Goal: Contribute content: Contribute content

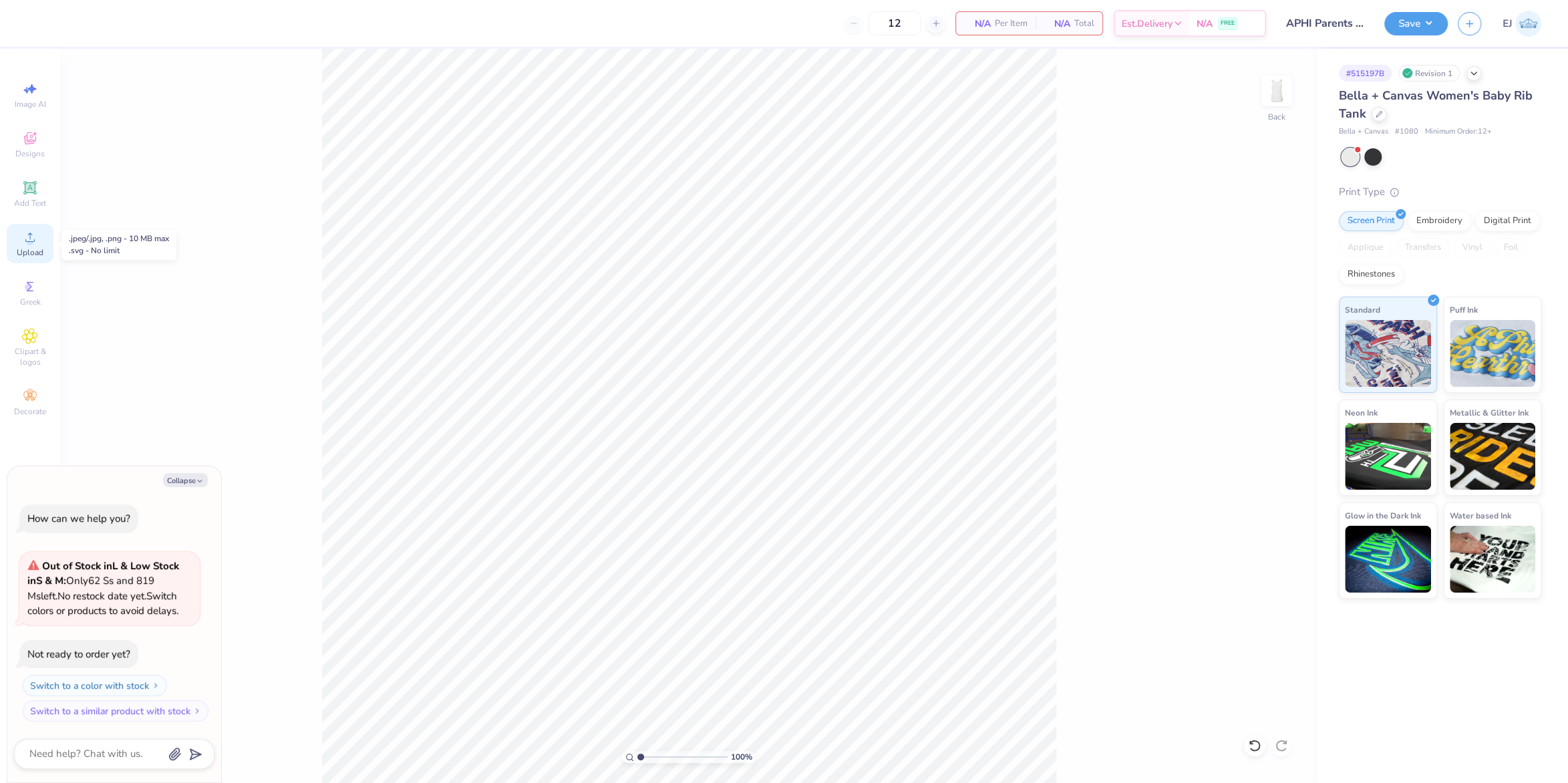
click at [37, 245] on icon at bounding box center [30, 237] width 16 height 16
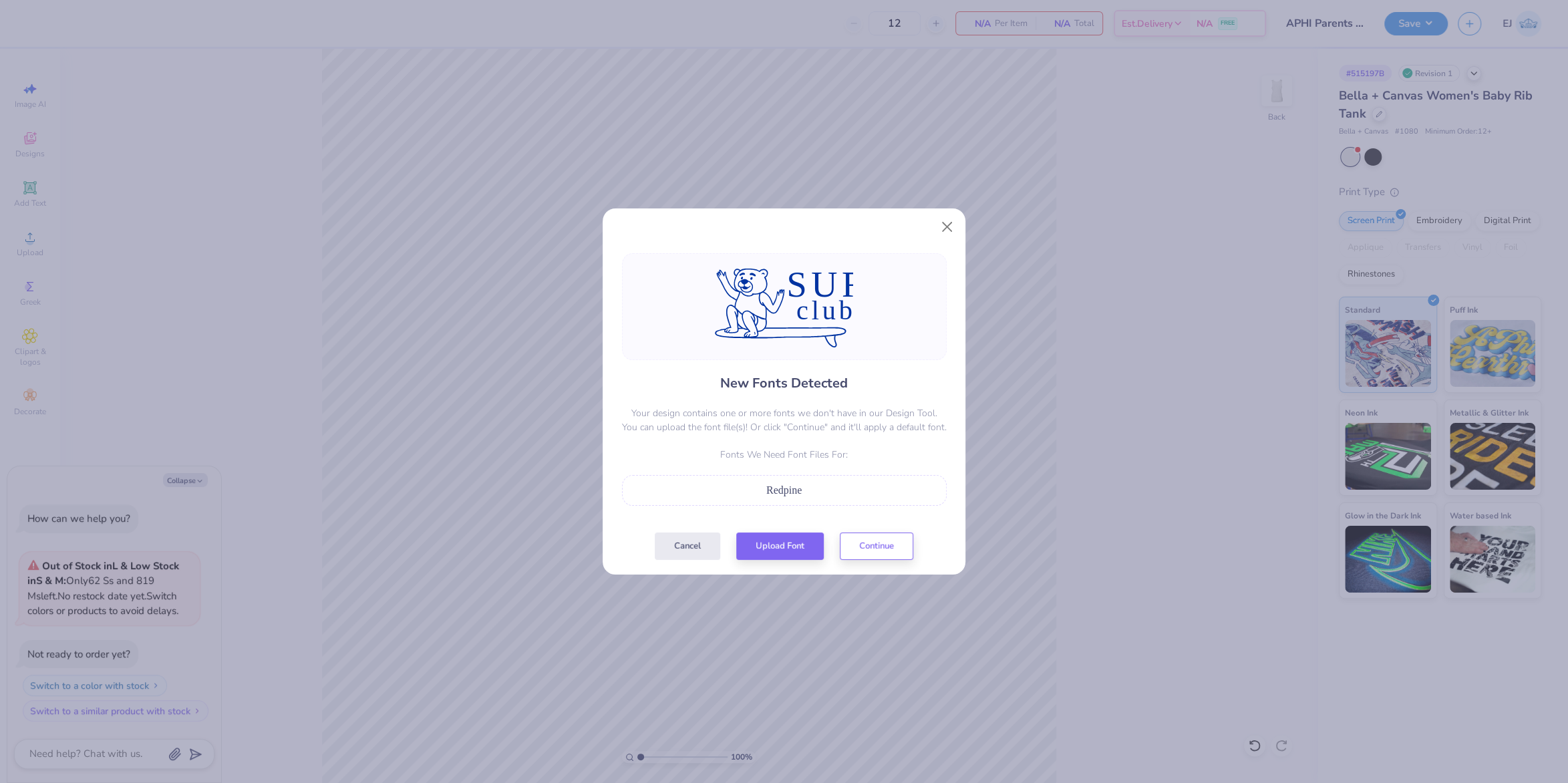
click at [683, 549] on button "Cancel" at bounding box center [687, 546] width 66 height 27
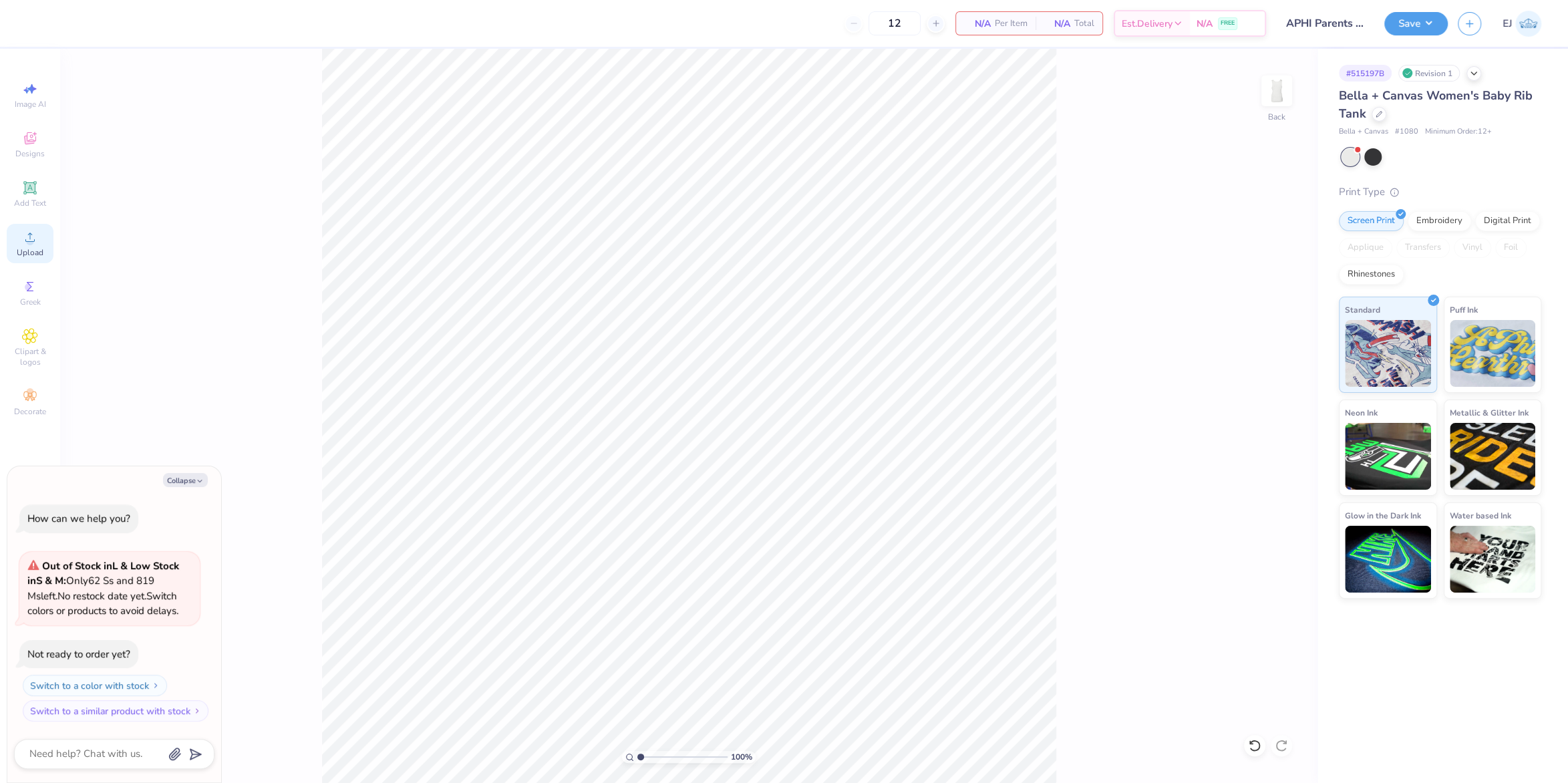
click at [26, 257] on span "Upload" at bounding box center [30, 252] width 26 height 10
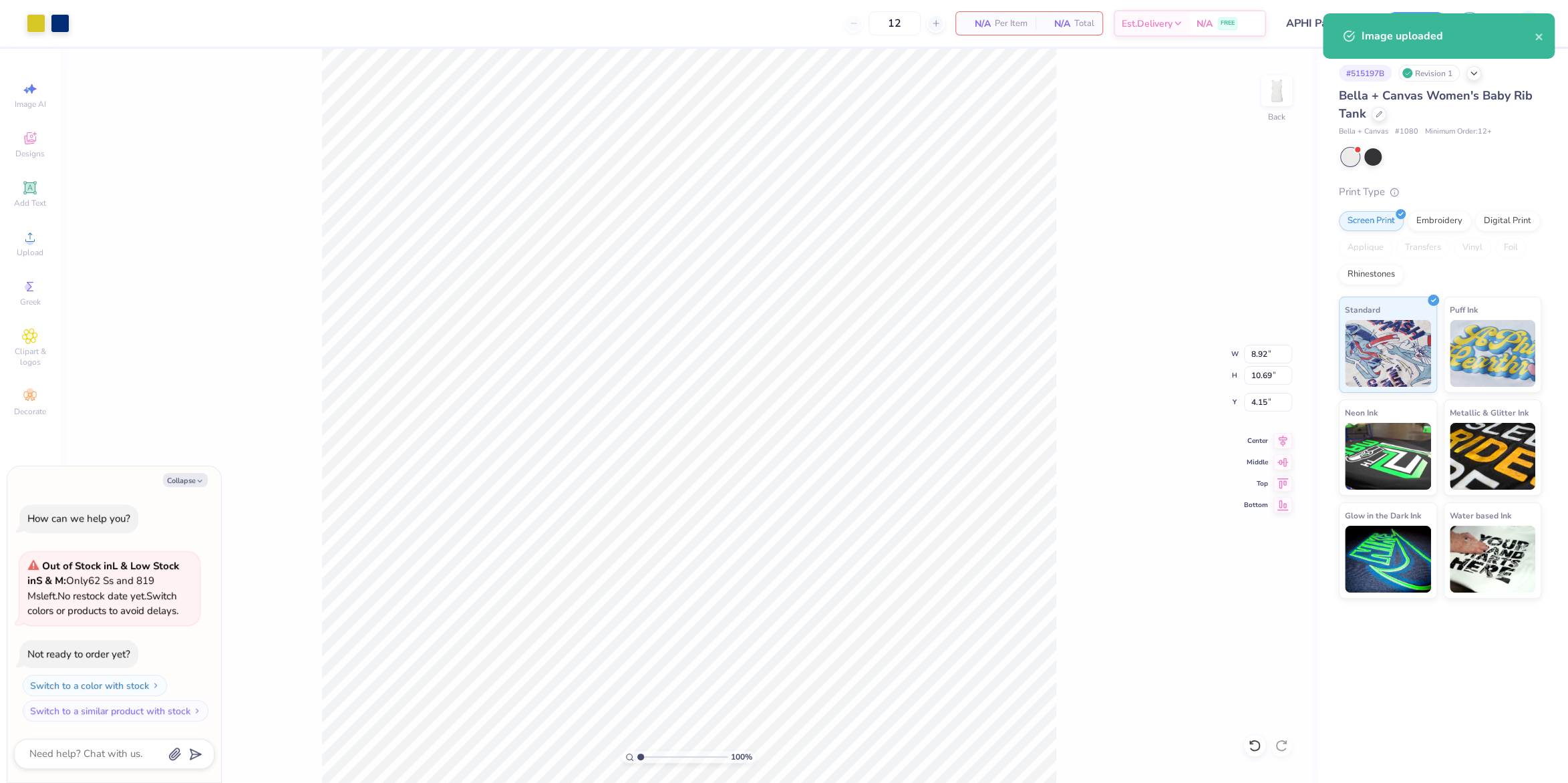
type textarea "x"
click at [1271, 353] on input "8.92" at bounding box center [1268, 354] width 48 height 18
type input "9"
type textarea "x"
type input "8.98"
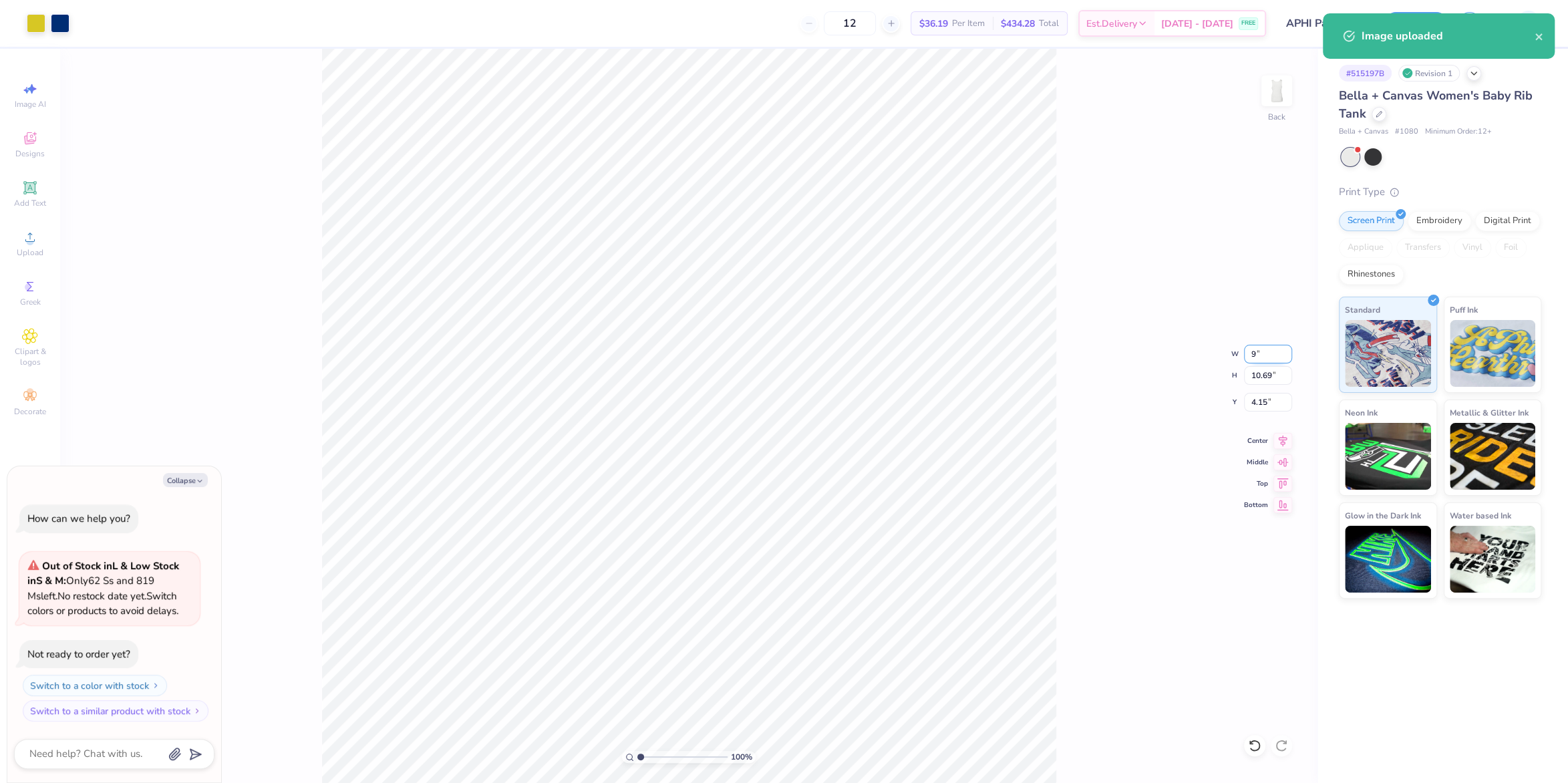
type input "10.77"
type input "3"
type textarea "x"
type input "2"
type textarea "x"
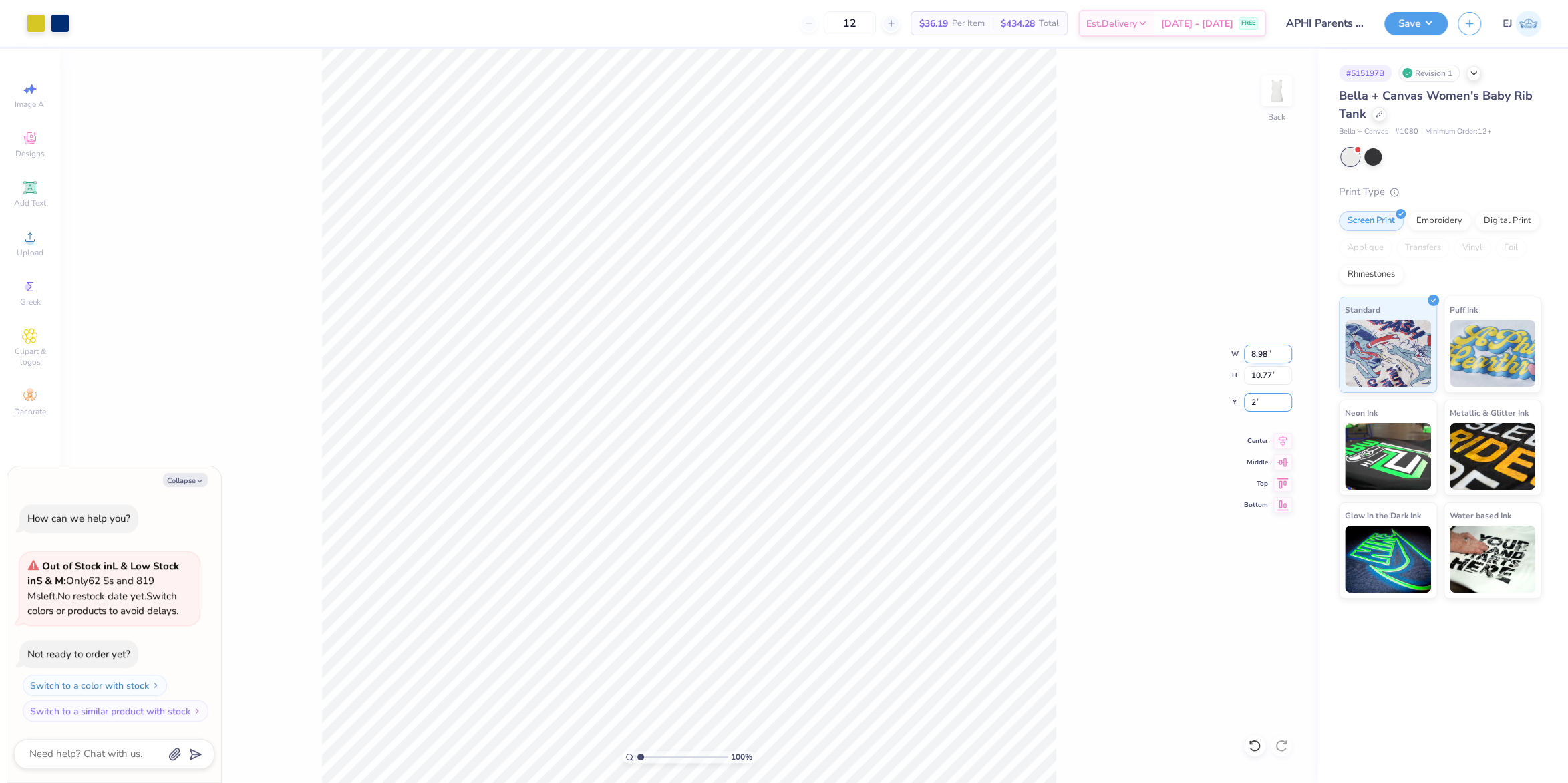
type input "2.00"
click at [1263, 352] on input "8.98" at bounding box center [1268, 354] width 48 height 18
type input "7"
type textarea "x"
type input "7.00"
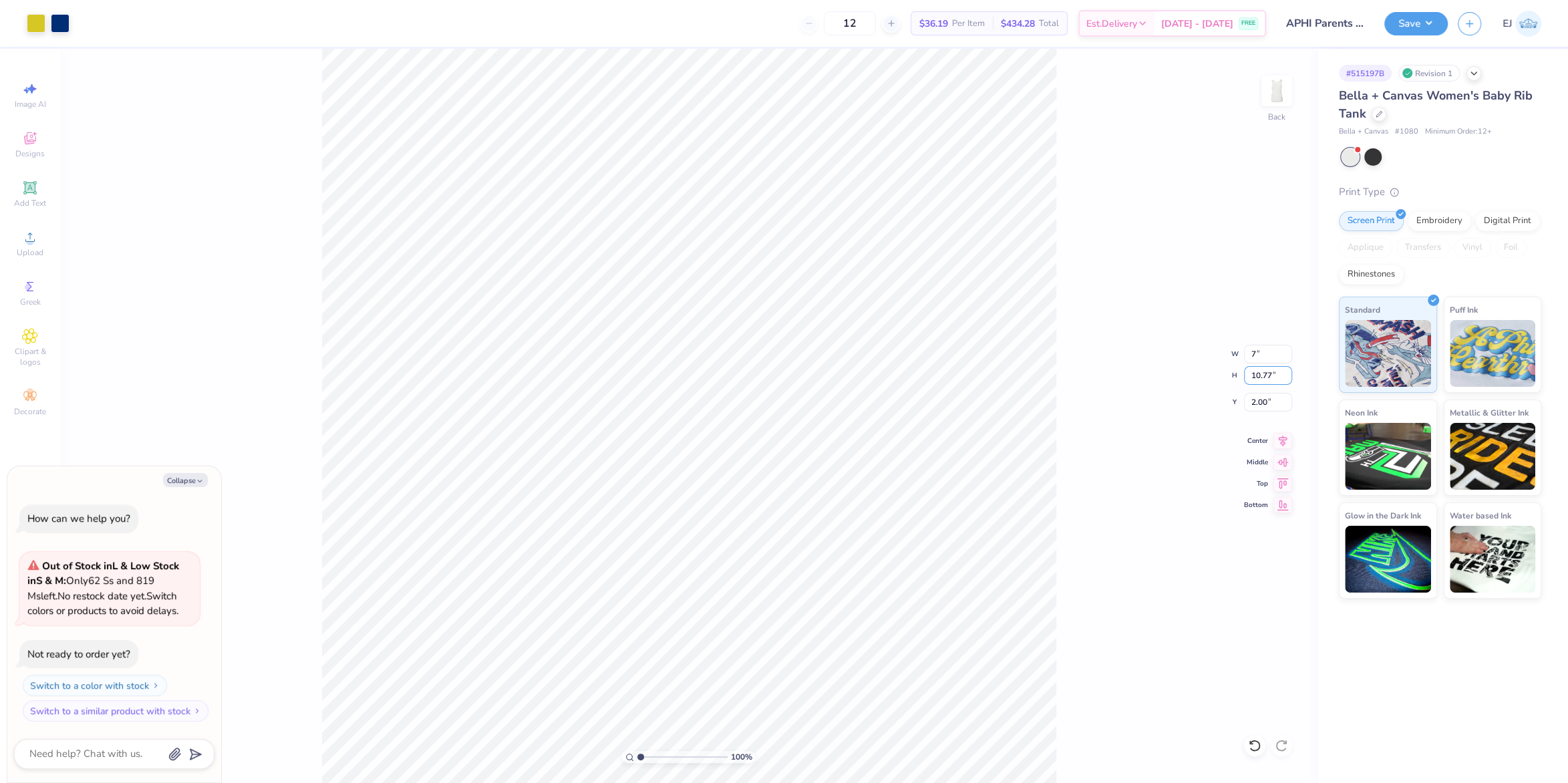
type input "8.39"
type input "2"
type textarea "x"
type input "1"
type textarea "x"
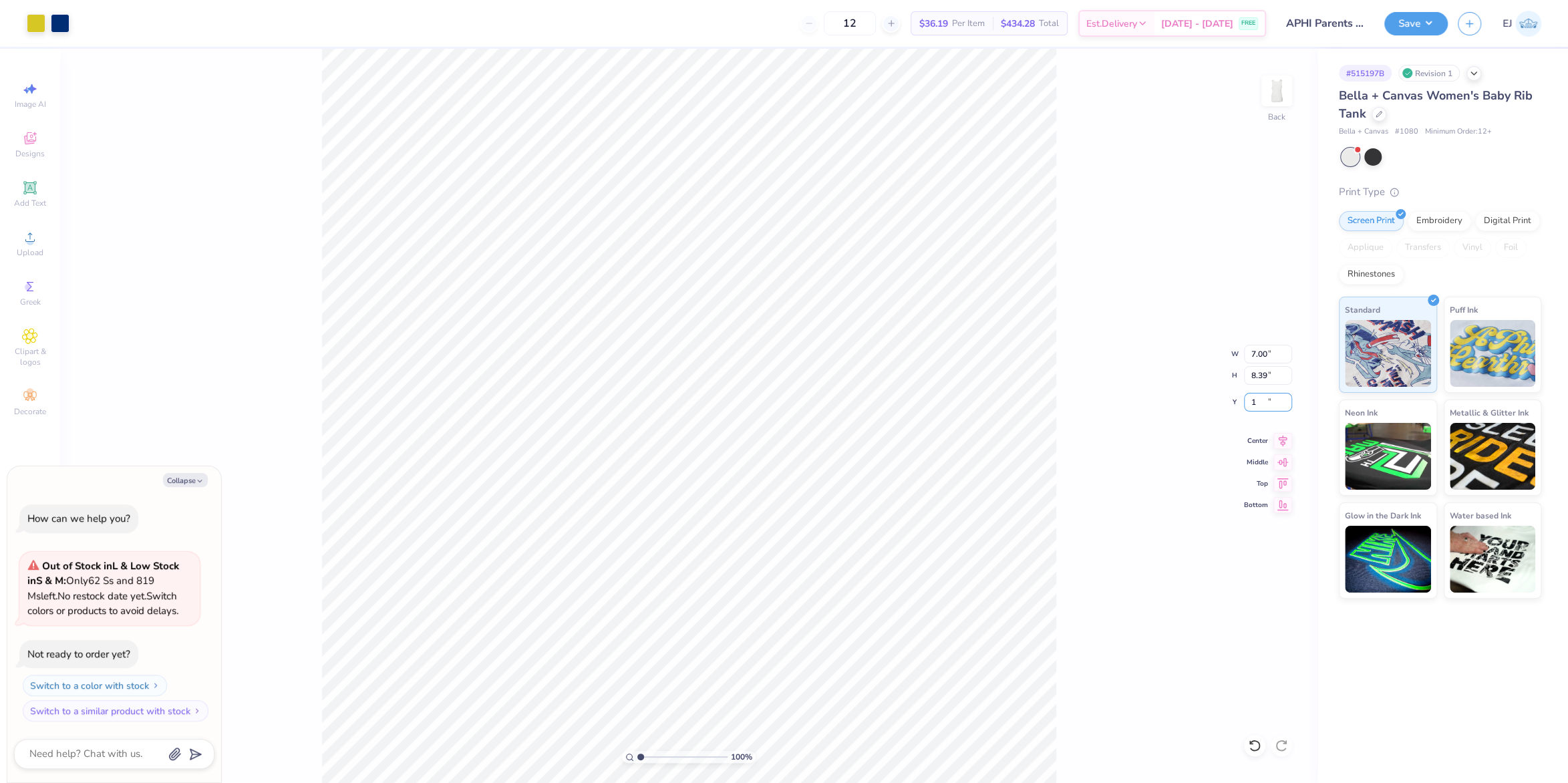
type input "1.00"
click at [1170, 314] on div "100 % Back W 7.00 7.00 " H 8.39 8.39 " Y 1.00 1.00 " Center Middle Top Bottom" at bounding box center [689, 416] width 1258 height 734
click at [1442, 26] on button "Save" at bounding box center [1415, 22] width 63 height 23
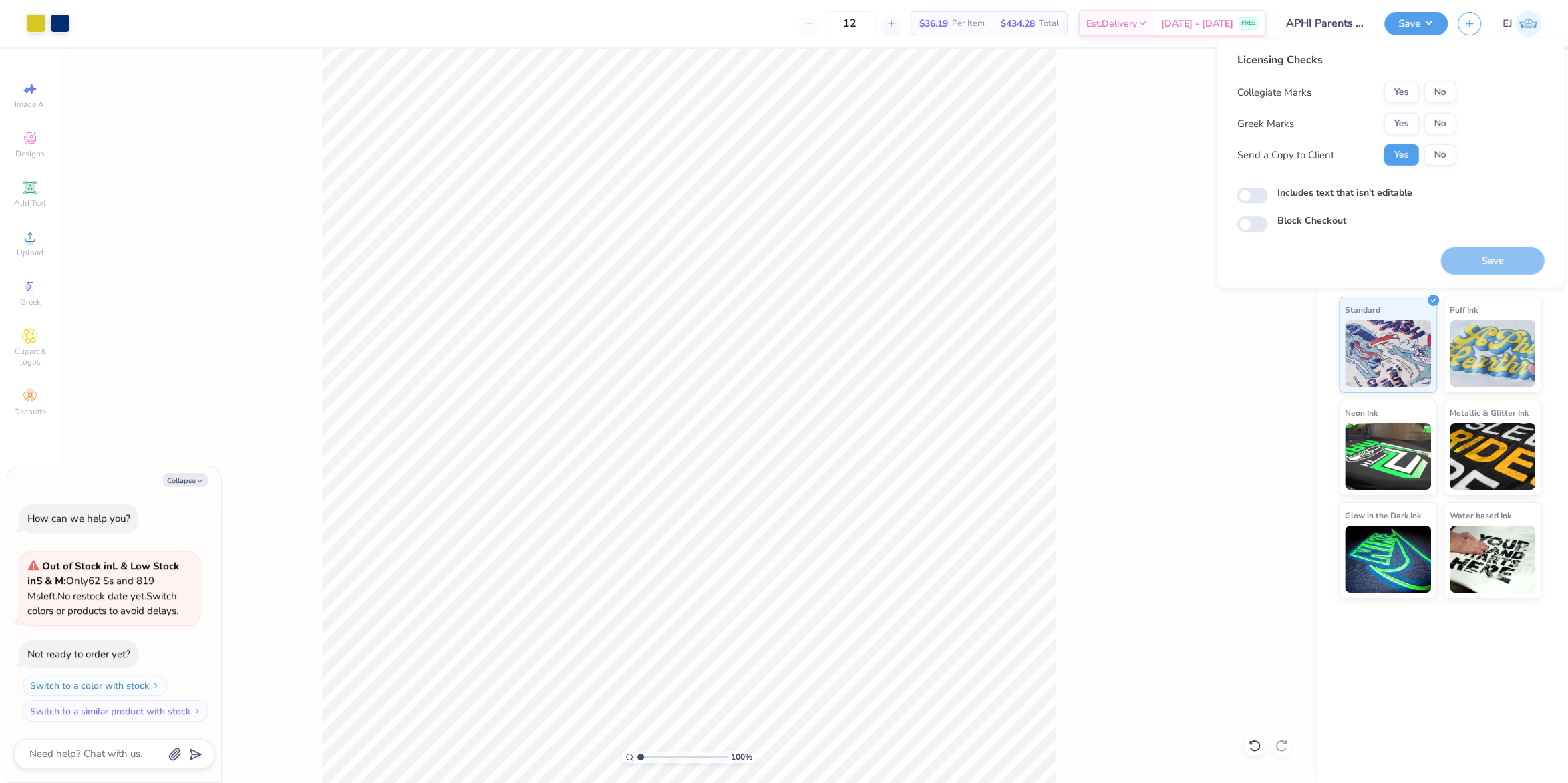
click at [1412, 109] on div "Collegiate Marks Yes No Greek Marks Yes No Send a Copy to Client Yes No" at bounding box center [1346, 123] width 219 height 84
click at [1410, 116] on button "Yes" at bounding box center [1400, 123] width 34 height 22
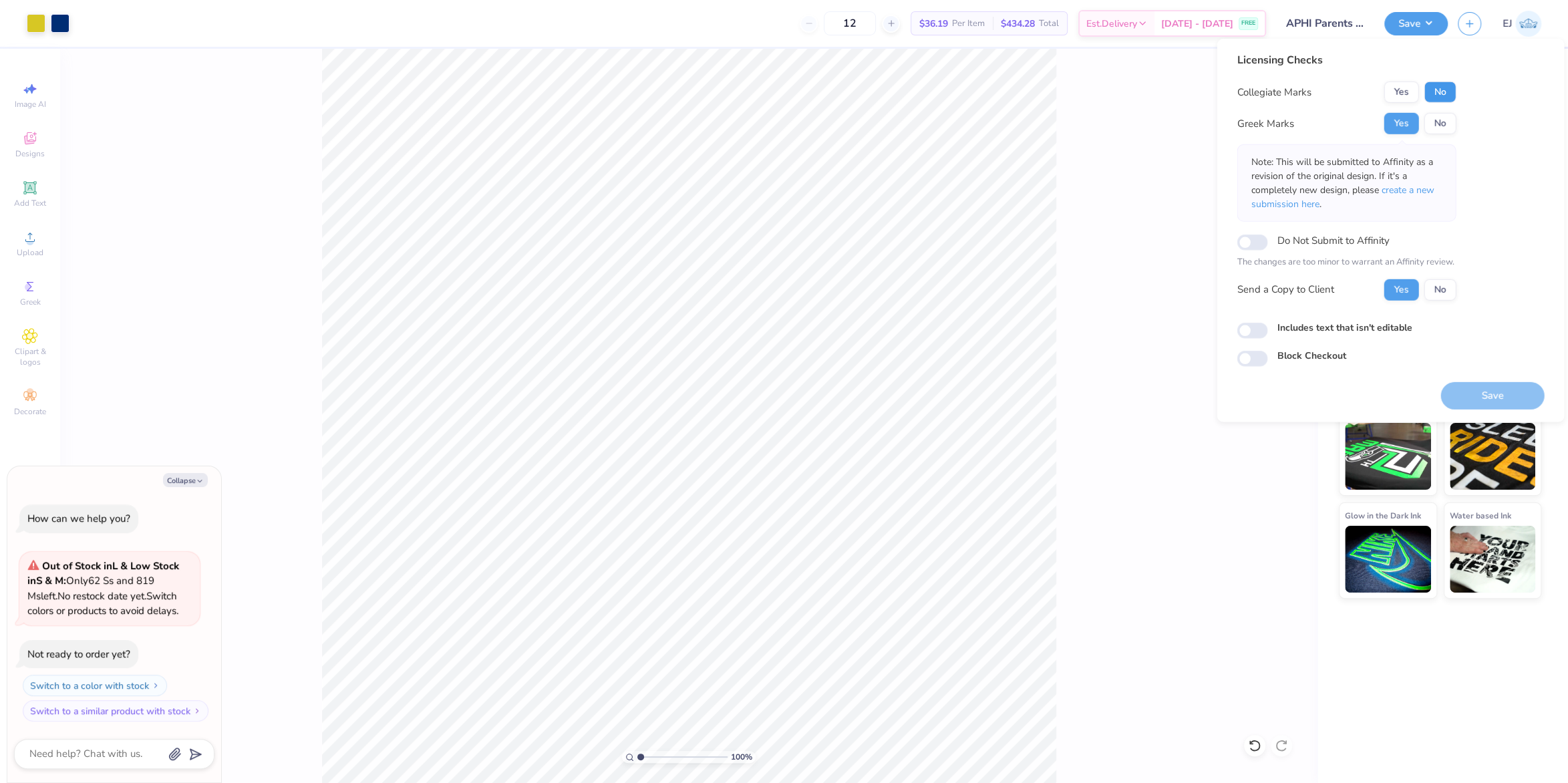
click at [1438, 92] on button "No" at bounding box center [1439, 92] width 32 height 22
click at [1450, 392] on button "Save" at bounding box center [1491, 395] width 103 height 27
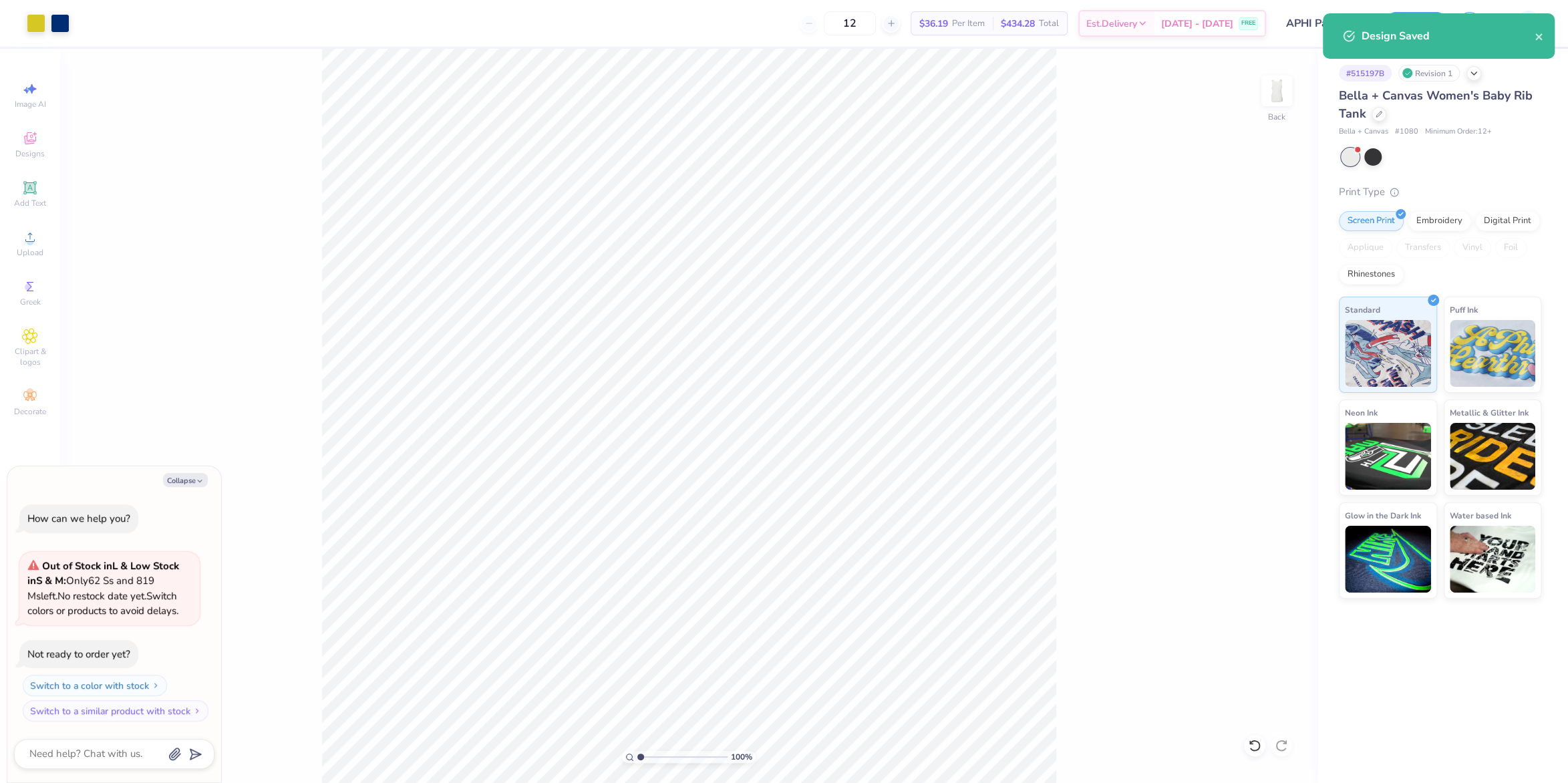
type textarea "x"
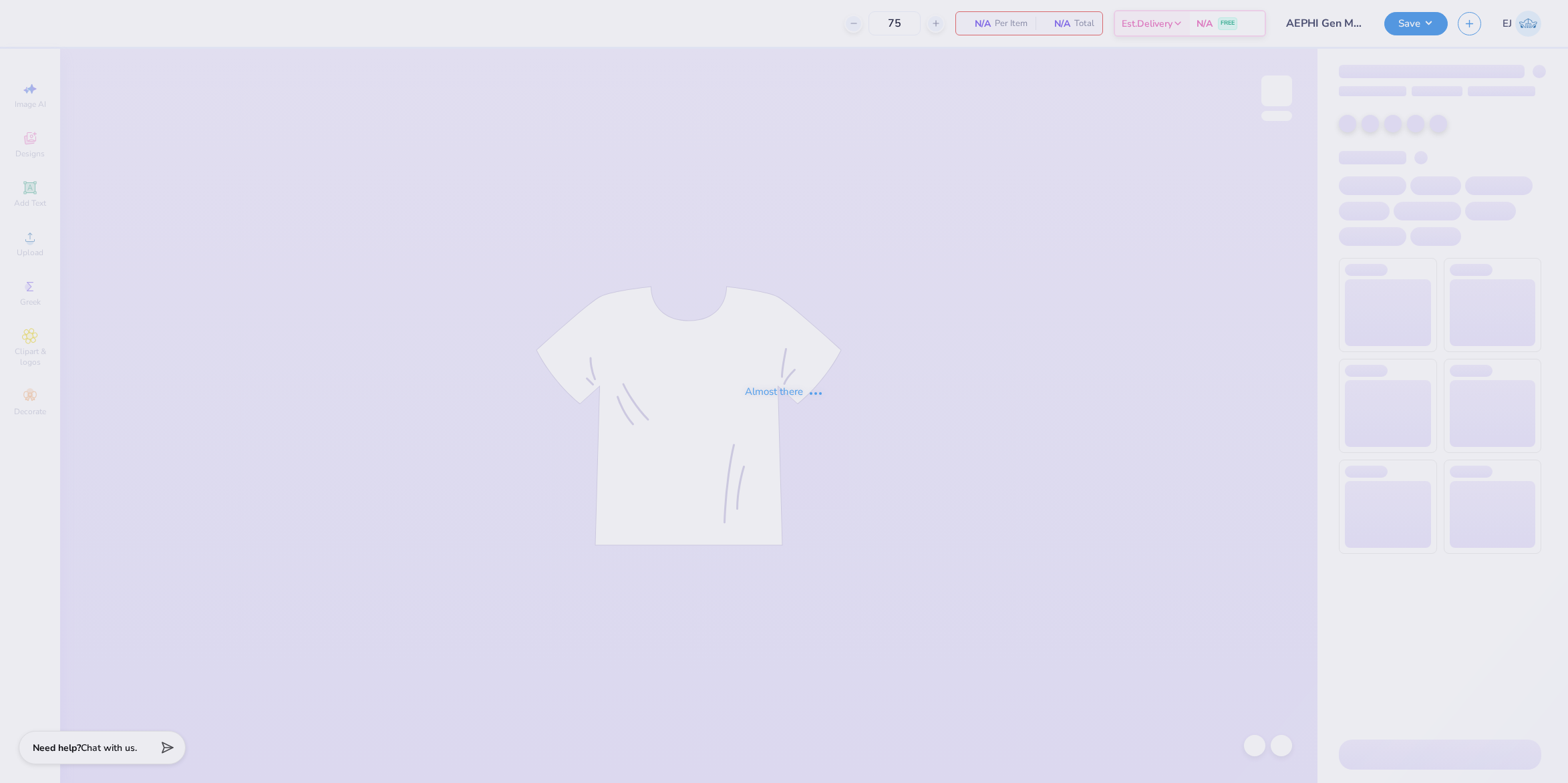
type input "AEPHI Gen Merch Sweatshirt"
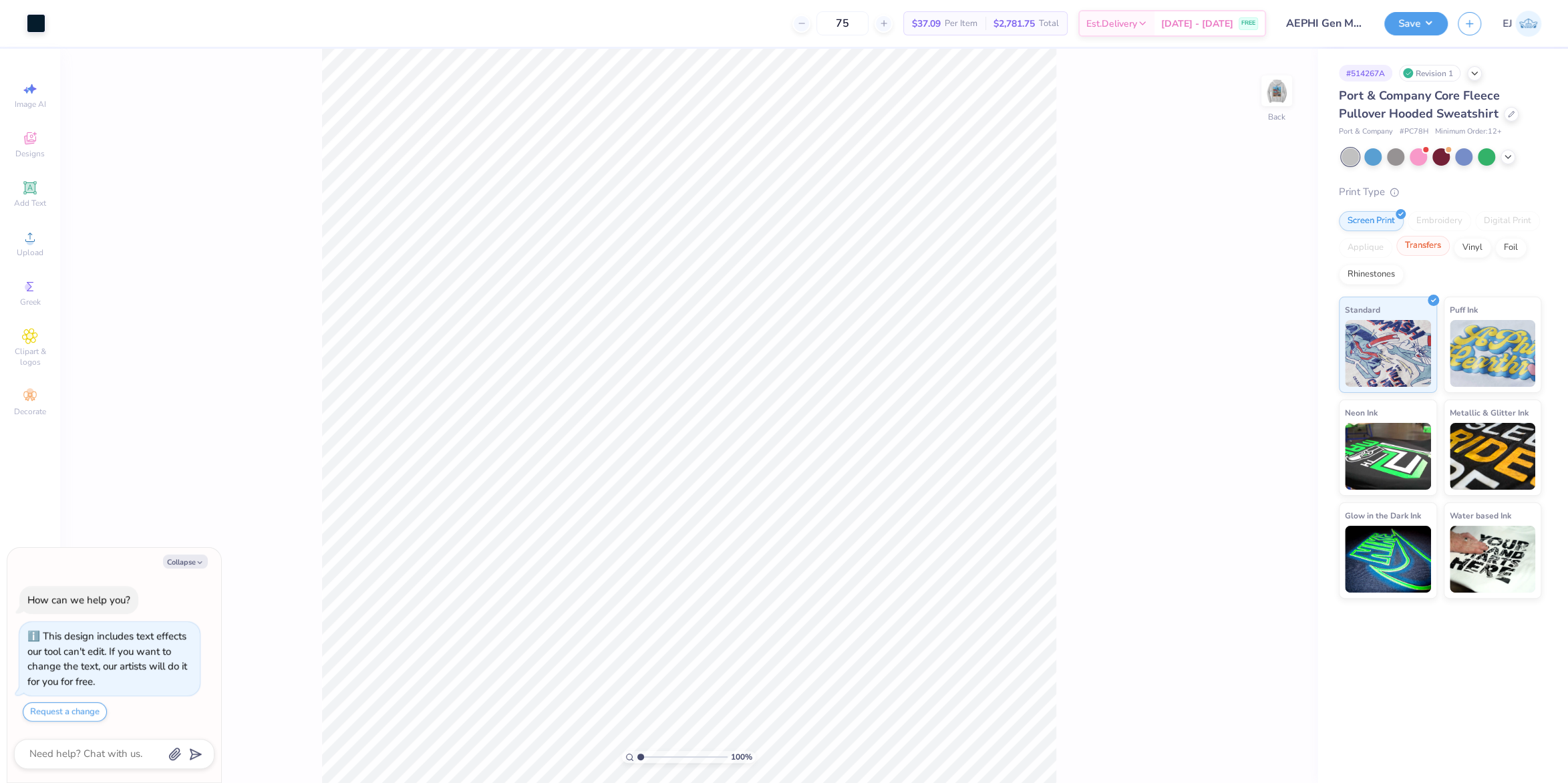
click at [1417, 254] on div "Transfers" at bounding box center [1422, 246] width 54 height 20
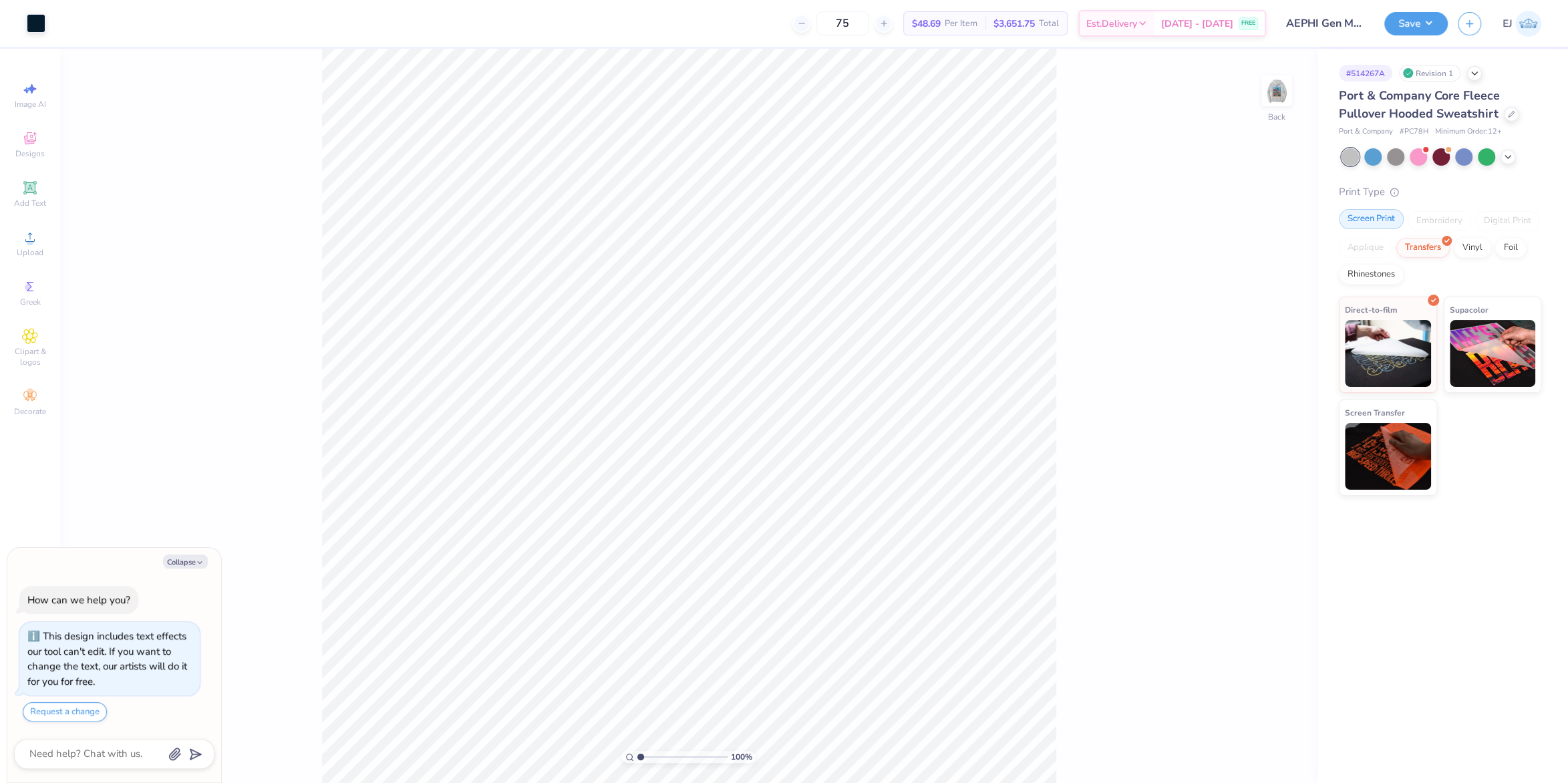
click at [1367, 213] on div "Screen Print" at bounding box center [1370, 218] width 65 height 20
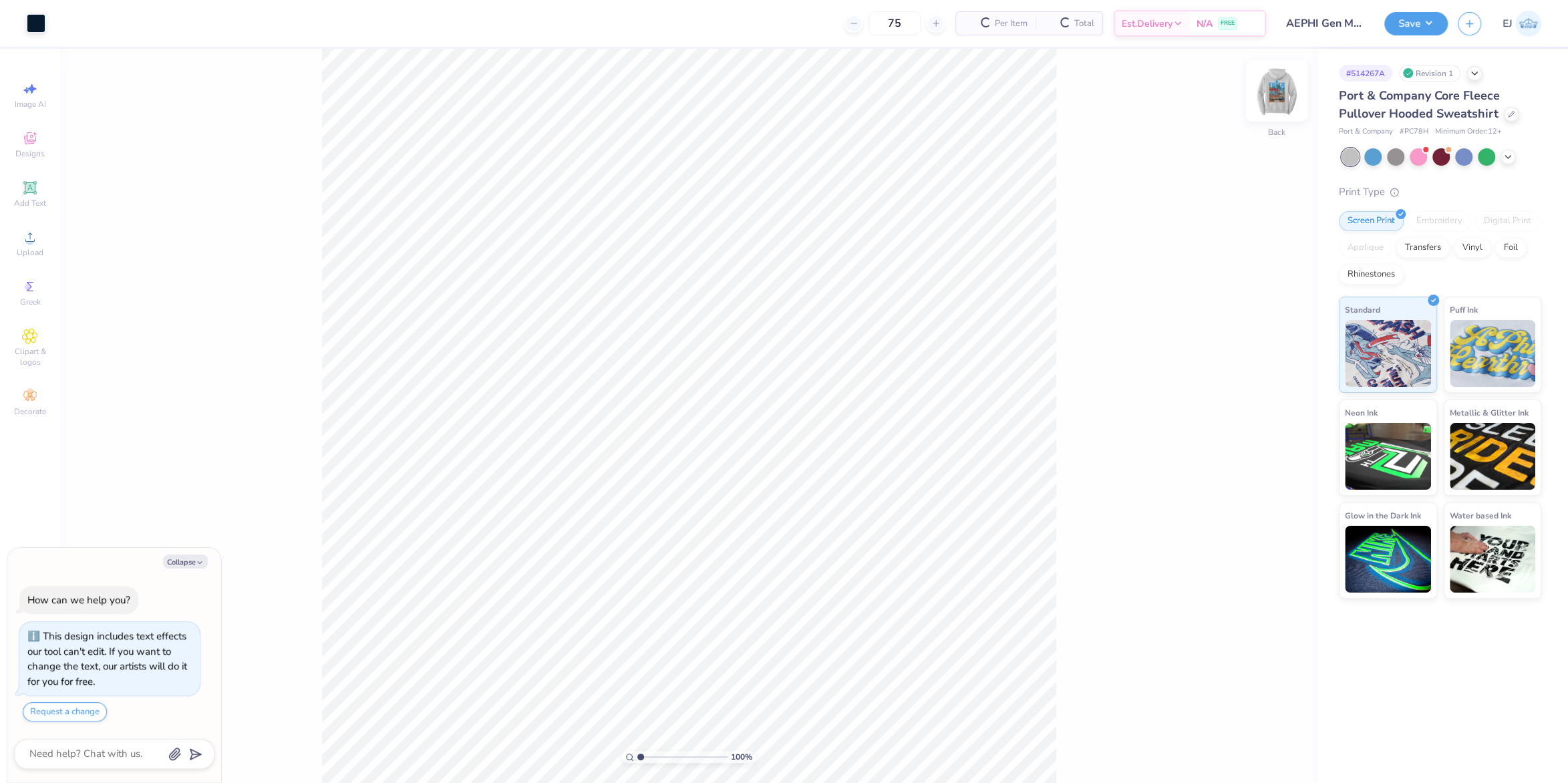
click at [1282, 99] on img at bounding box center [1276, 90] width 54 height 54
click at [24, 252] on span "Upload" at bounding box center [30, 252] width 26 height 10
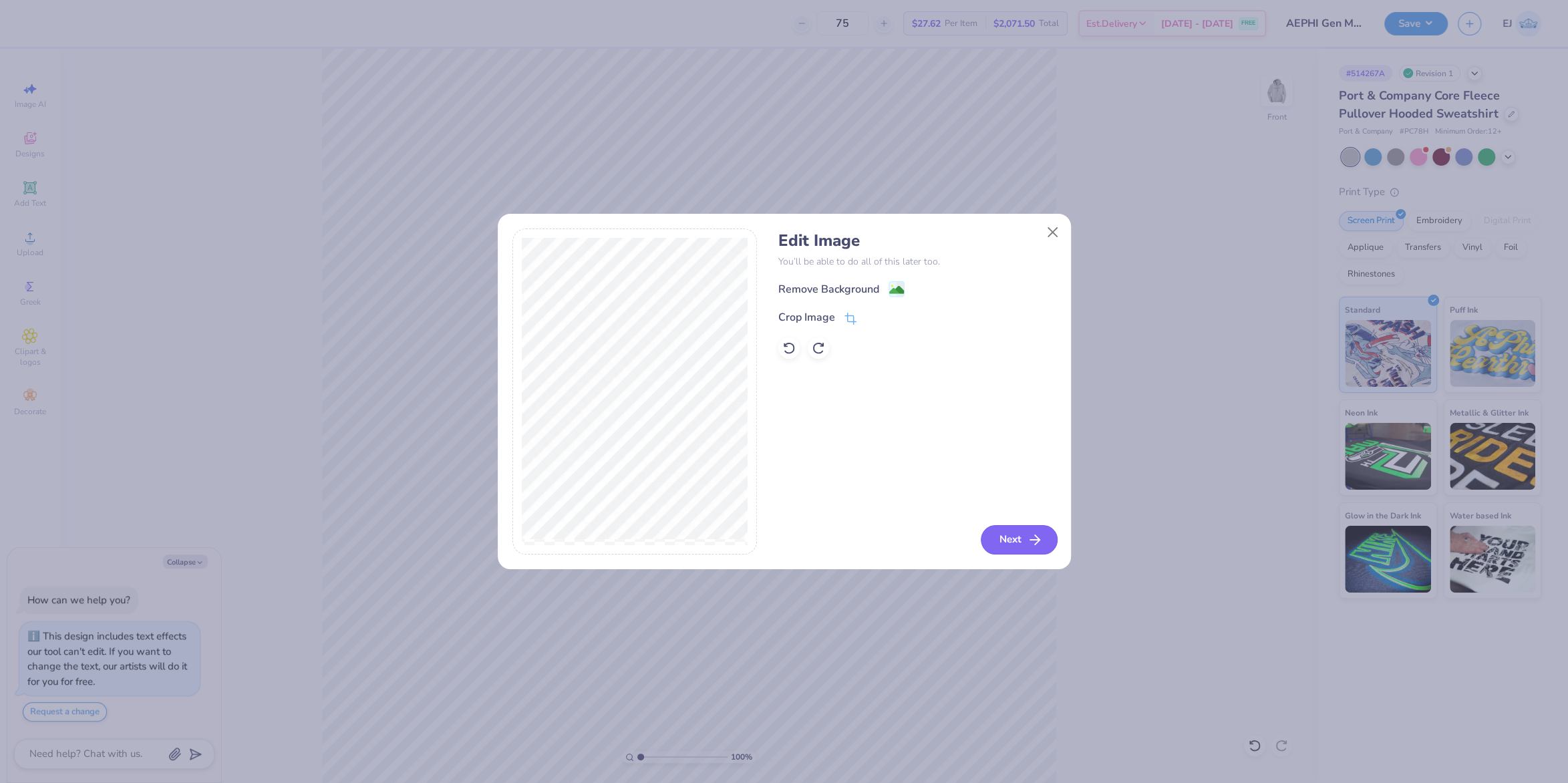
click at [1042, 549] on button "Next" at bounding box center [1019, 539] width 77 height 30
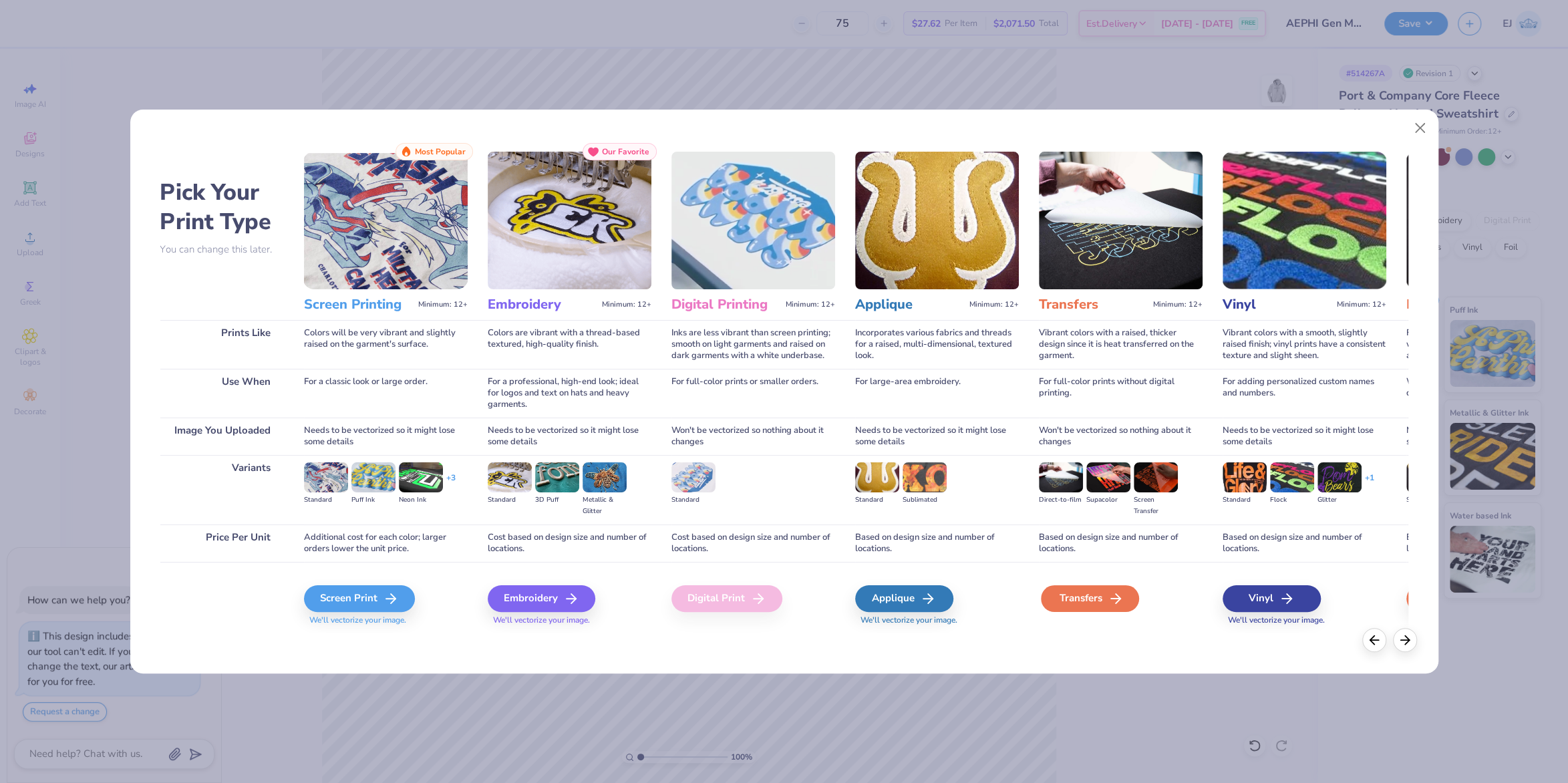
click at [1091, 585] on div "Transfers" at bounding box center [1090, 598] width 98 height 26
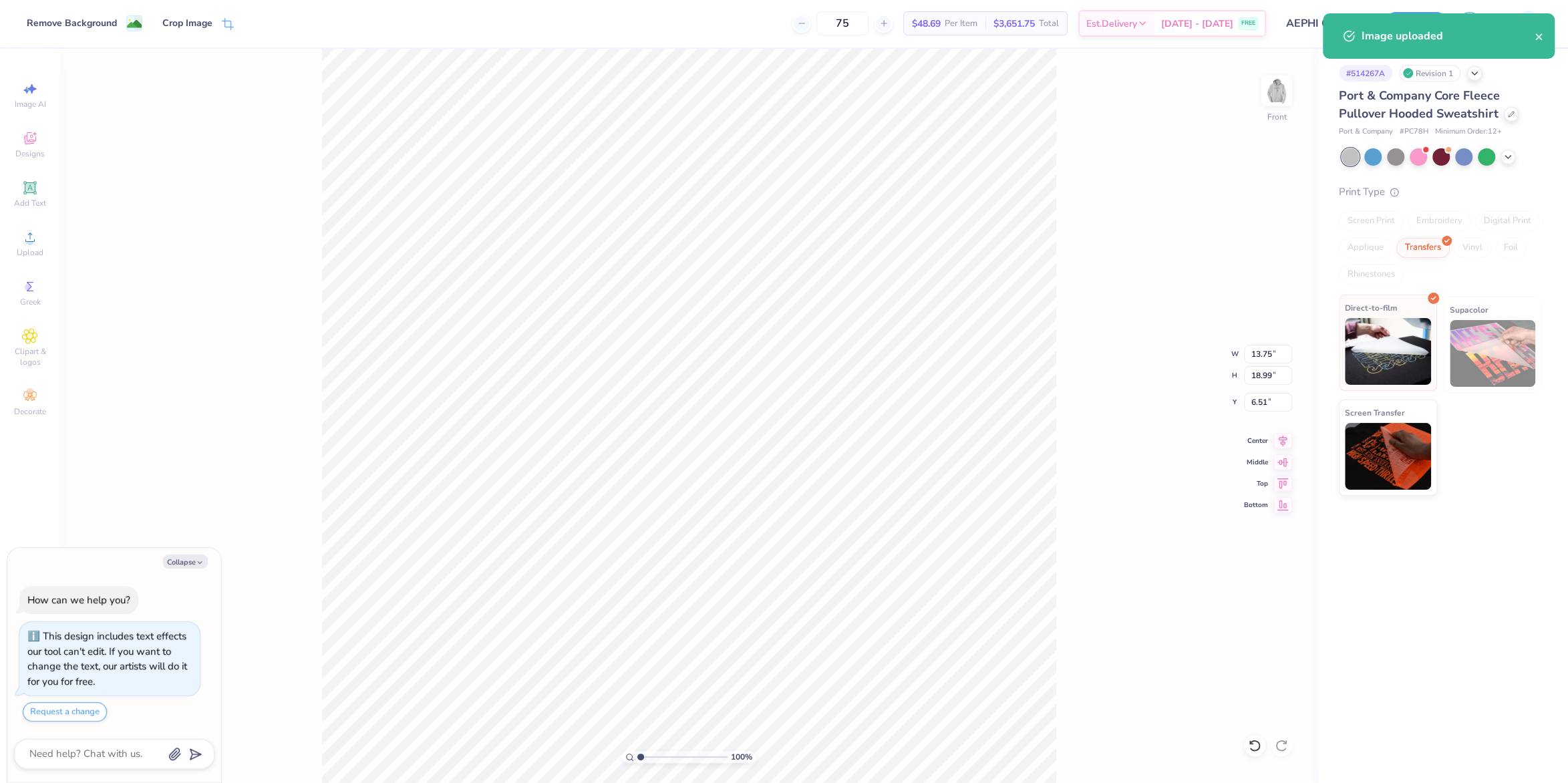
click at [1410, 355] on img at bounding box center [1388, 351] width 86 height 67
type textarea "x"
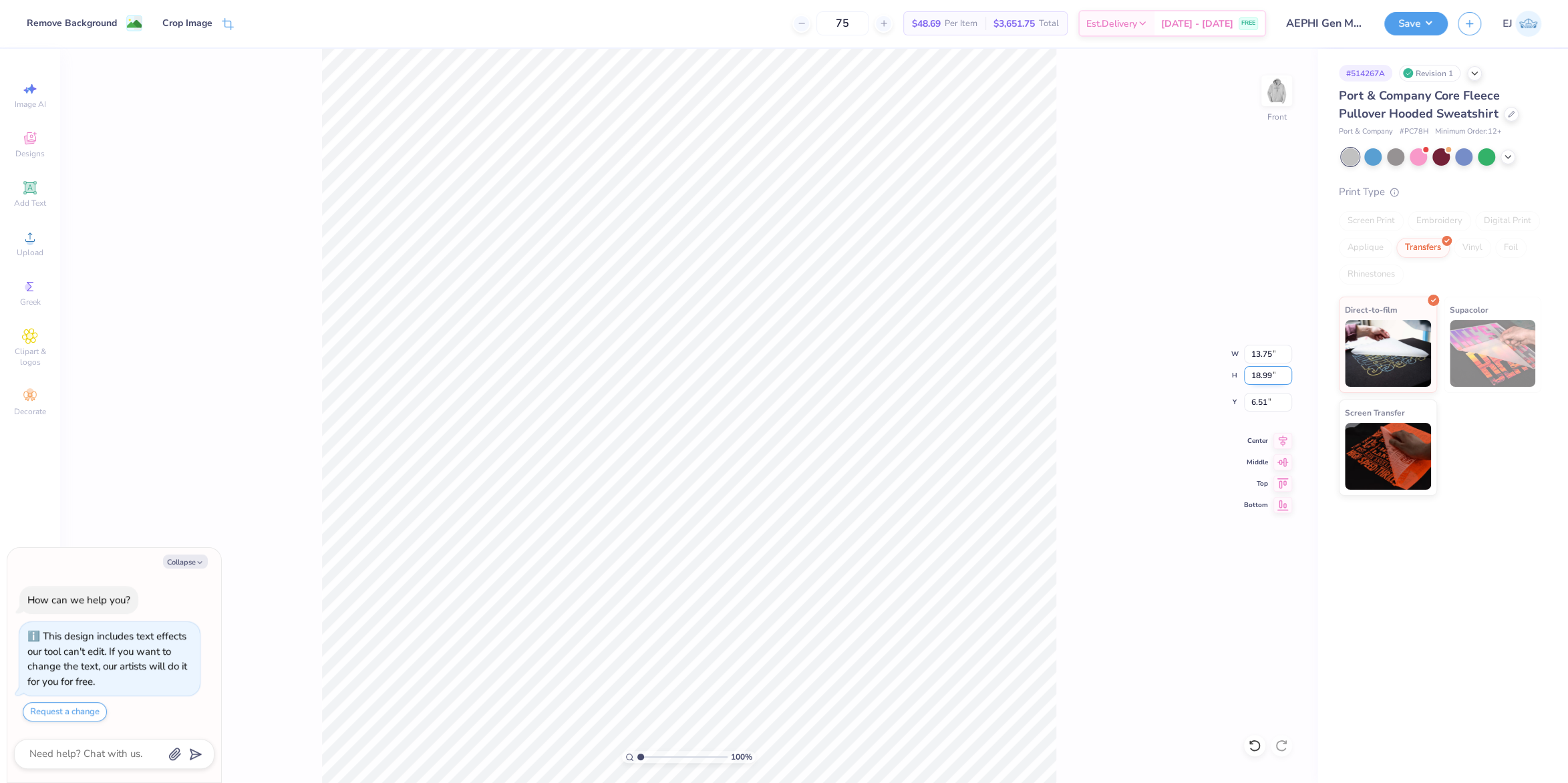
click at [1270, 377] on input "18.99" at bounding box center [1268, 375] width 48 height 18
type input "17"
type textarea "x"
type input "12.31"
type input "17.00"
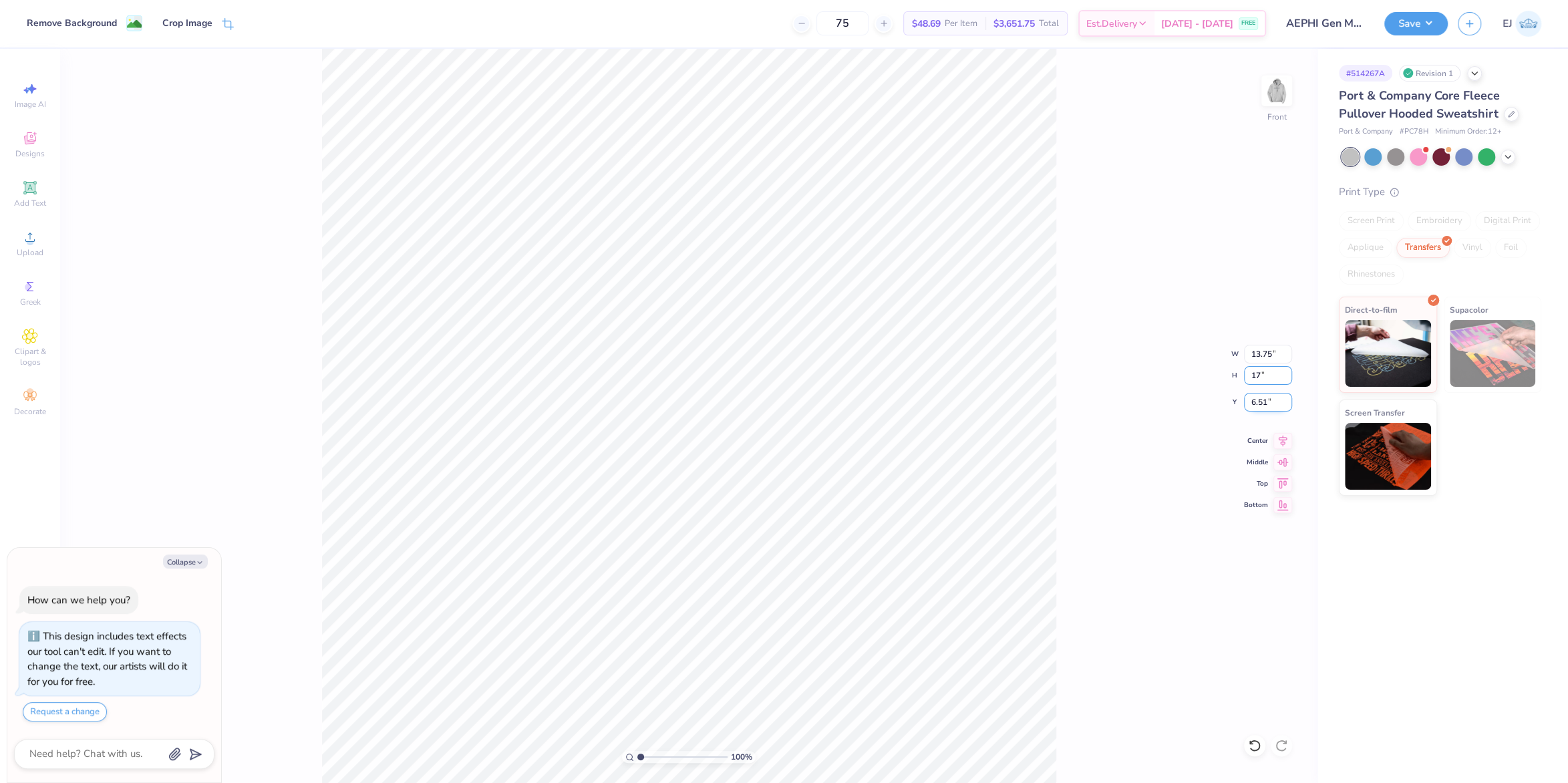
type input "7.50"
type textarea "x"
click at [1259, 394] on input "7.50" at bounding box center [1268, 401] width 48 height 18
type input "6"
type textarea "x"
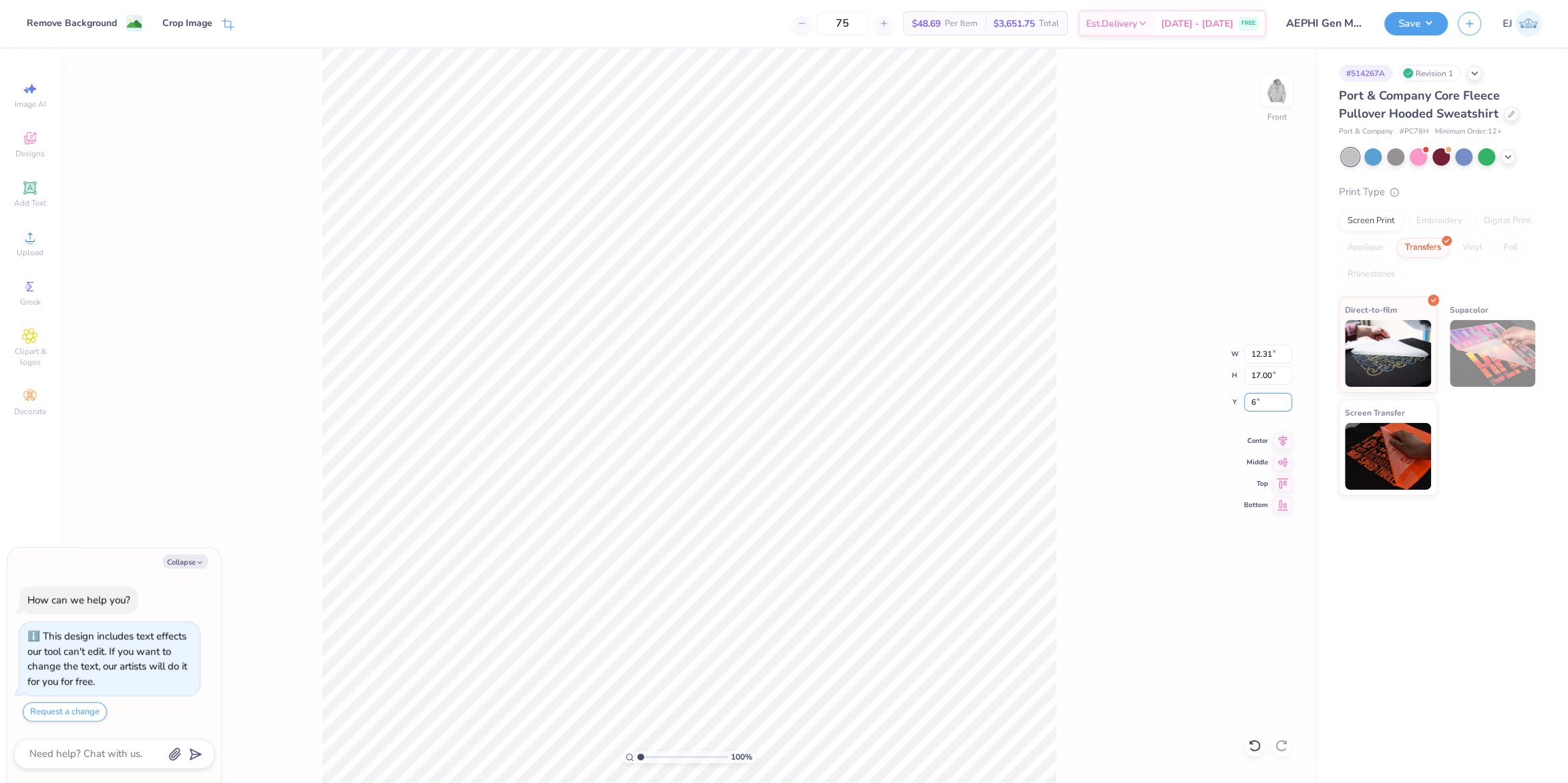
type input "6.00"
type textarea "x"
drag, startPoint x: 1260, startPoint y: 382, endPoint x: 1266, endPoint y: 378, distance: 7.2
click at [1260, 381] on input "17.00" at bounding box center [1268, 375] width 48 height 18
type input "15"
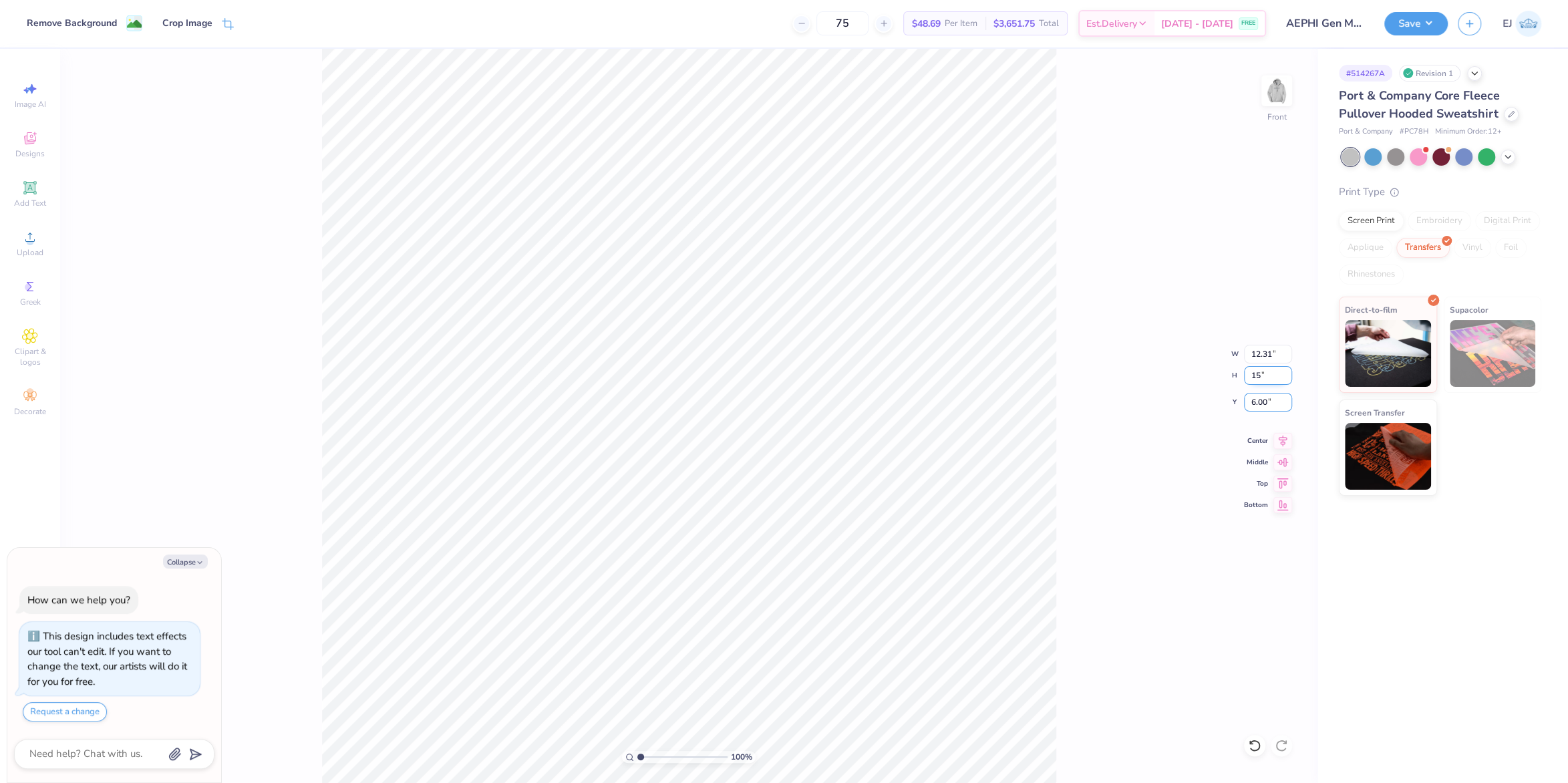
type textarea "x"
type input "10.87"
type input "15.00"
type input "7.00"
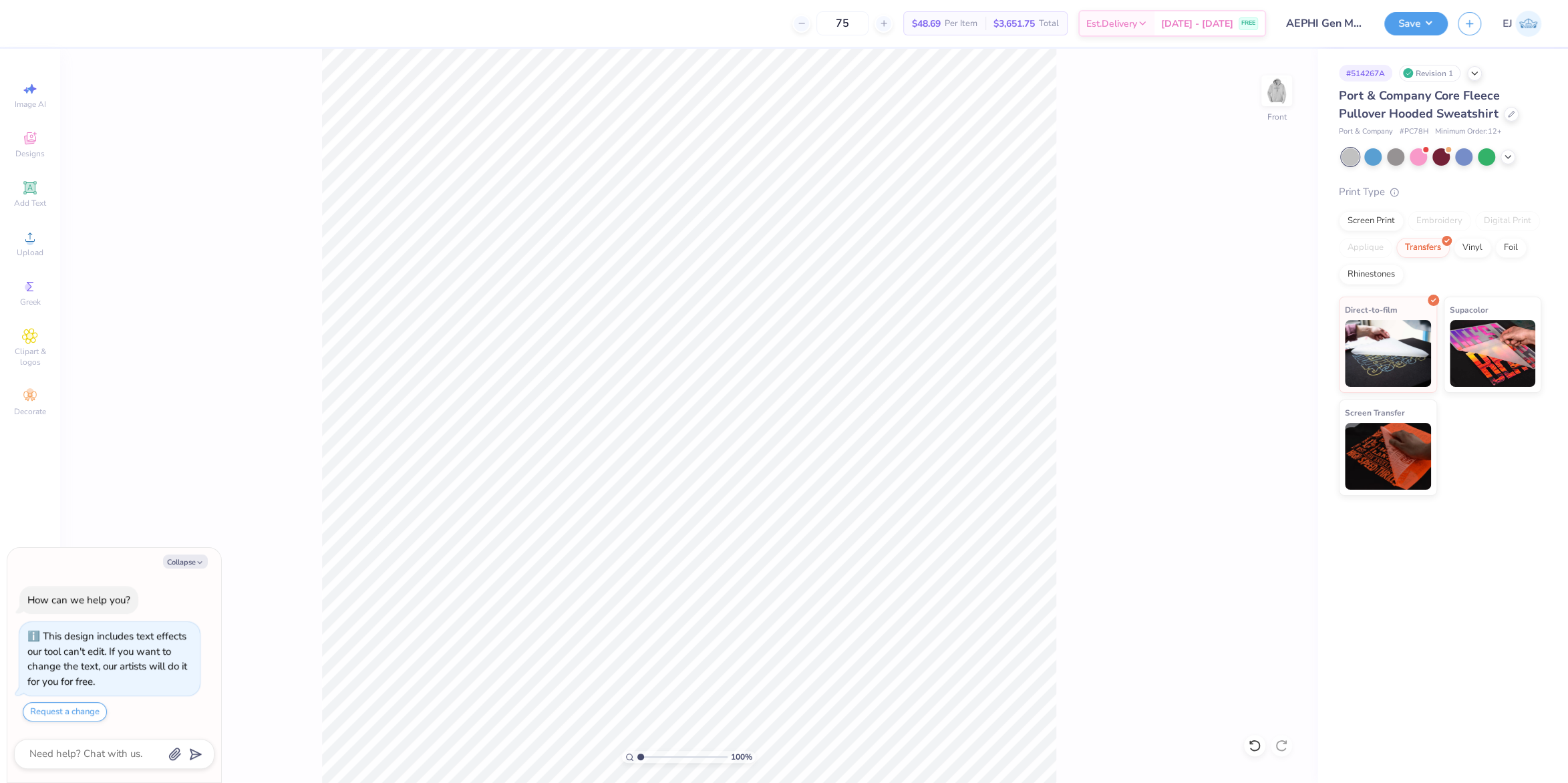
type textarea "x"
click at [1268, 404] on input "7.00" at bounding box center [1268, 401] width 48 height 18
type input "6"
type textarea "x"
type input "6.00"
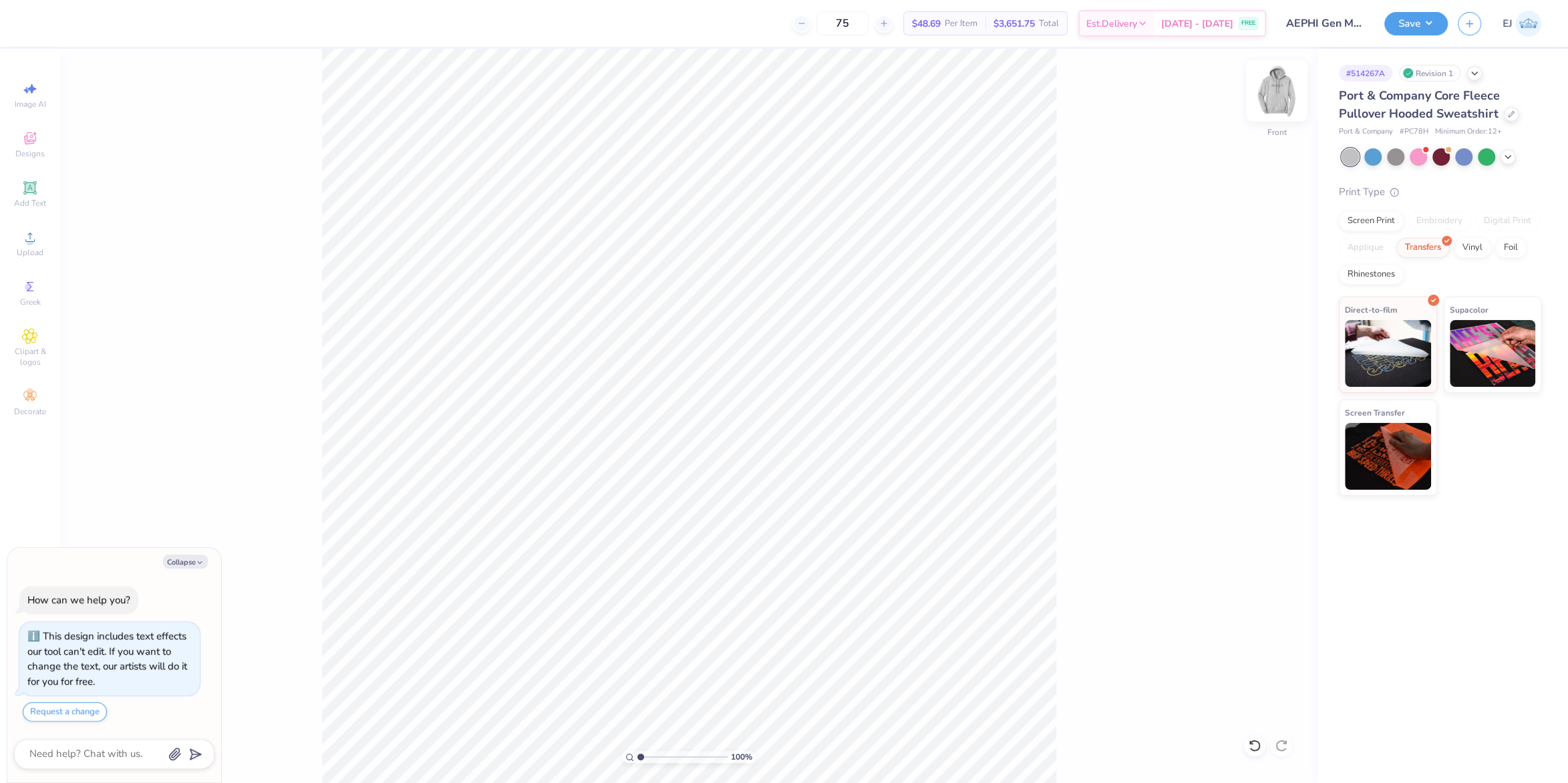
click at [1282, 92] on img at bounding box center [1276, 90] width 54 height 54
click at [1274, 107] on img at bounding box center [1276, 90] width 54 height 54
click at [1393, 38] on div "Save EJ" at bounding box center [1476, 23] width 184 height 46
click at [1400, 27] on button "Save" at bounding box center [1415, 22] width 63 height 23
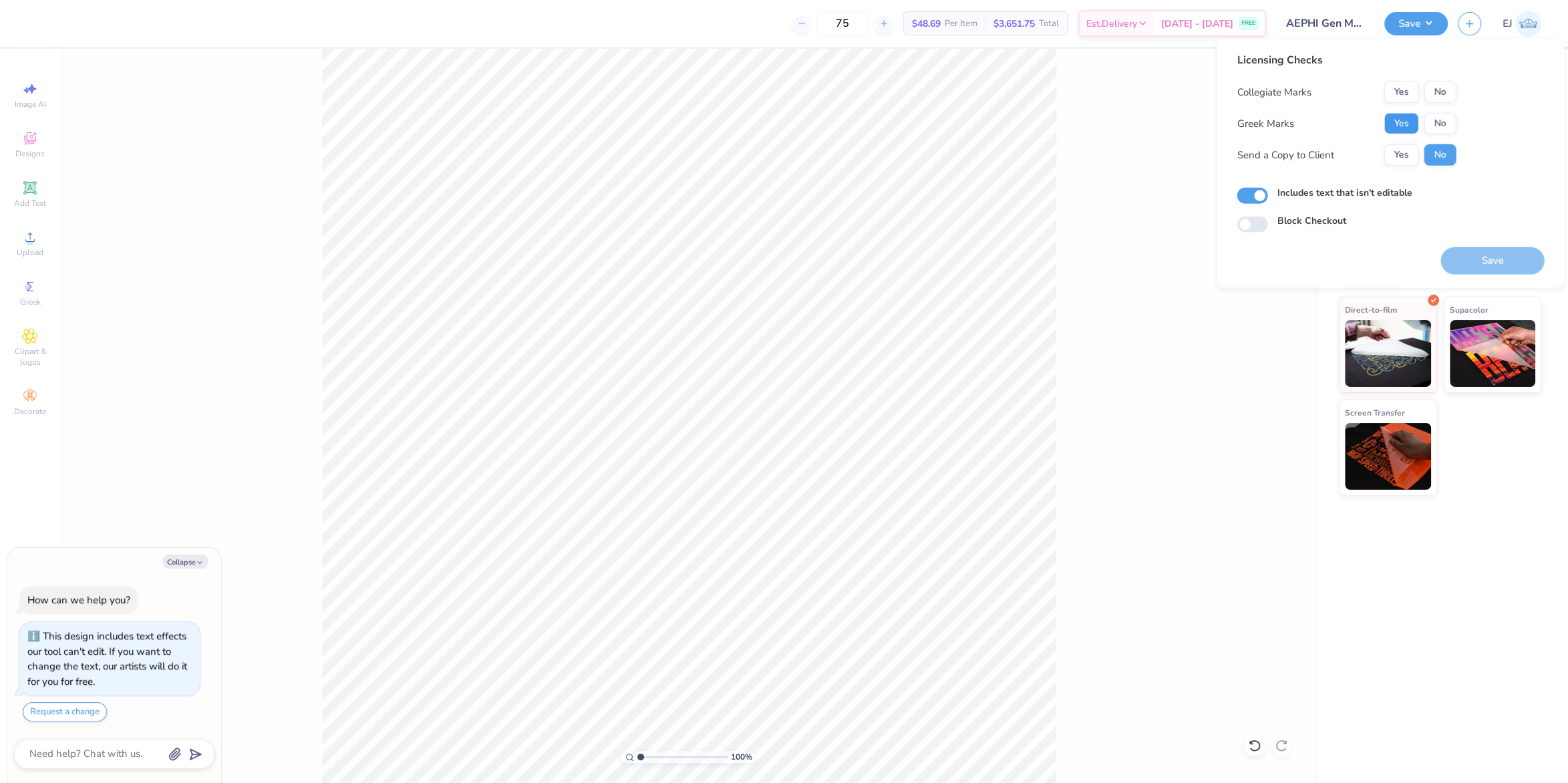
click at [1397, 119] on button "Yes" at bounding box center [1400, 123] width 34 height 22
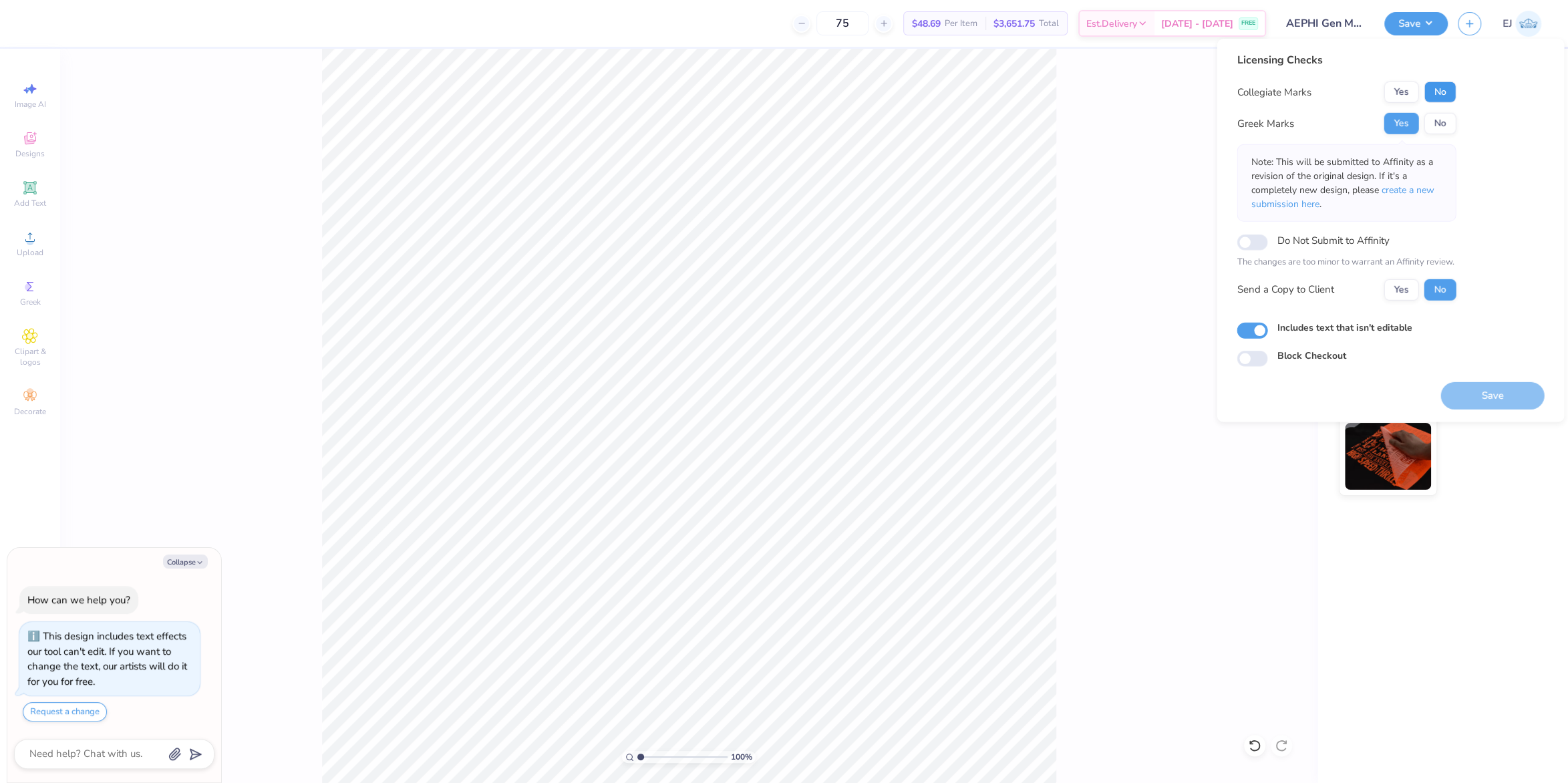
click at [1454, 100] on button "No" at bounding box center [1439, 92] width 32 height 22
click at [1506, 393] on button "Save" at bounding box center [1491, 395] width 103 height 27
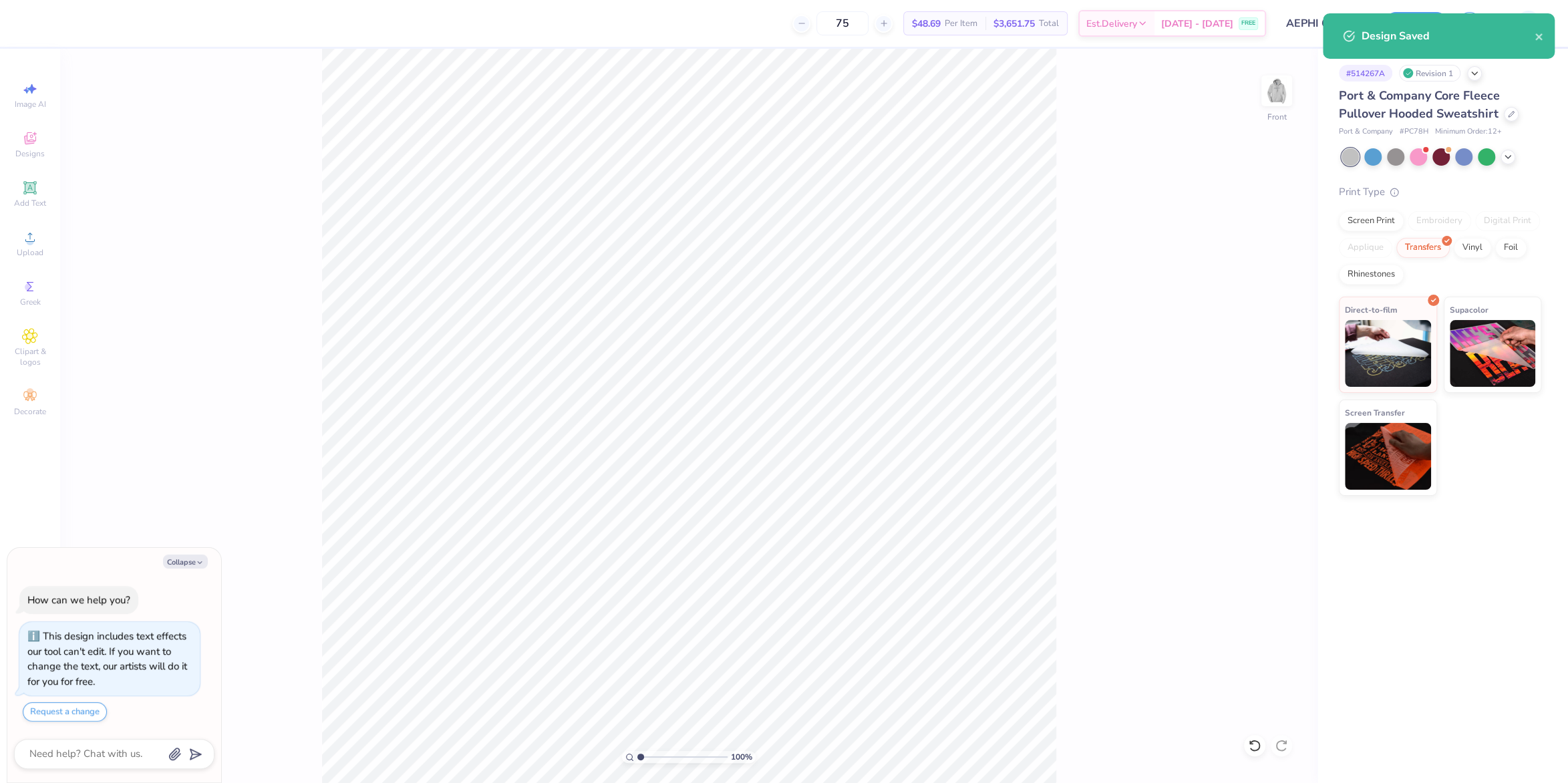
type textarea "x"
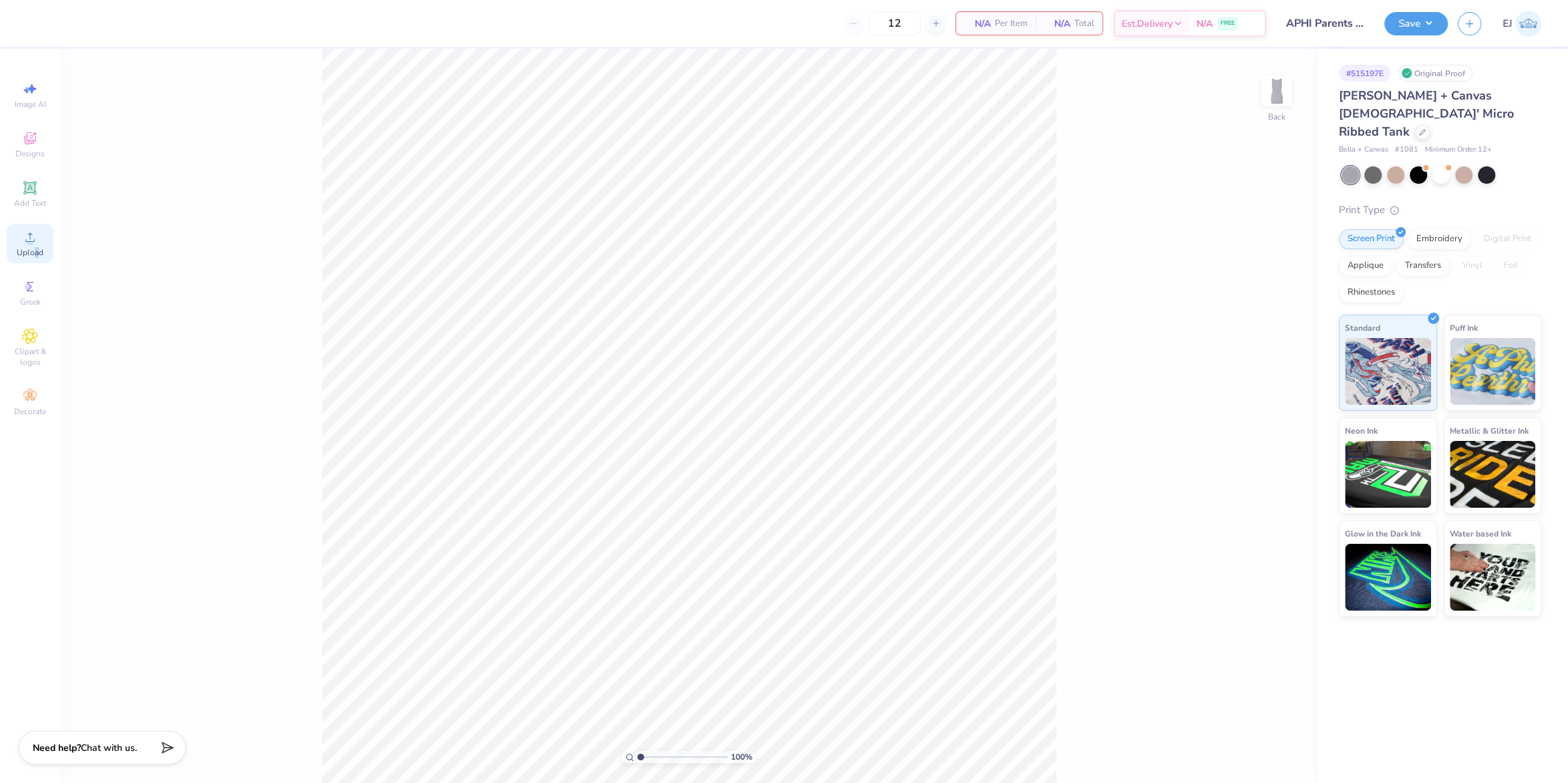
click at [36, 256] on span "Upload" at bounding box center [30, 252] width 26 height 10
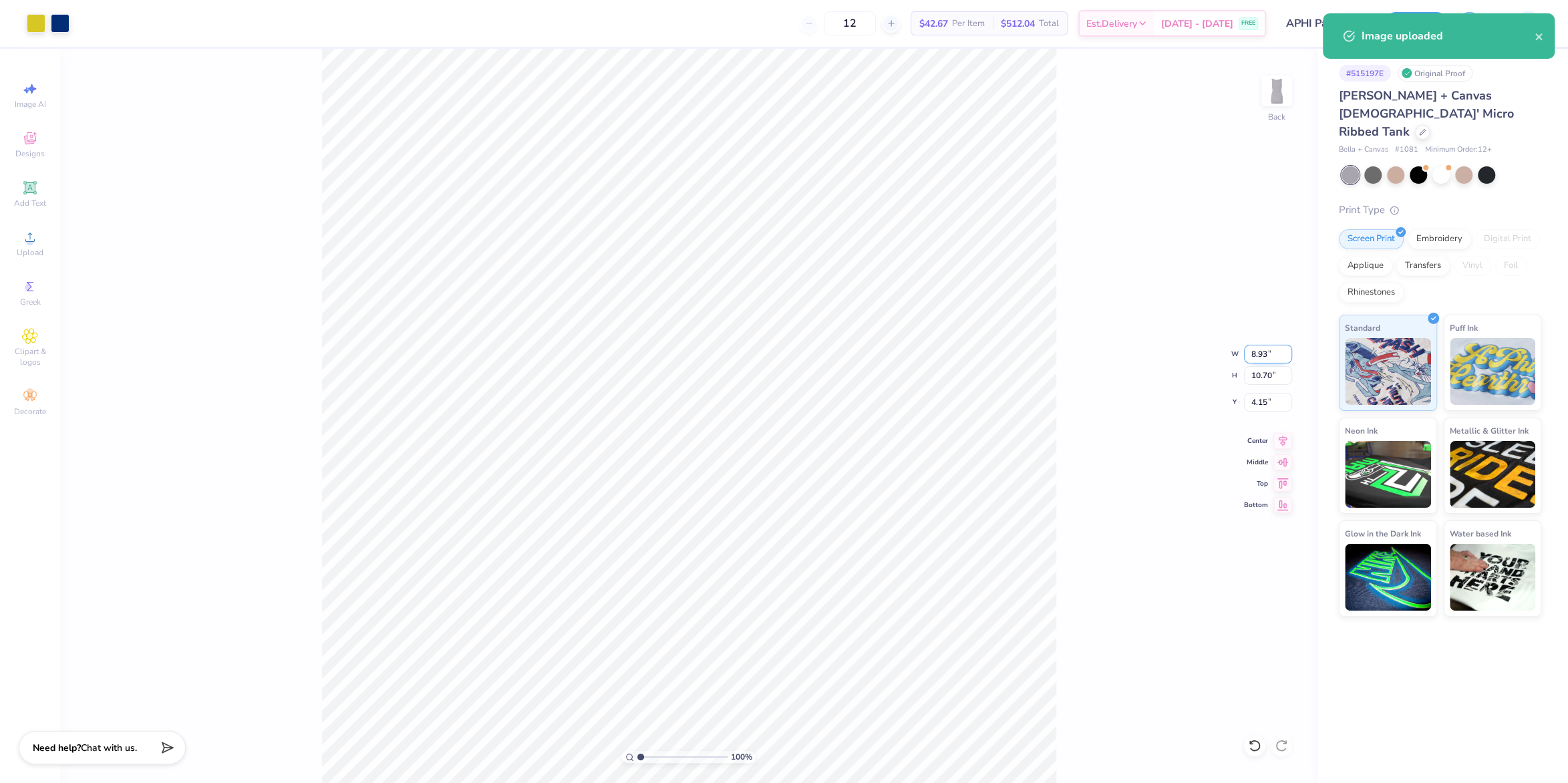
click at [1254, 350] on input "8.93" at bounding box center [1268, 354] width 48 height 18
type input "7.00"
type input "8.39"
type input "1.00"
click at [1093, 270] on div "100 % Back W 7.00 7.00 " H 8.39 8.39 " Y 1.00 1.00 " Center Middle Top Bottom" at bounding box center [689, 416] width 1258 height 734
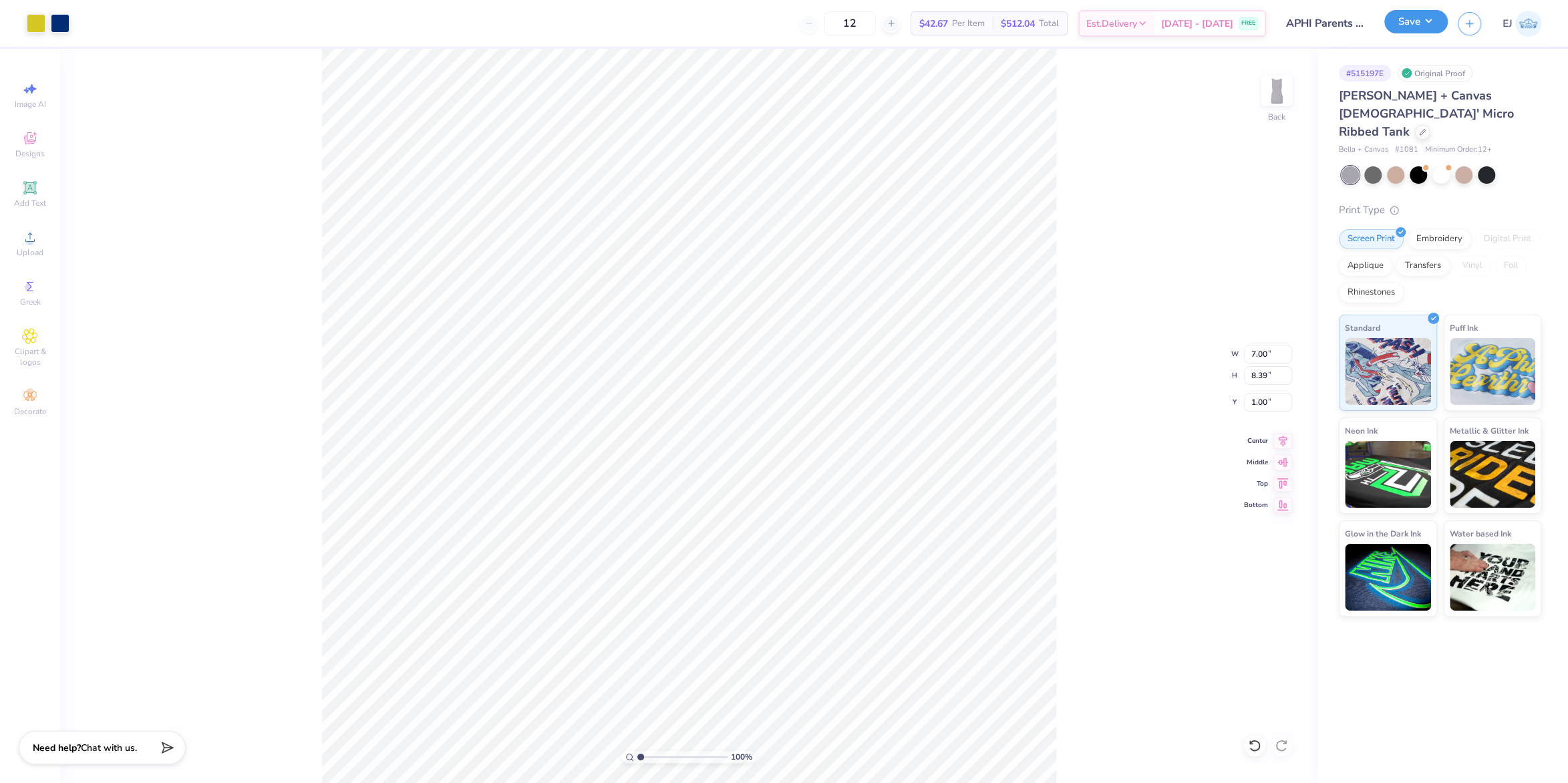
click at [1408, 18] on button "Save" at bounding box center [1415, 22] width 63 height 23
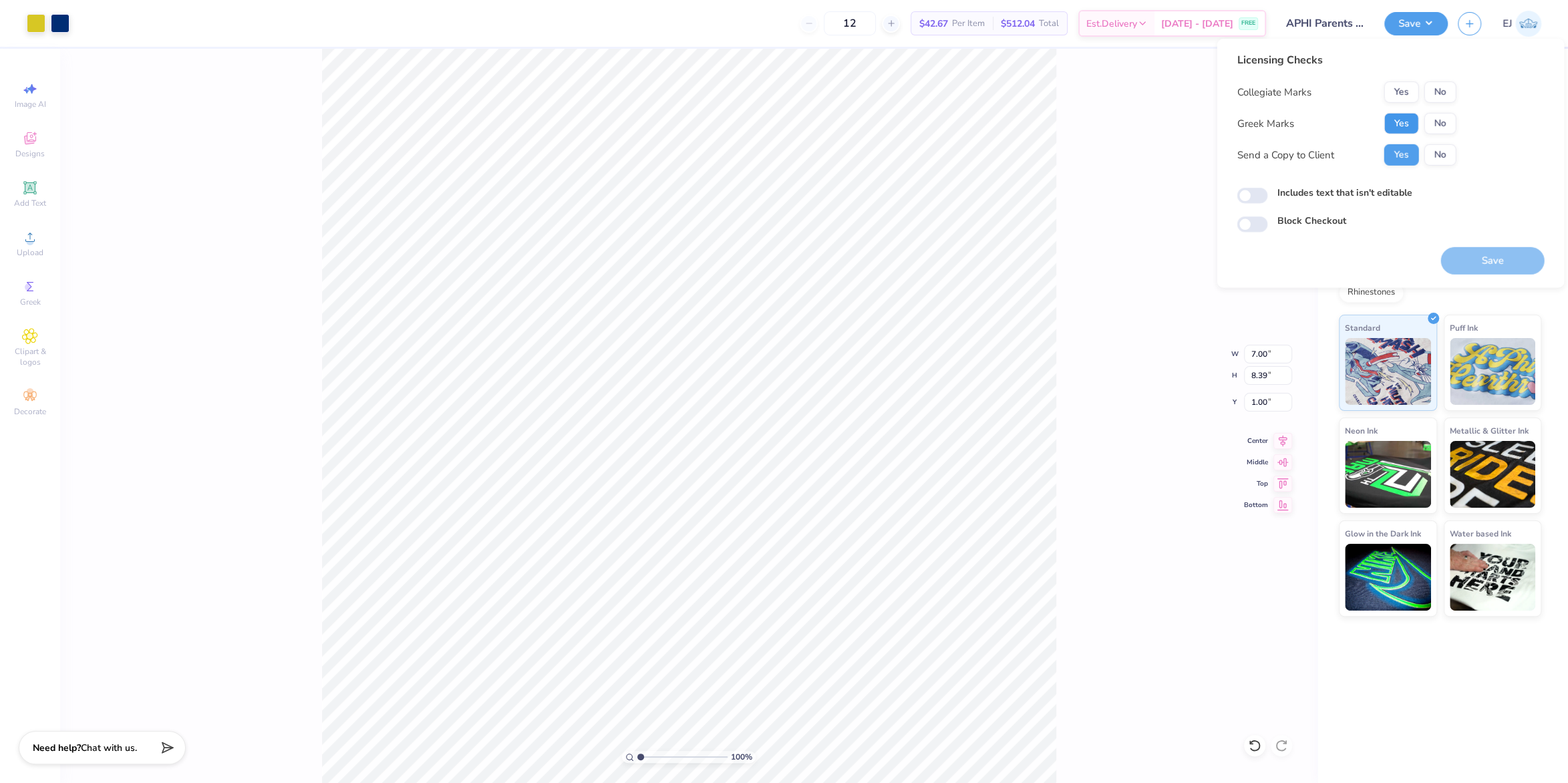
click at [1403, 119] on button "Yes" at bounding box center [1400, 123] width 34 height 22
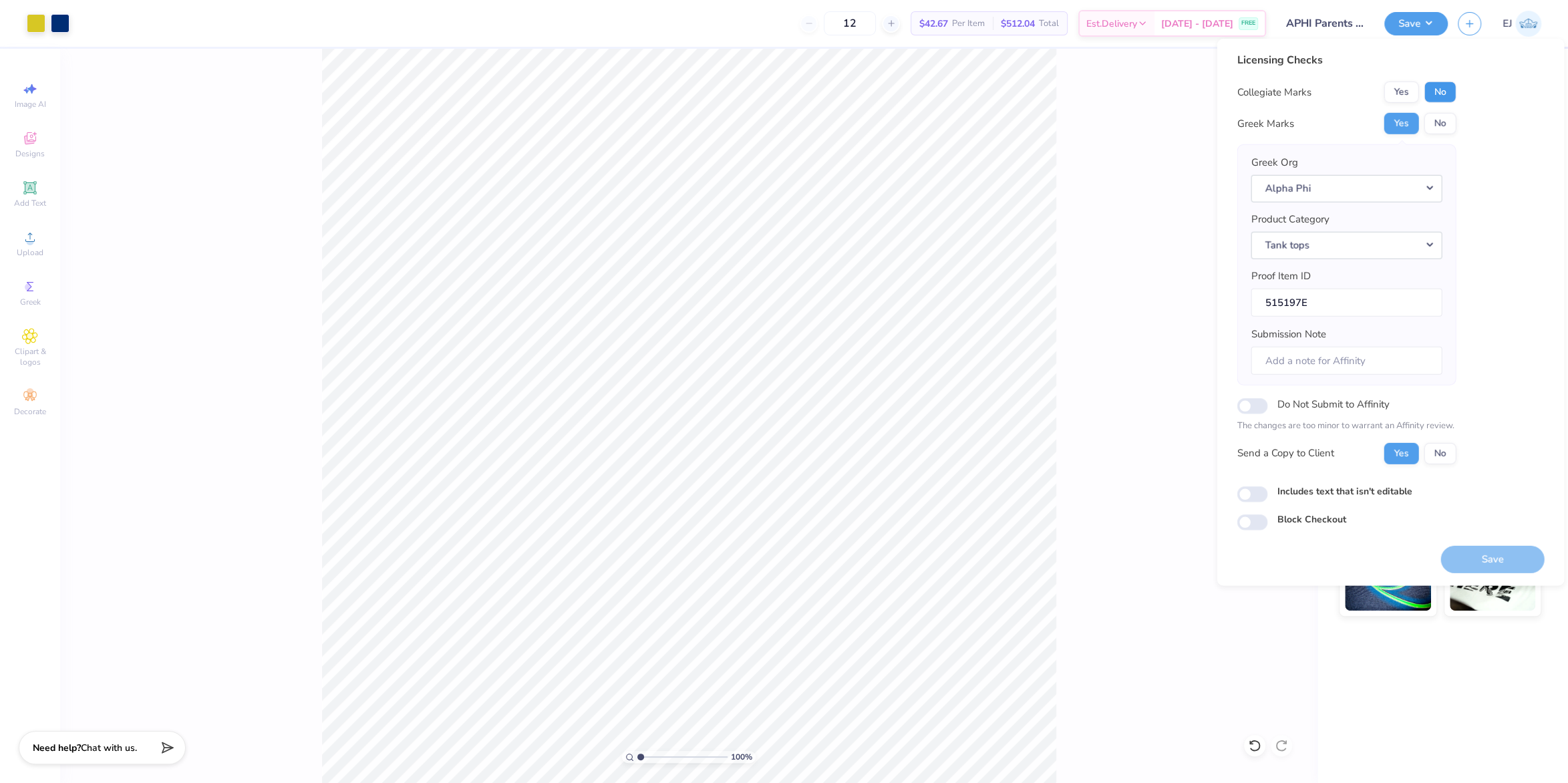
click at [1443, 98] on button "No" at bounding box center [1439, 92] width 32 height 22
click at [1469, 562] on button "Save" at bounding box center [1491, 558] width 103 height 27
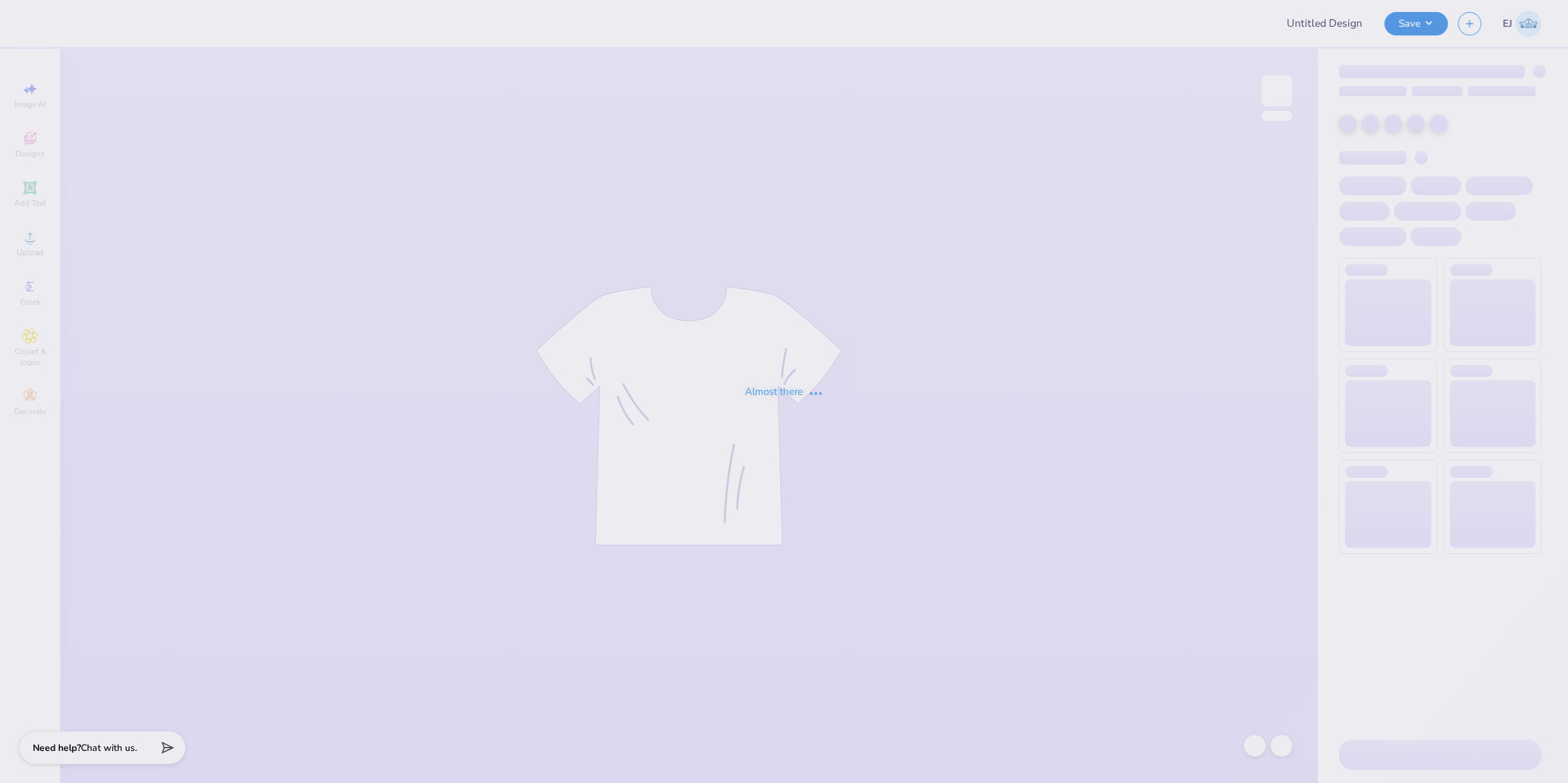
type input "kappa parents weekend"
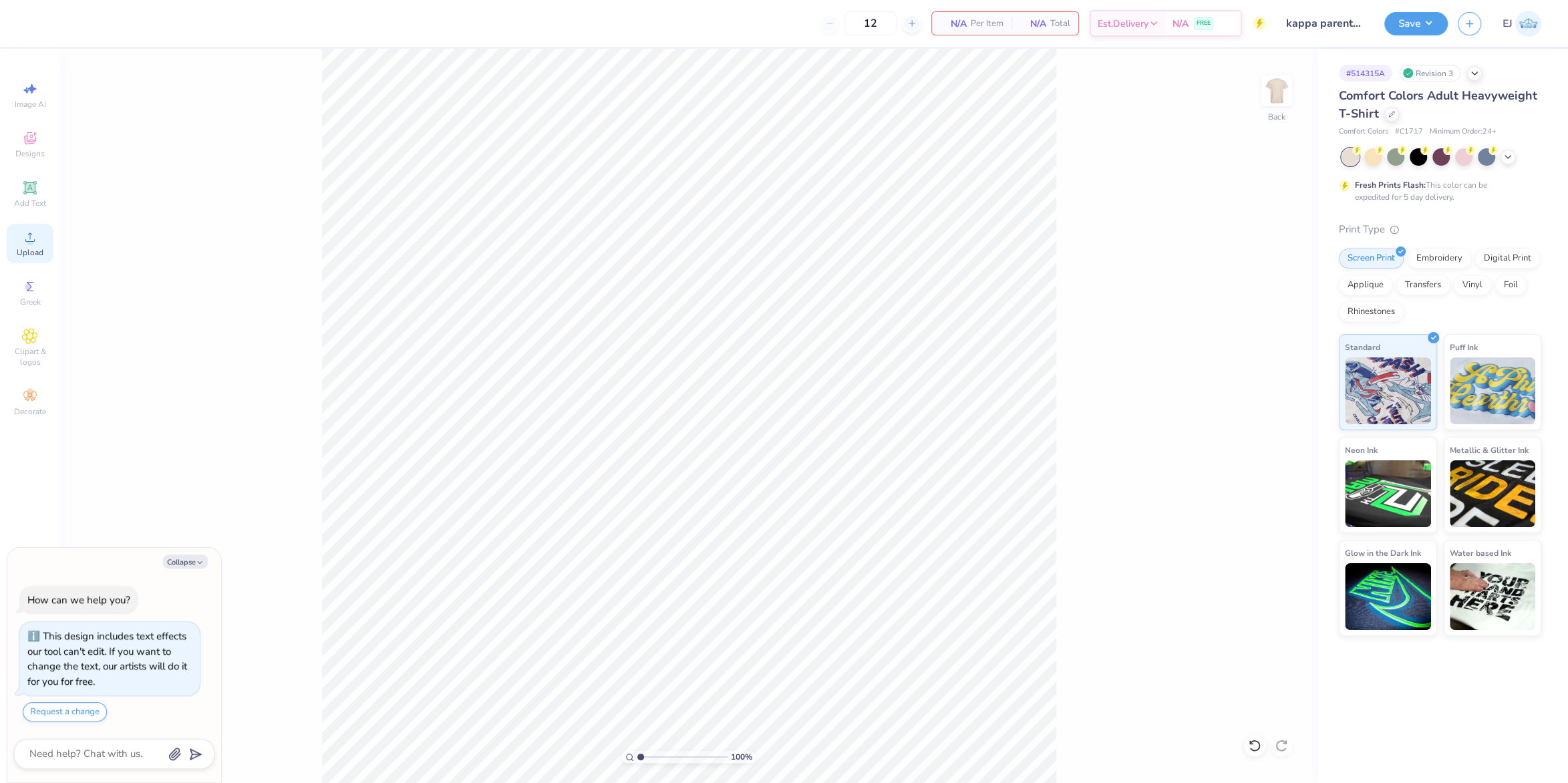
click at [12, 235] on div "Upload" at bounding box center [30, 243] width 46 height 39
type textarea "x"
drag, startPoint x: 1266, startPoint y: 350, endPoint x: 1266, endPoint y: 373, distance: 23.0
click at [1270, 354] on input "14.17" at bounding box center [1268, 354] width 48 height 18
type input "12.5"
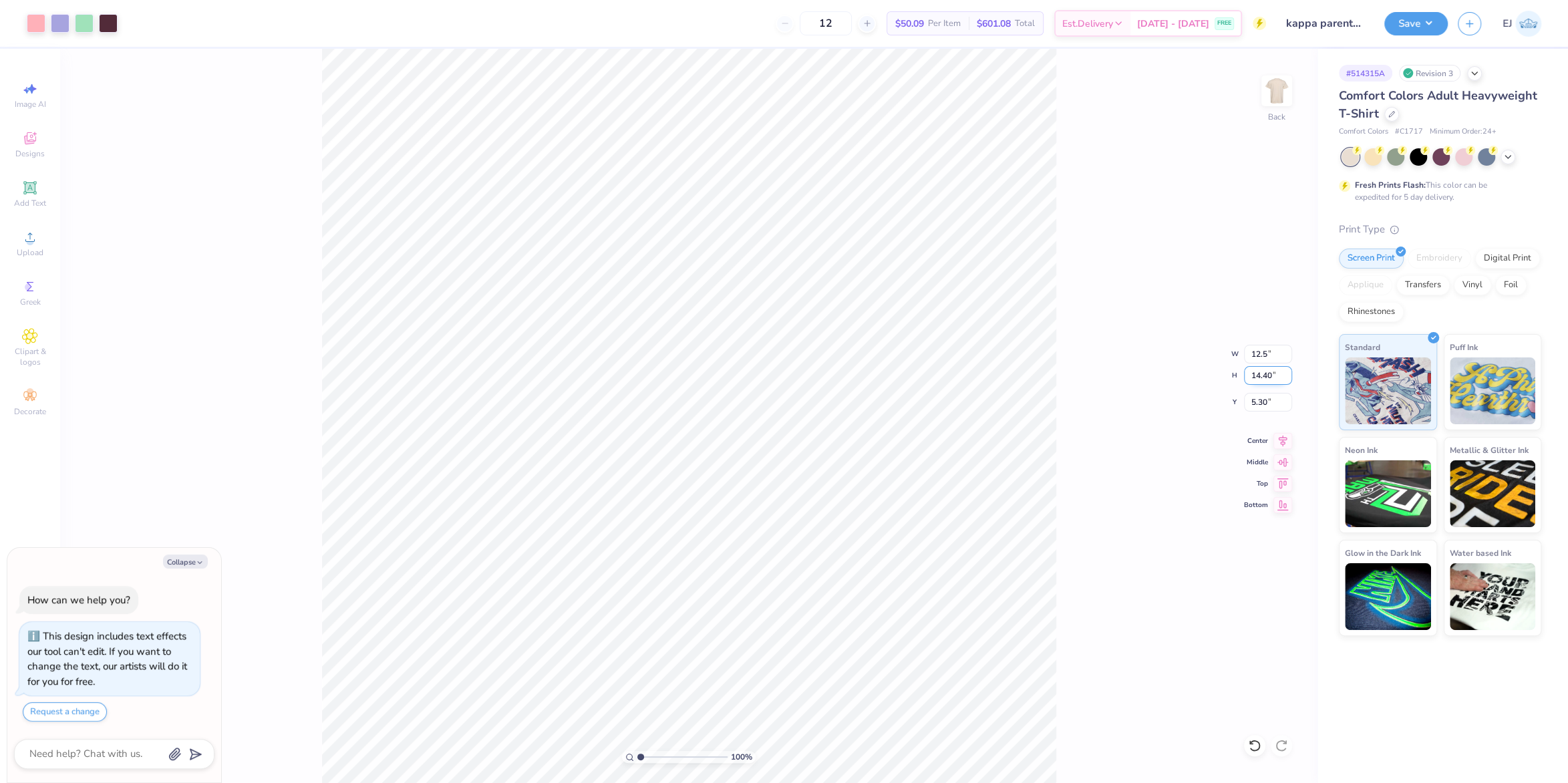
type textarea "x"
type input "12.50"
type input "12.70"
click at [1266, 401] on input "6.15" at bounding box center [1268, 401] width 48 height 18
type input "3"
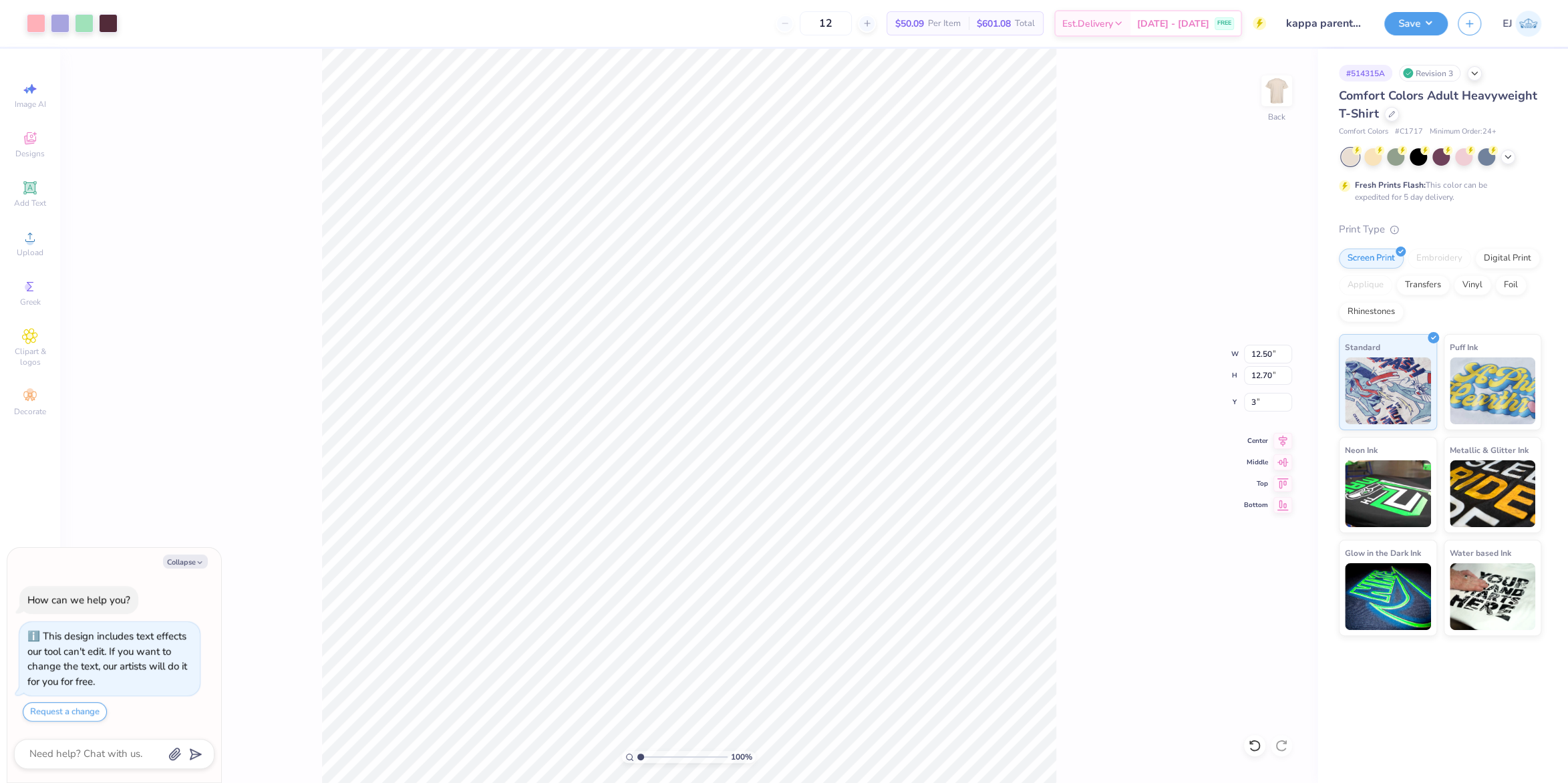
type textarea "x"
type input "3.00"
click at [32, 254] on span "Upload" at bounding box center [30, 252] width 26 height 10
click at [30, 243] on circle at bounding box center [30, 241] width 7 height 7
click at [32, 241] on circle at bounding box center [30, 241] width 7 height 7
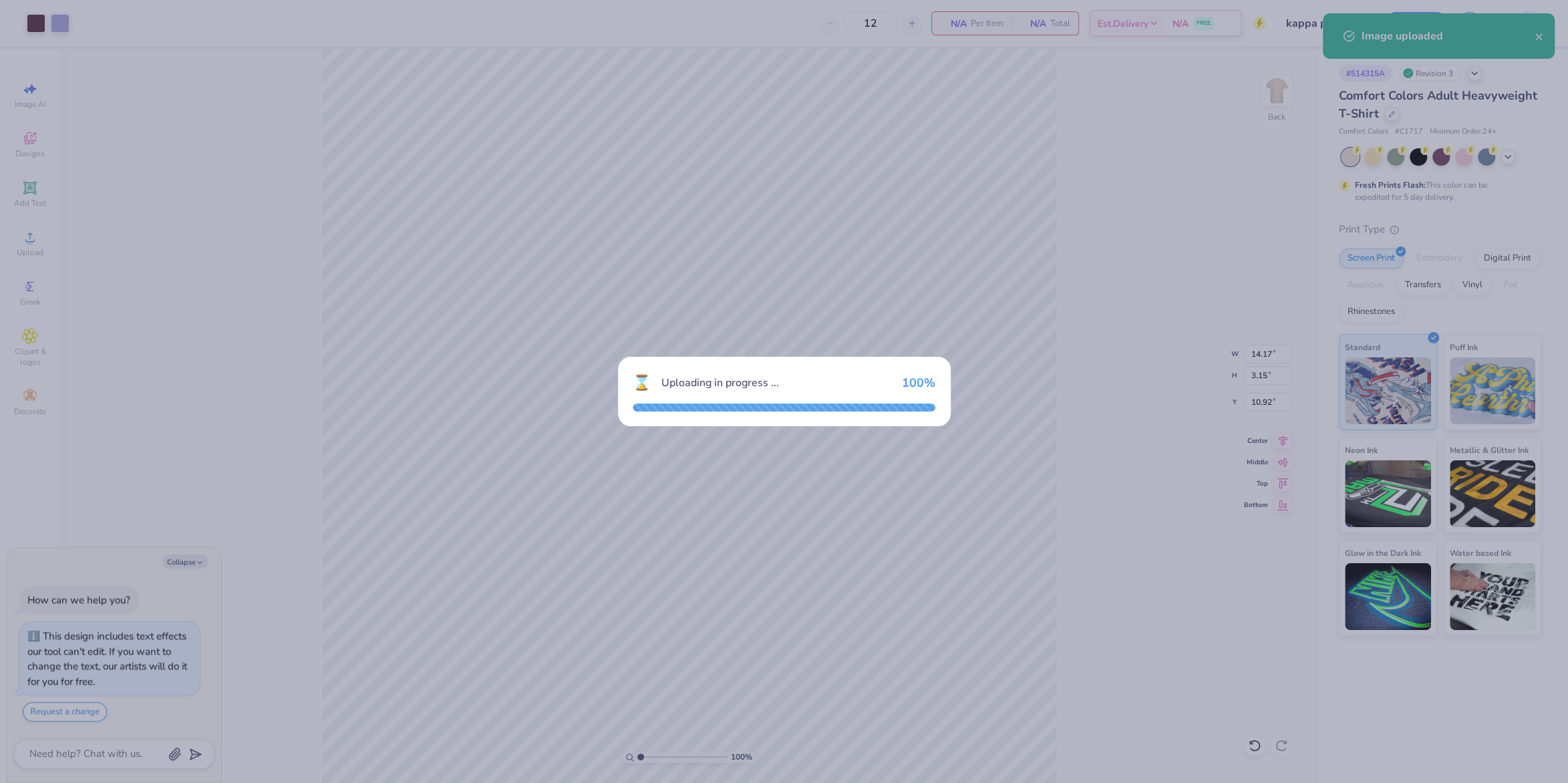
type textarea "x"
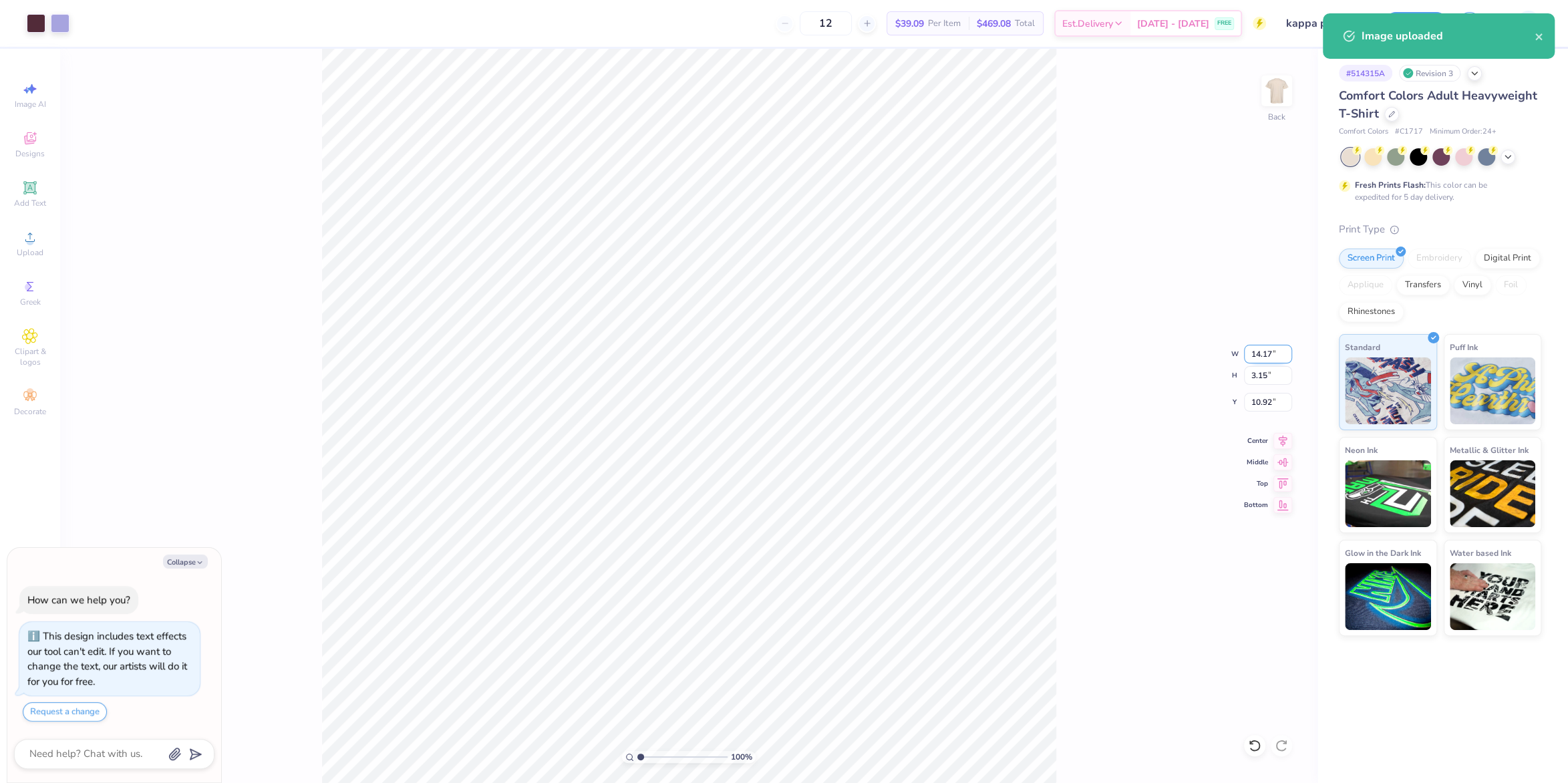
click at [1266, 357] on input "14.17" at bounding box center [1268, 354] width 48 height 18
type input "4"
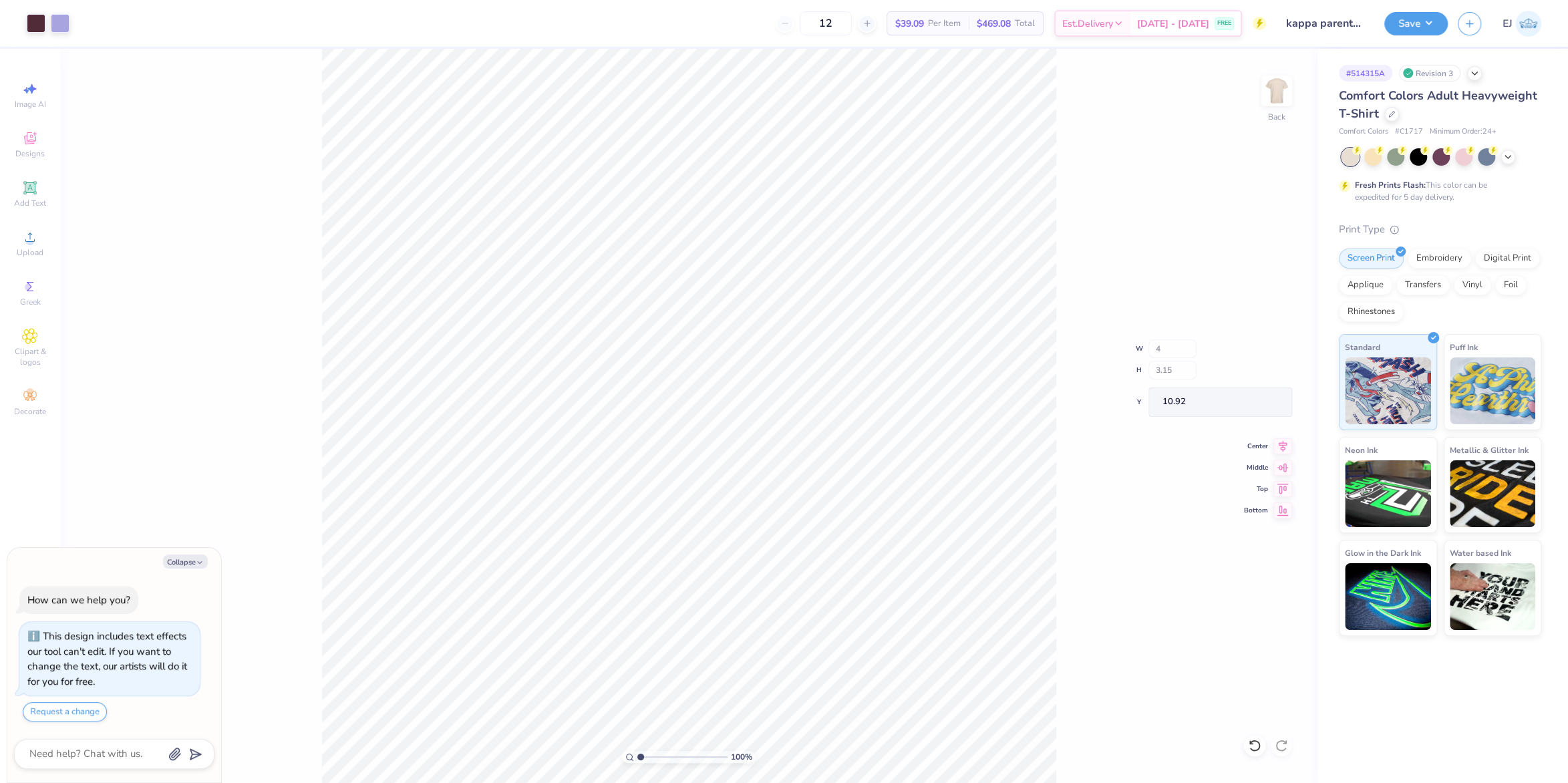
type textarea "x"
type input "4.00"
type input "0.89"
type input "12.05"
type textarea "x"
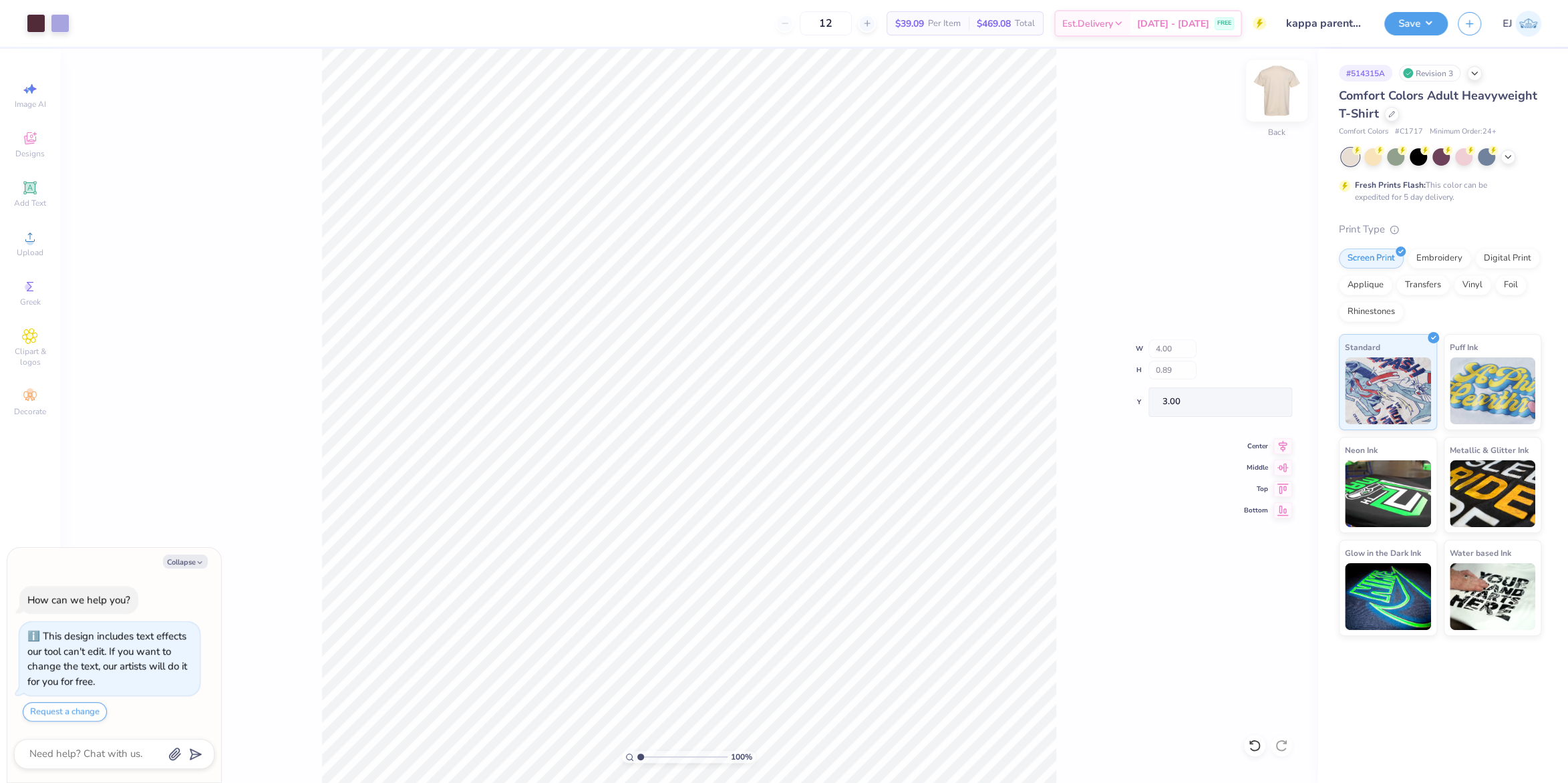
type input "3.00"
click at [1282, 105] on img at bounding box center [1276, 90] width 54 height 54
click at [44, 241] on div "Upload" at bounding box center [30, 243] width 46 height 39
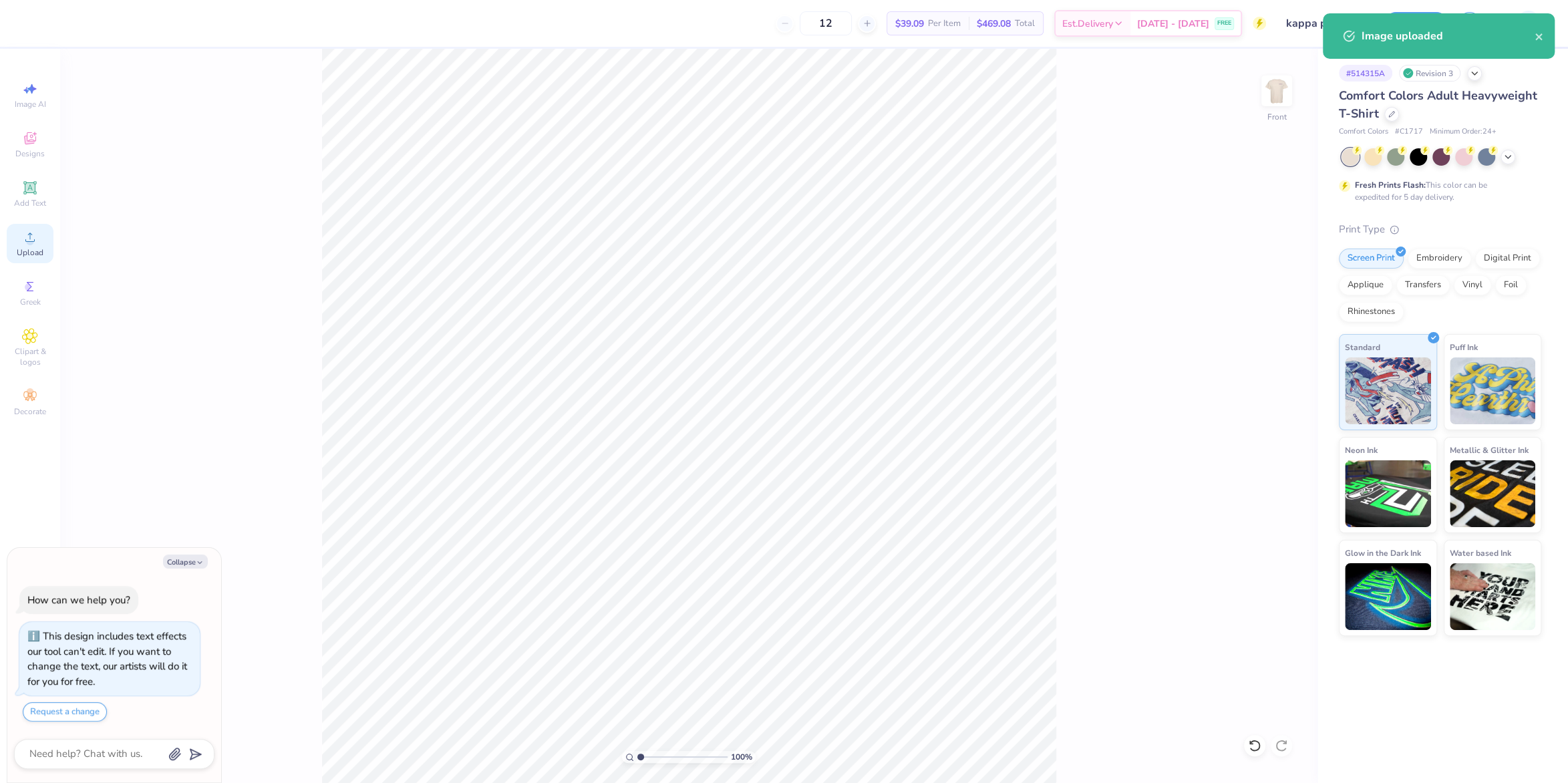
click at [18, 233] on div "Upload" at bounding box center [30, 243] width 46 height 39
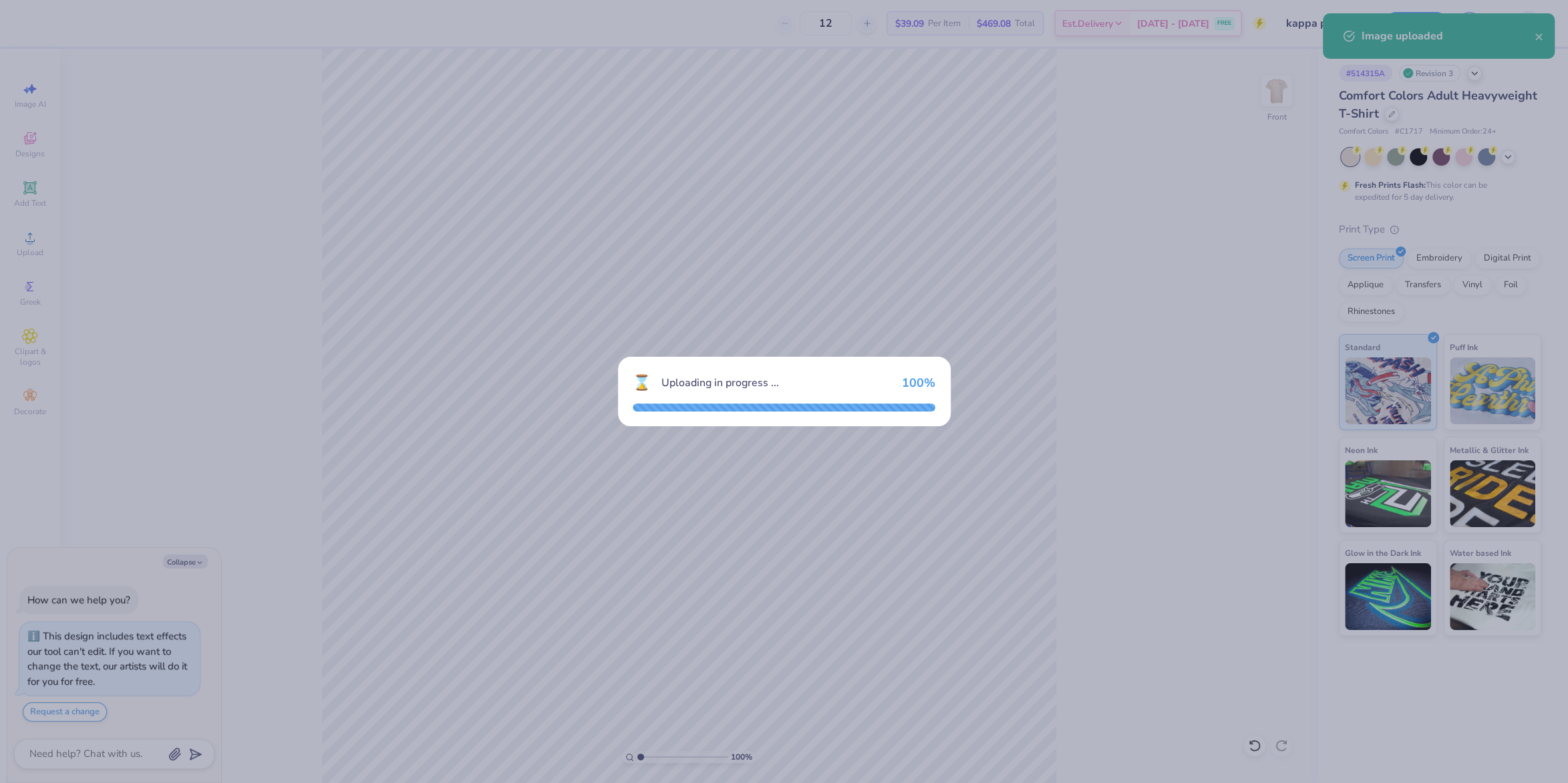
type textarea "x"
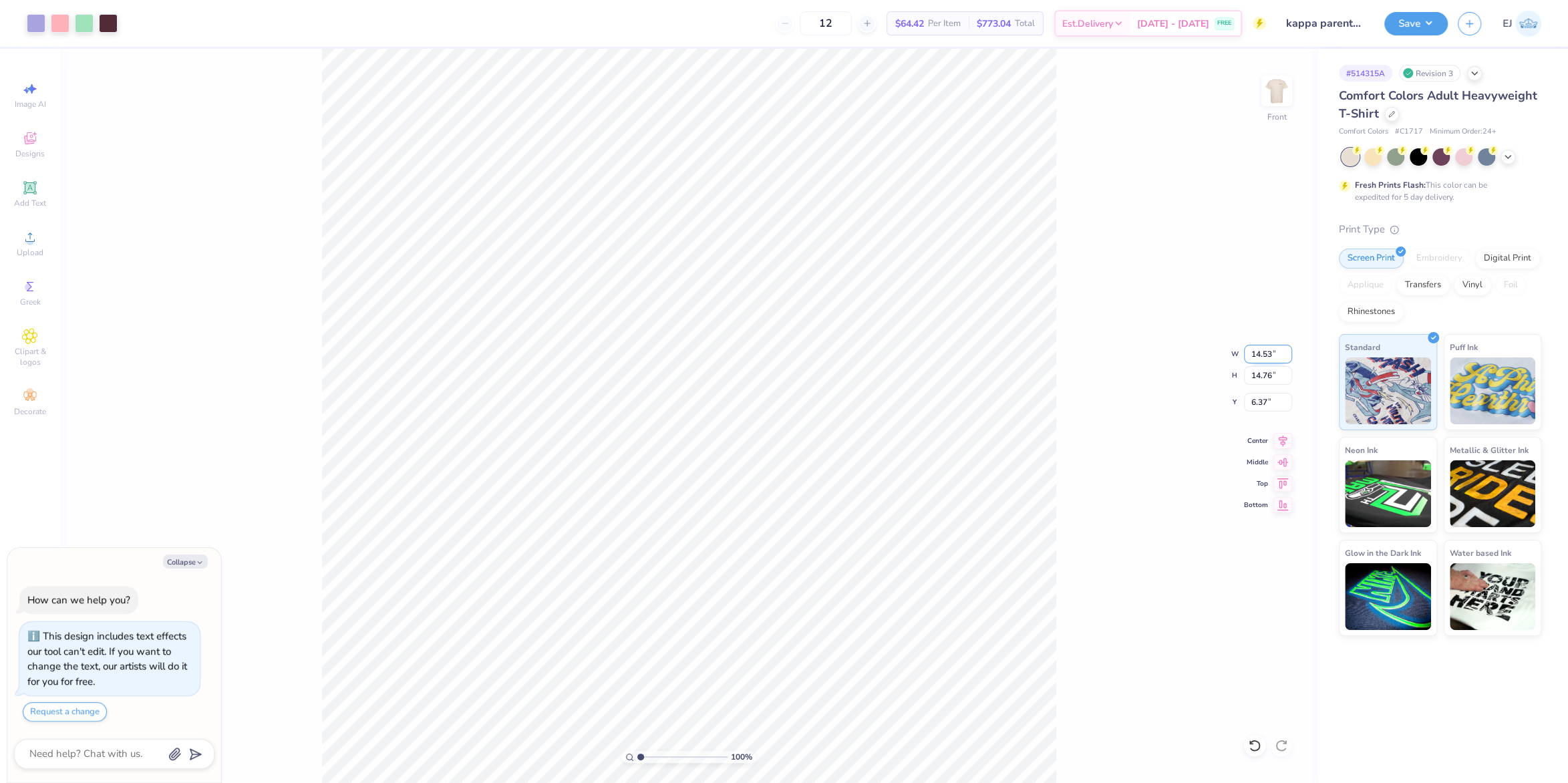
click at [1269, 354] on input "14.53" at bounding box center [1268, 354] width 48 height 18
type input "12.5"
type textarea "x"
type input "12.50"
type input "12.70"
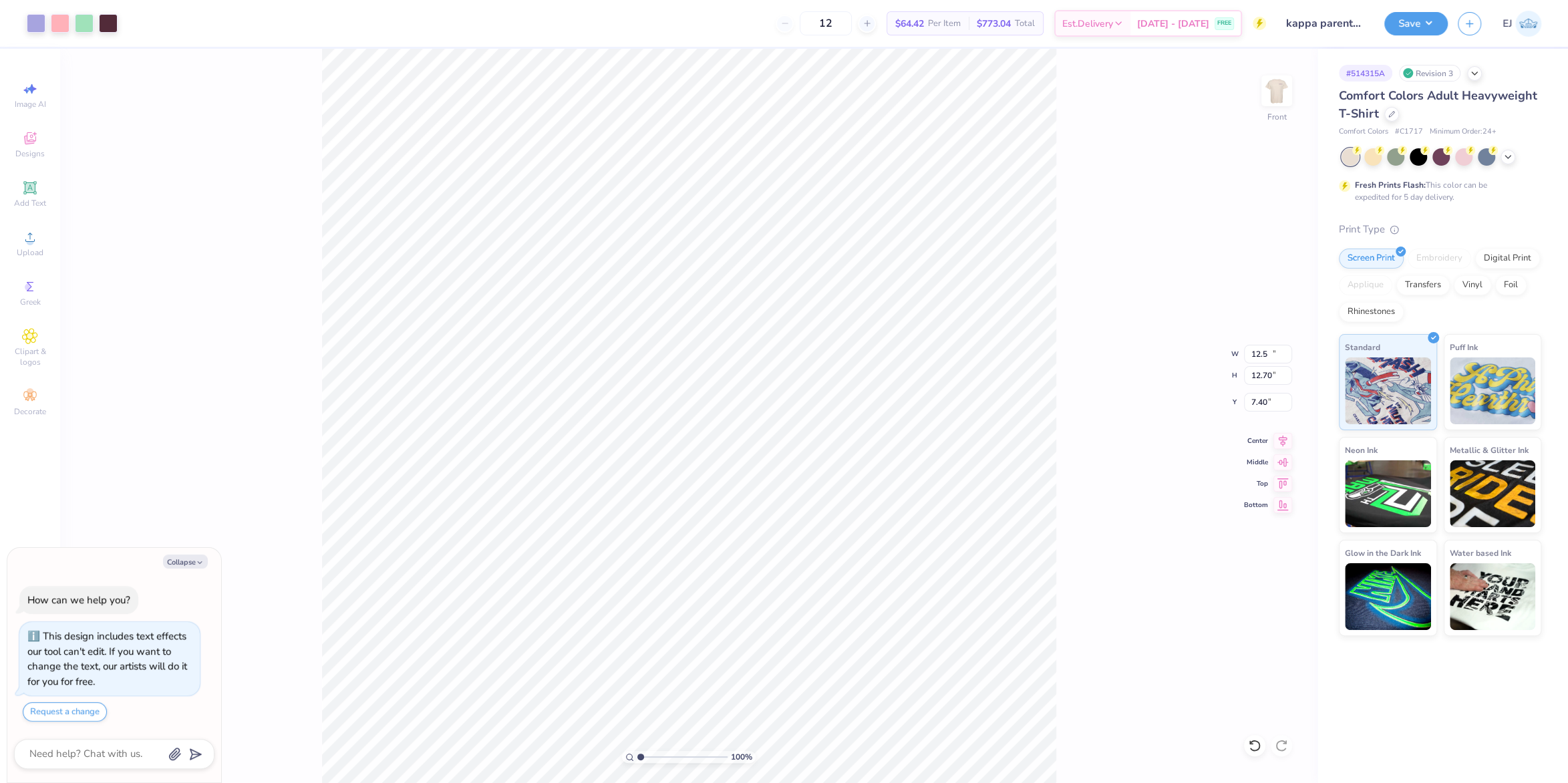
type input "7.40"
type input "11"
type textarea "x"
type input "11.00"
type input "11.17"
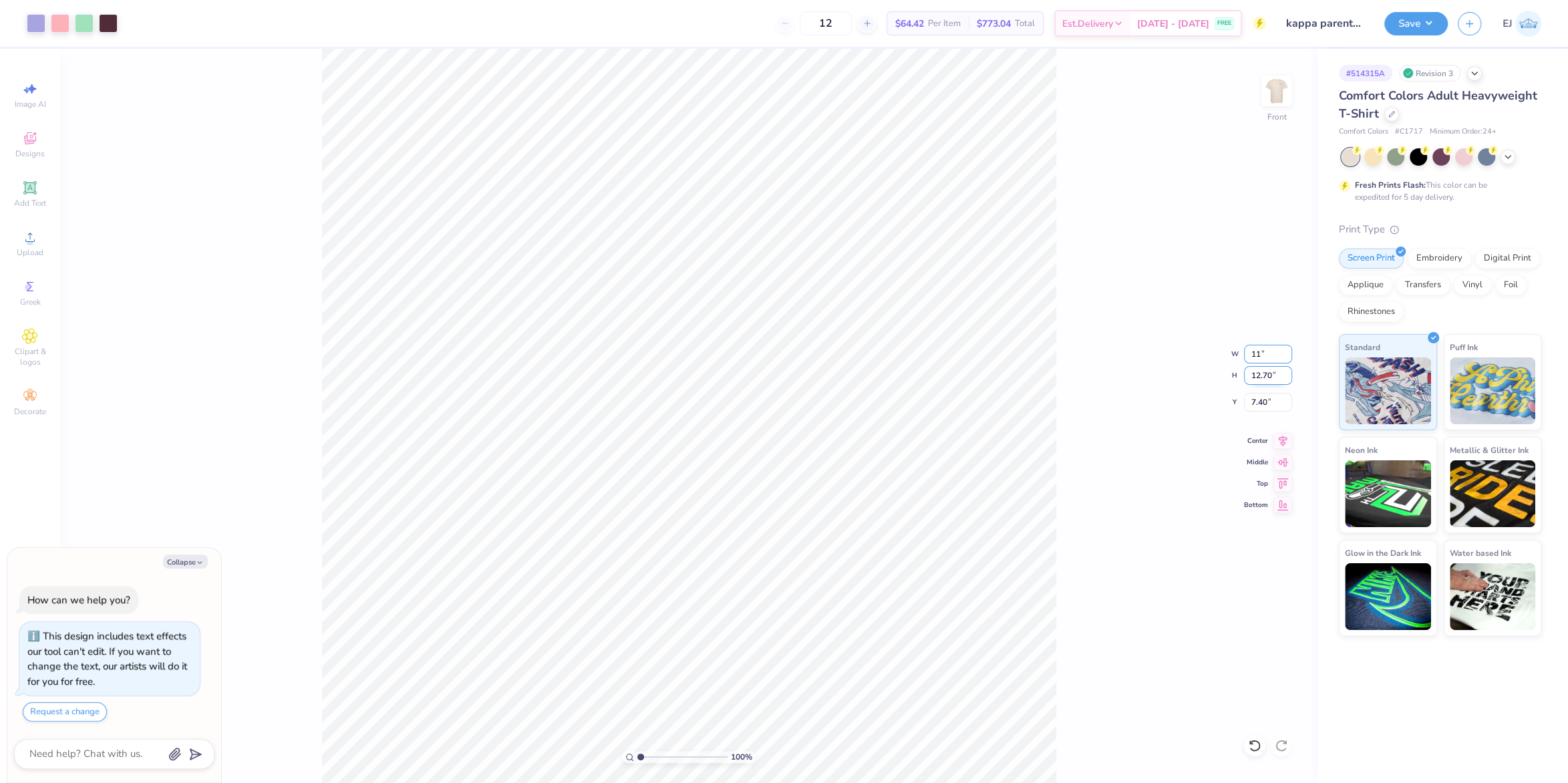
type input "8.16"
type textarea "x"
click at [1250, 399] on input "8.16" at bounding box center [1268, 401] width 48 height 18
type input "3"
type textarea "x"
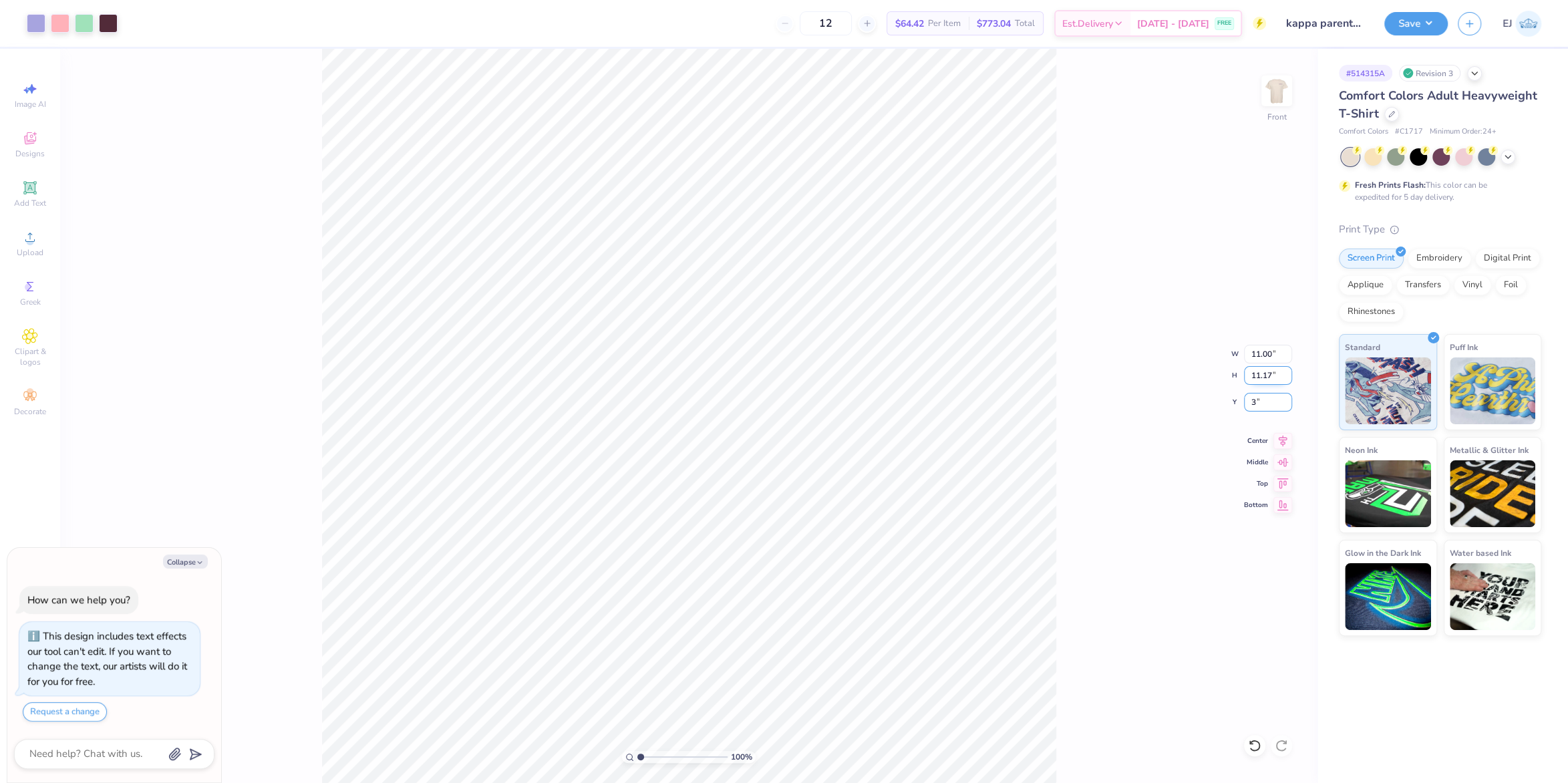
type input "3.00"
type textarea "x"
click at [658, 754] on input "range" at bounding box center [682, 757] width 90 height 12
click at [659, 756] on input "range" at bounding box center [682, 757] width 90 height 12
drag, startPoint x: 660, startPoint y: 756, endPoint x: 666, endPoint y: 757, distance: 6.1
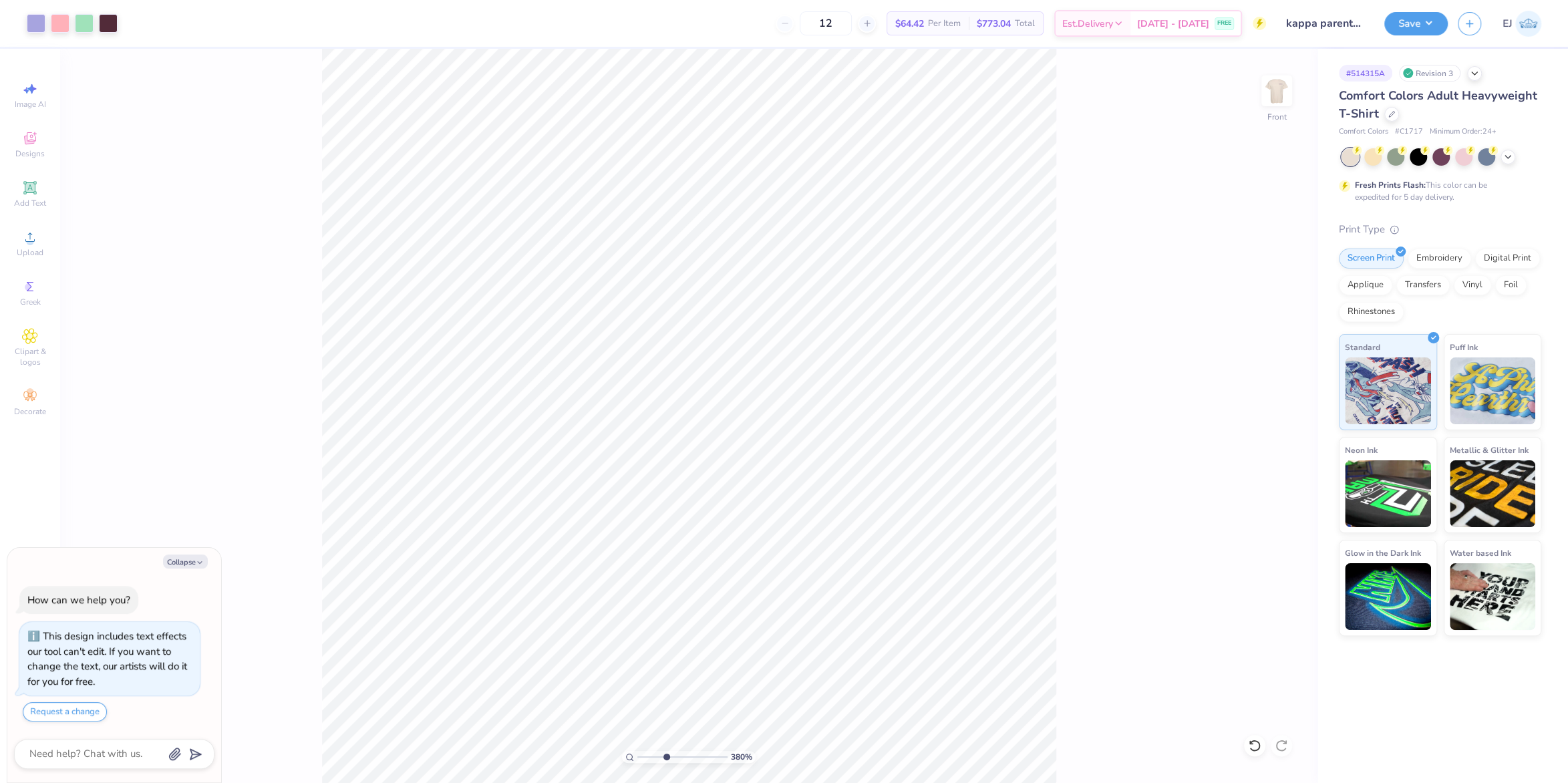
type input "3.94"
click at [666, 757] on input "range" at bounding box center [682, 757] width 90 height 12
click at [28, 201] on span "Add Text" at bounding box center [30, 202] width 32 height 10
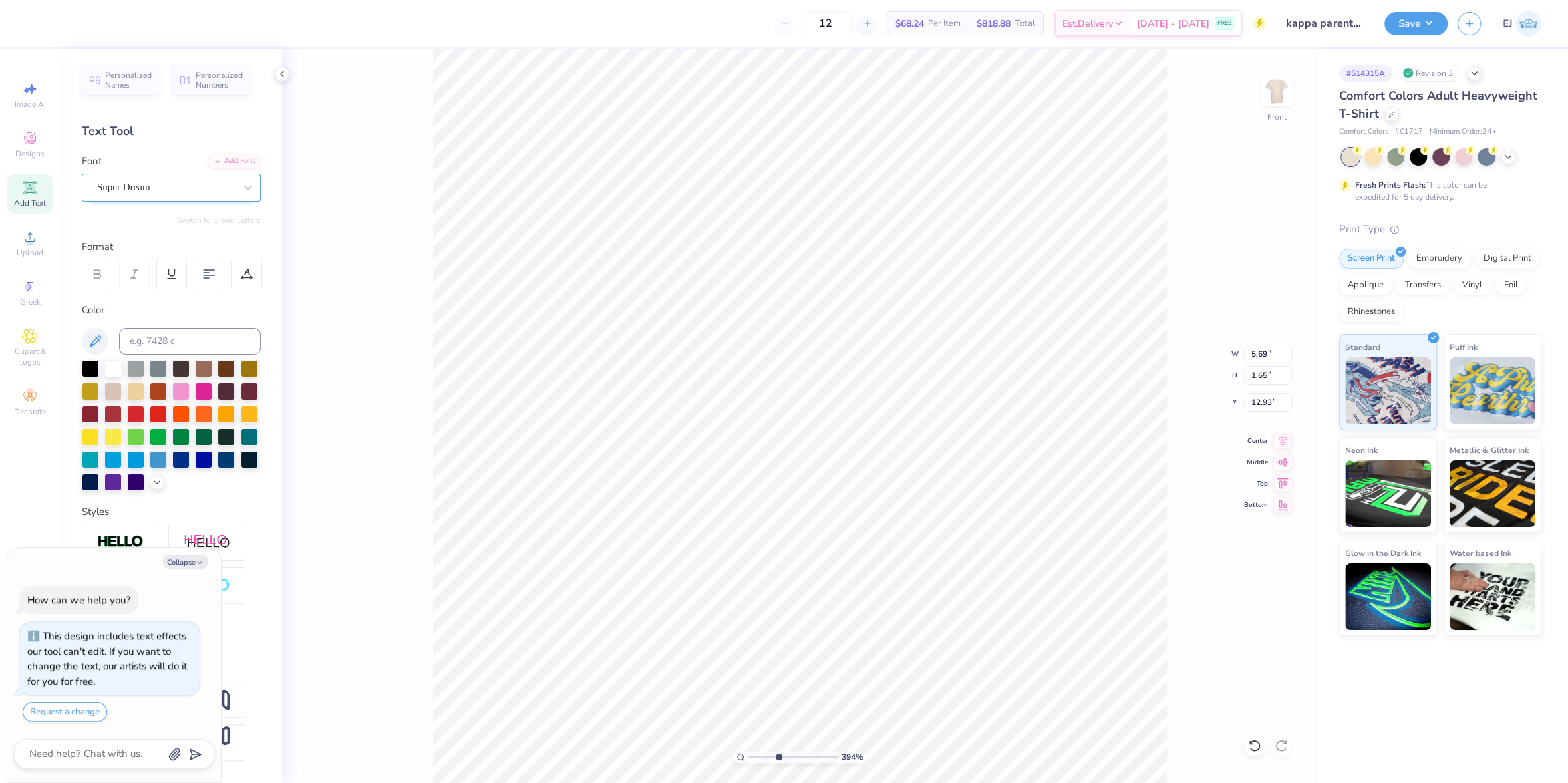
click at [136, 187] on div "Super Dream" at bounding box center [165, 187] width 140 height 21
type textarea "x"
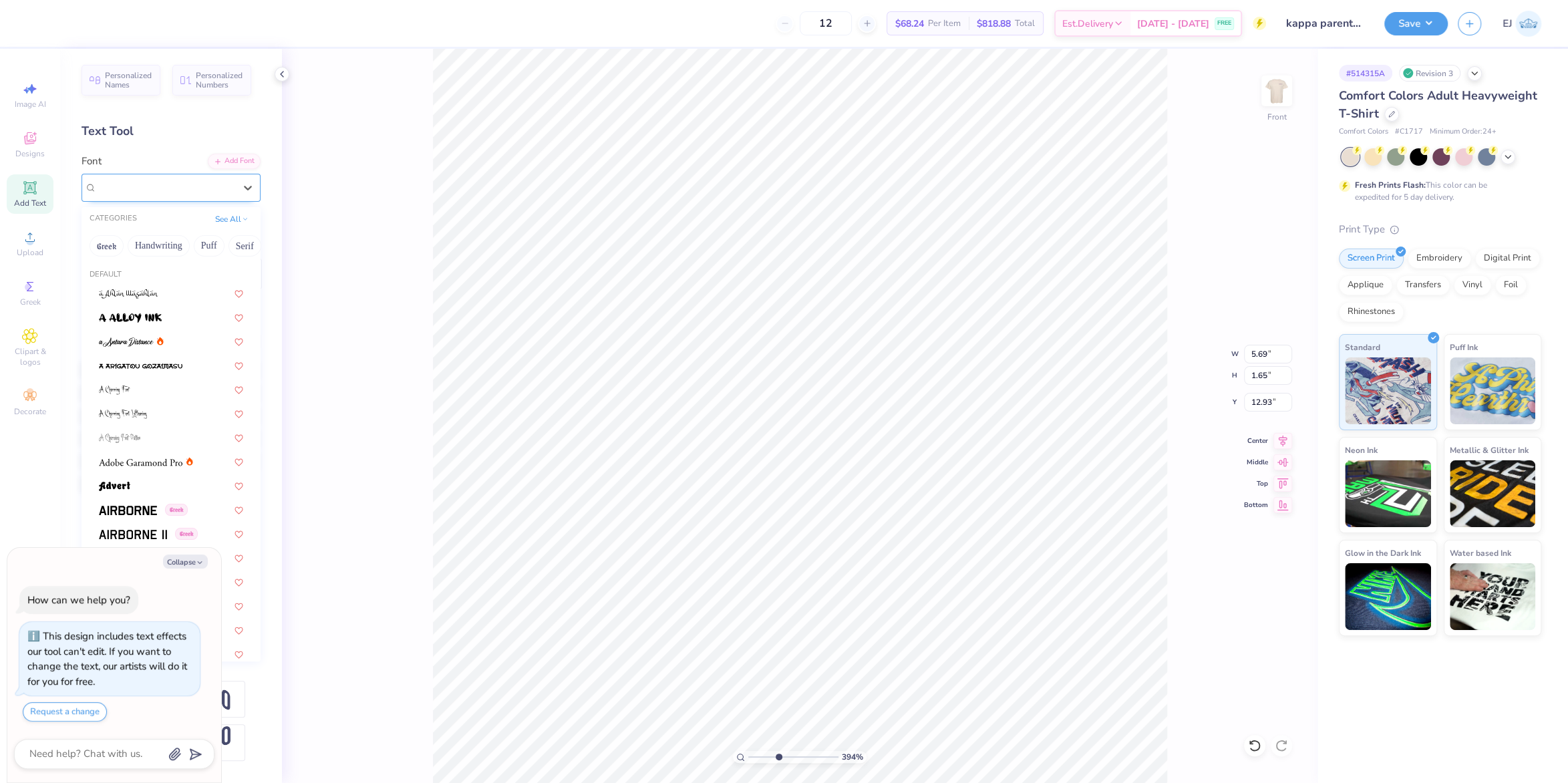
type input "c"
type textarea "x"
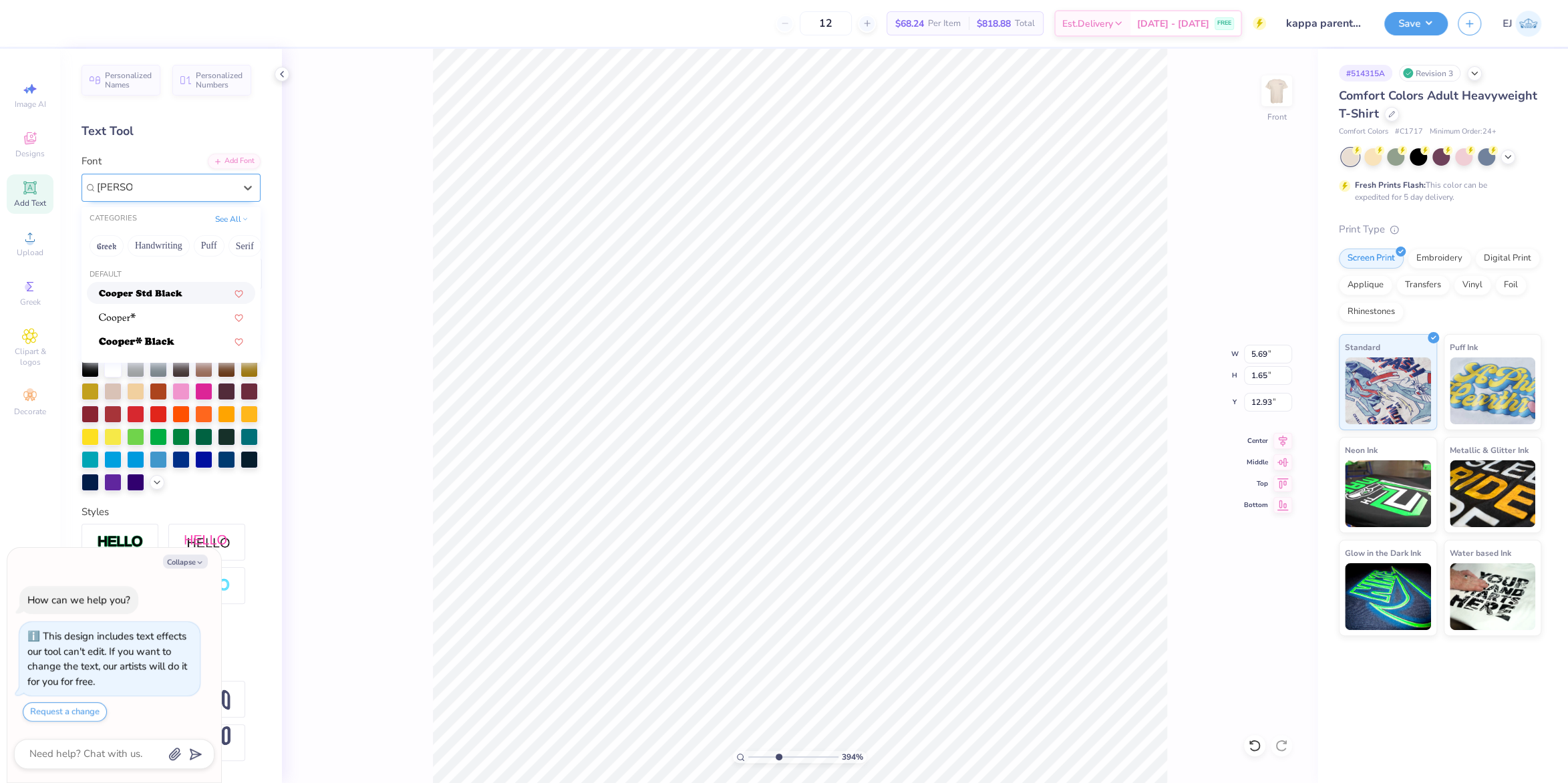
type input "cooper"
type textarea "x"
type input "7.13"
type input "1.72"
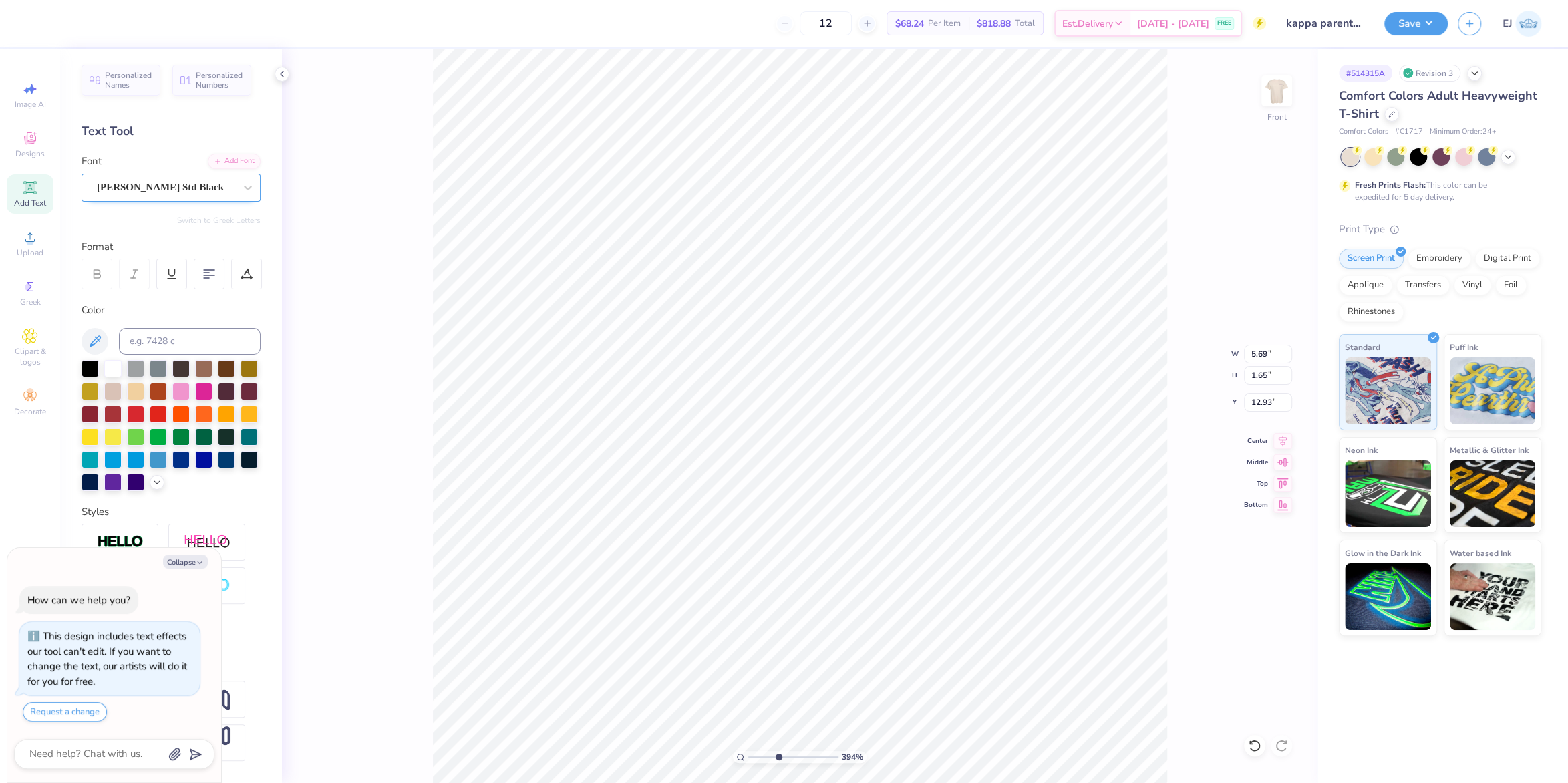
type input "12.89"
type textarea "x"
type textarea ","
click at [186, 347] on input at bounding box center [190, 341] width 142 height 26
type textarea "x"
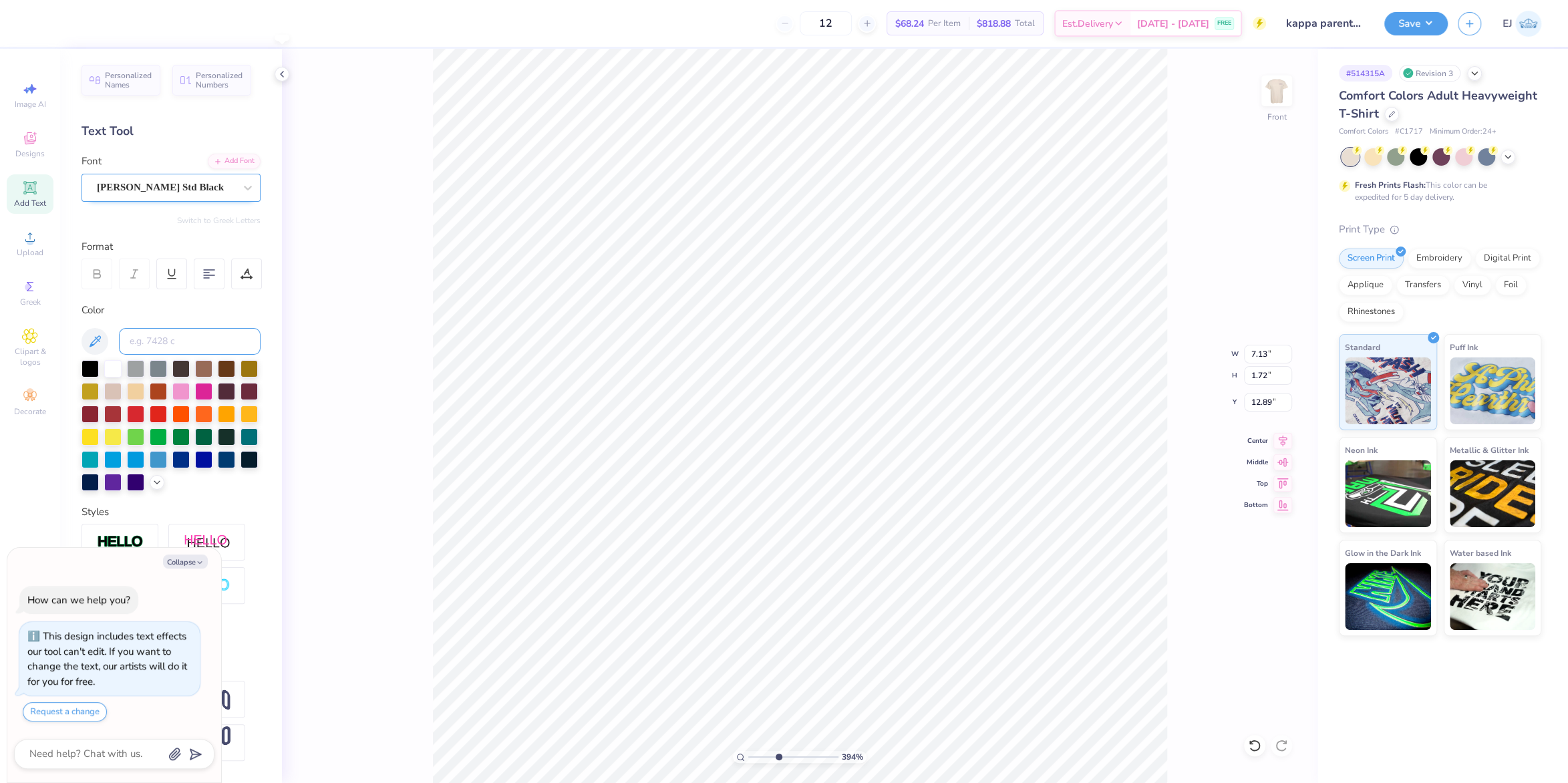
type input "0.59"
type input "0.99"
type input "13.26"
click at [202, 329] on div "Color" at bounding box center [171, 396] width 179 height 188
click at [201, 334] on input at bounding box center [190, 341] width 142 height 26
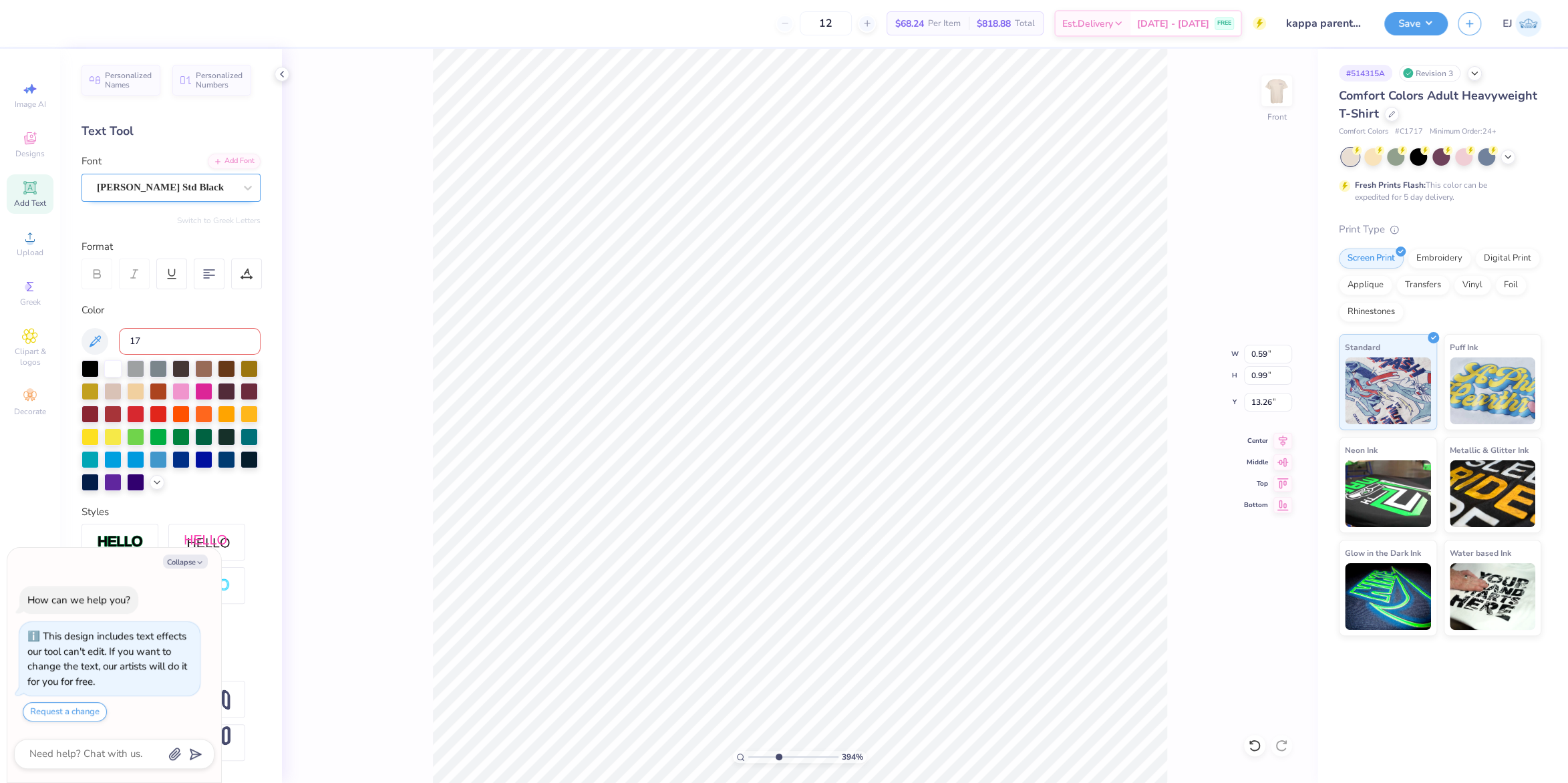
type input "176"
type input "xx"
type textarea "x"
type input "xx"
type textarea "x"
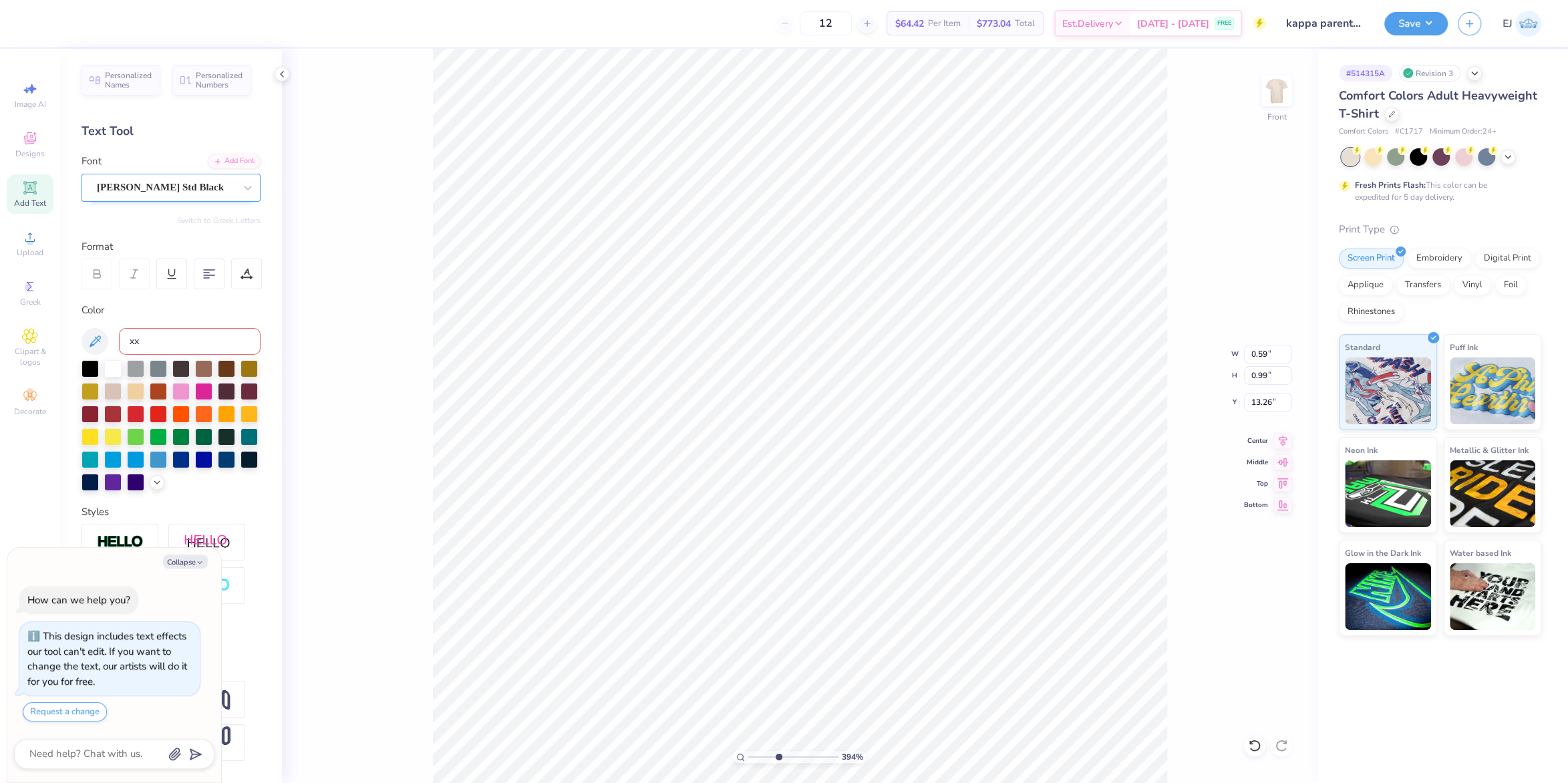
type input "0.13"
type input "0.21"
type textarea "x"
type input "13.85"
type textarea "x"
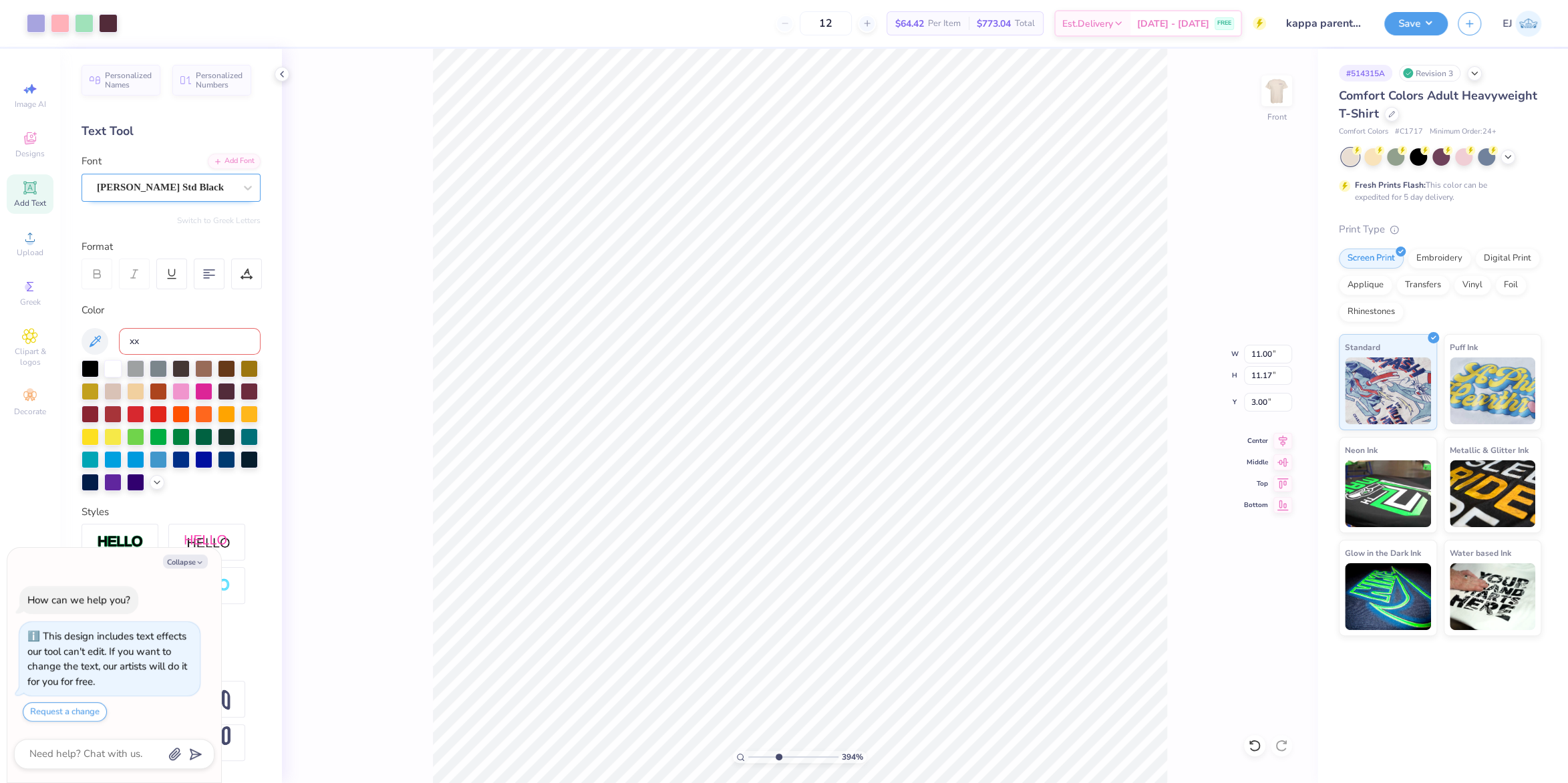
type input "0.13"
type input "0.21"
type input "13.85"
type textarea "x"
type input "0.10"
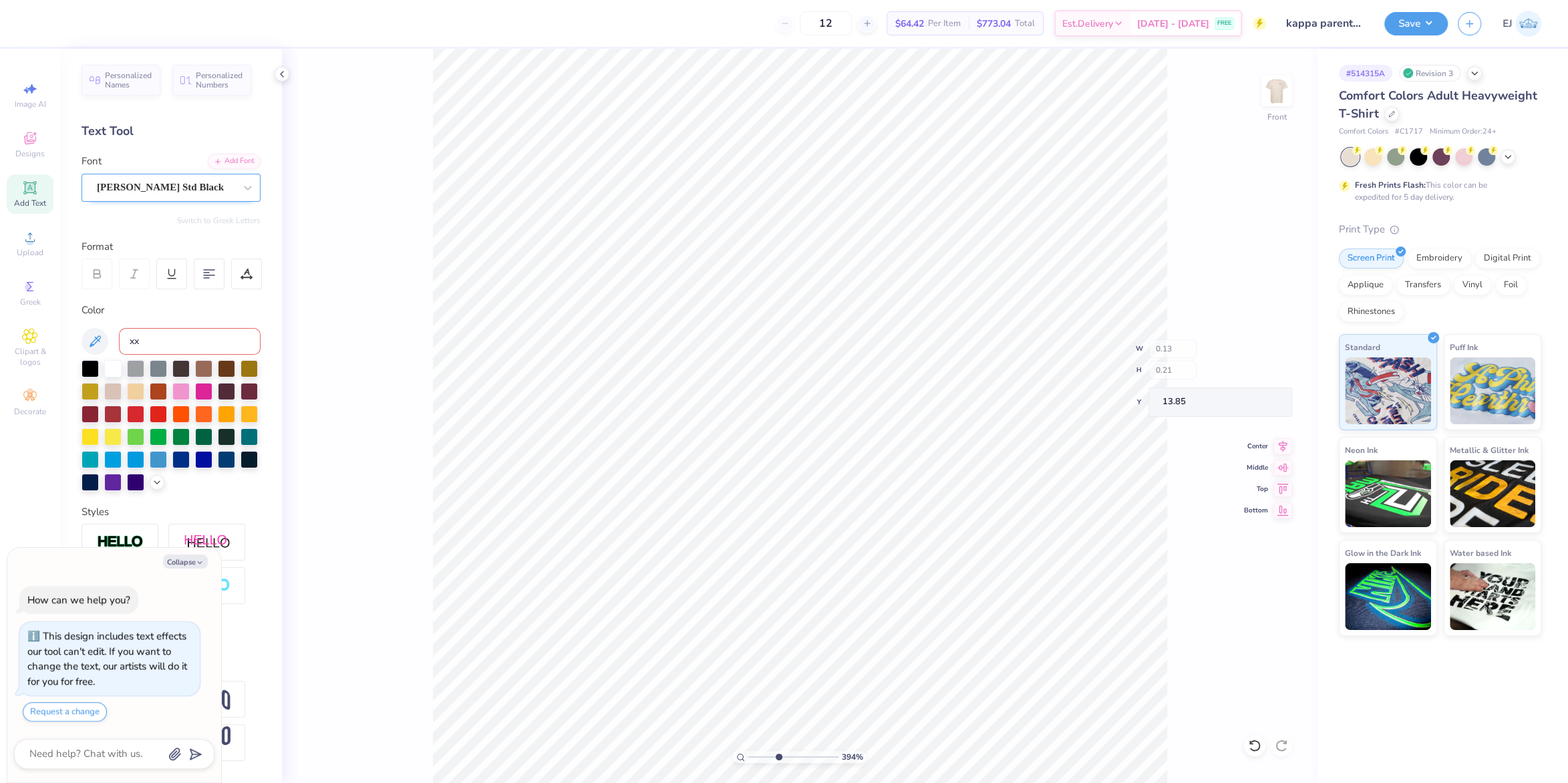
type input "0.17"
click at [1418, 26] on button "Save" at bounding box center [1415, 22] width 63 height 23
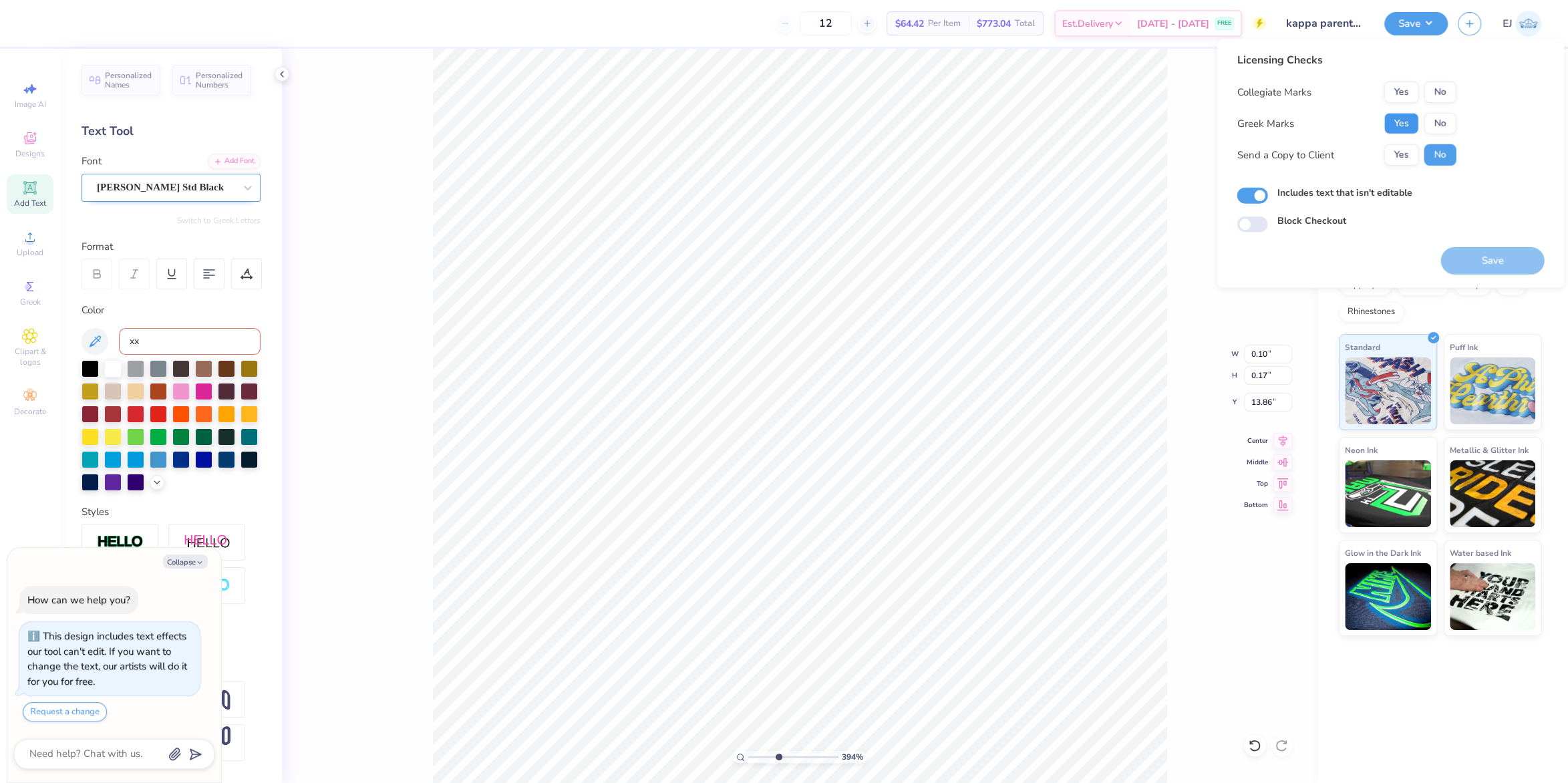
click at [1411, 124] on button "Yes" at bounding box center [1400, 123] width 34 height 22
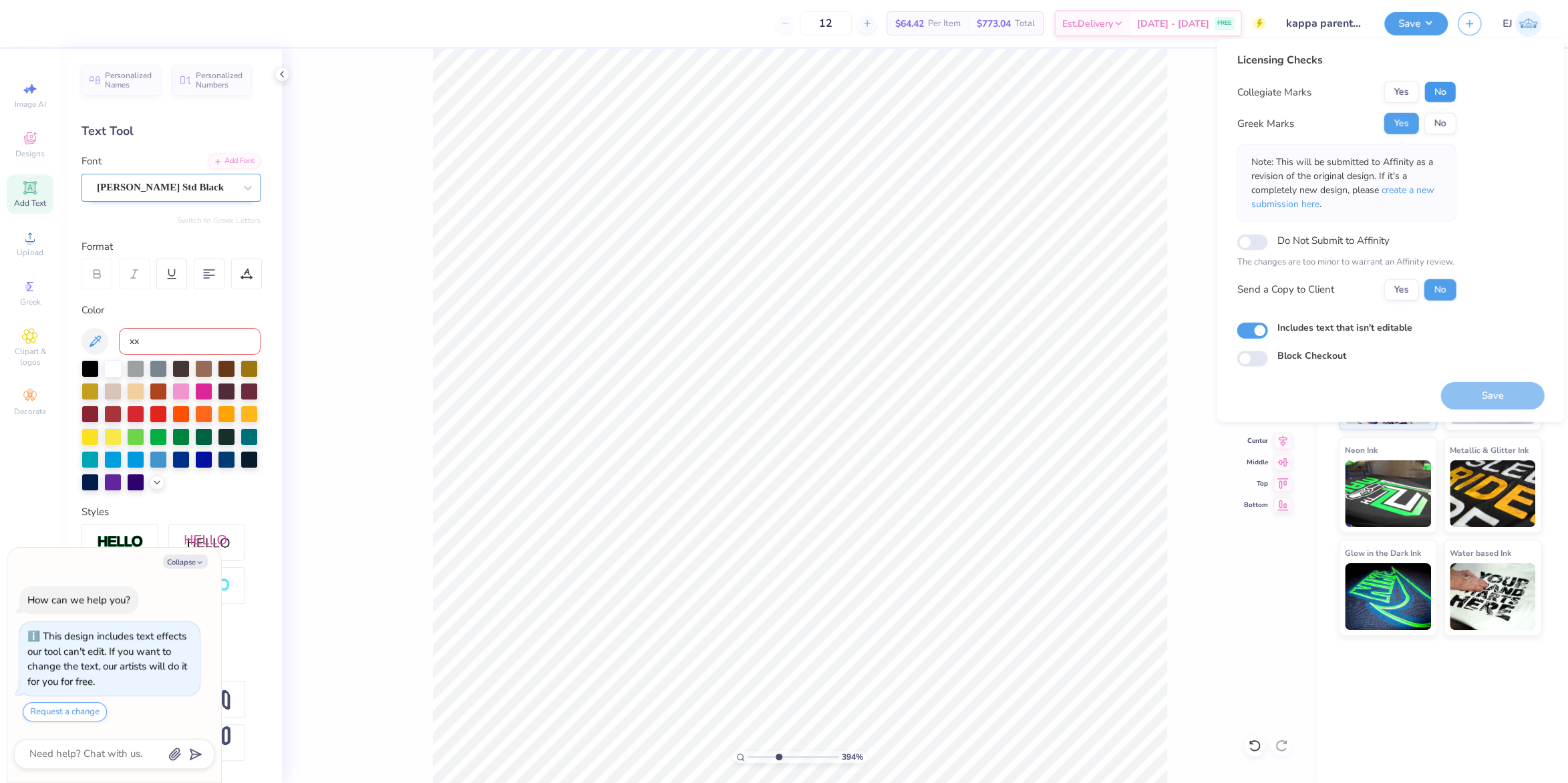
click at [1436, 92] on button "No" at bounding box center [1439, 92] width 32 height 22
click at [1472, 395] on button "Save" at bounding box center [1491, 395] width 103 height 27
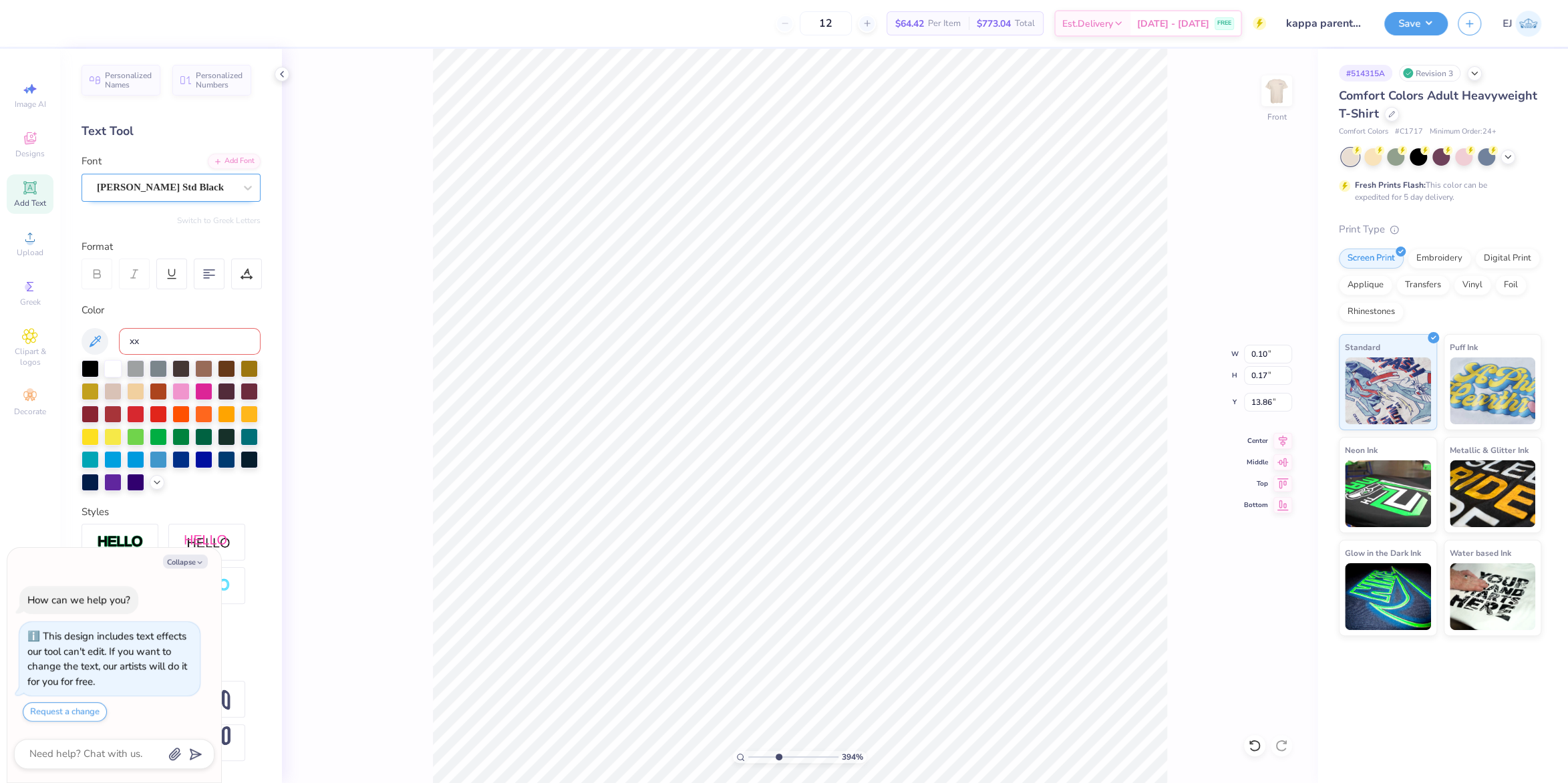
type textarea "x"
